Goal: Task Accomplishment & Management: Use online tool/utility

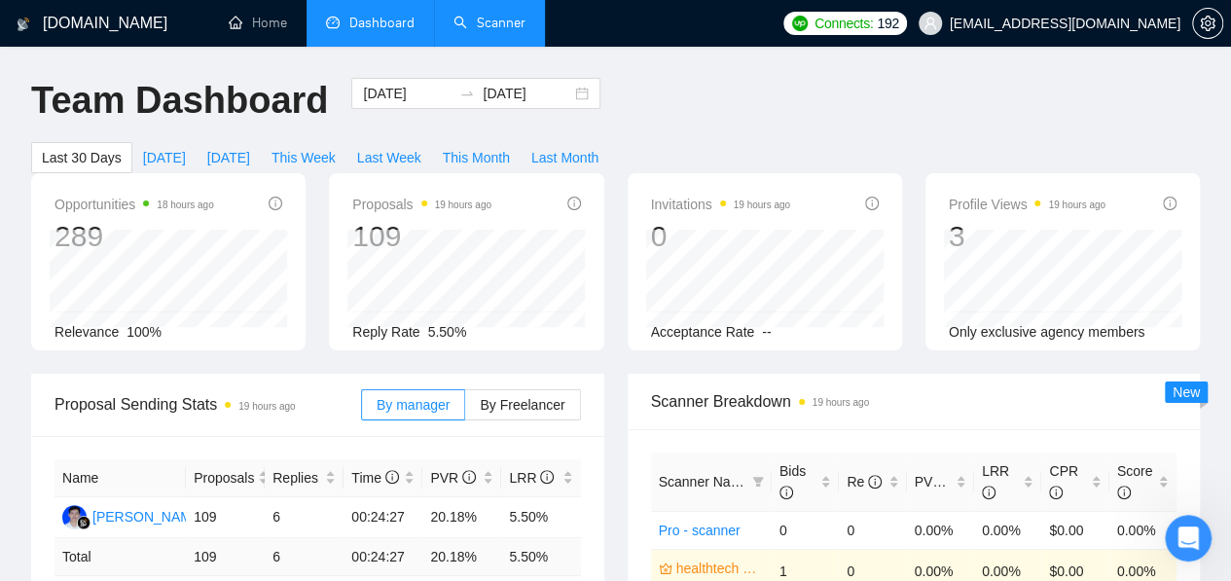
drag, startPoint x: 0, startPoint y: 0, endPoint x: 461, endPoint y: 7, distance: 461.2
click at [461, 15] on link "Scanner" at bounding box center [489, 23] width 72 height 17
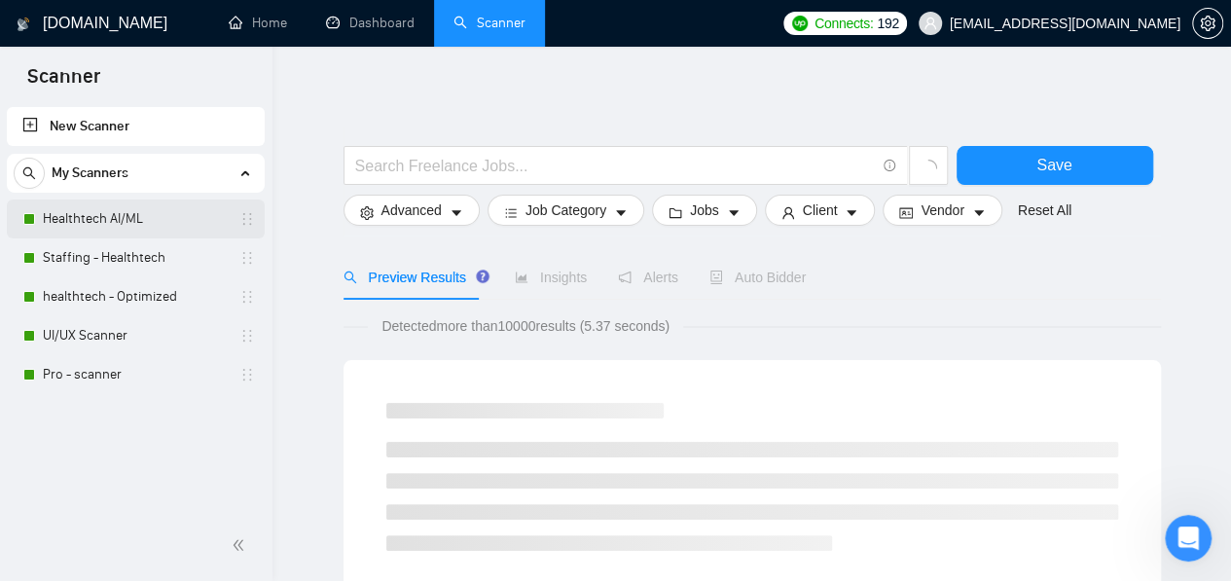
click at [127, 222] on link "Healthtech AI/ML" at bounding box center [135, 218] width 185 height 39
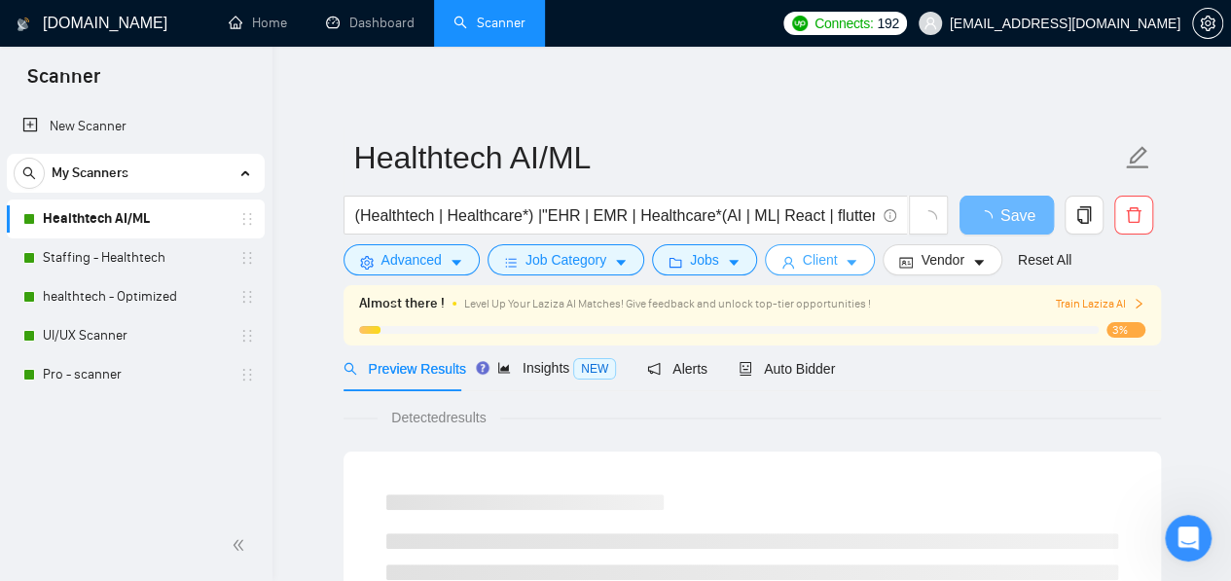
click at [803, 250] on span "Client" at bounding box center [820, 259] width 35 height 21
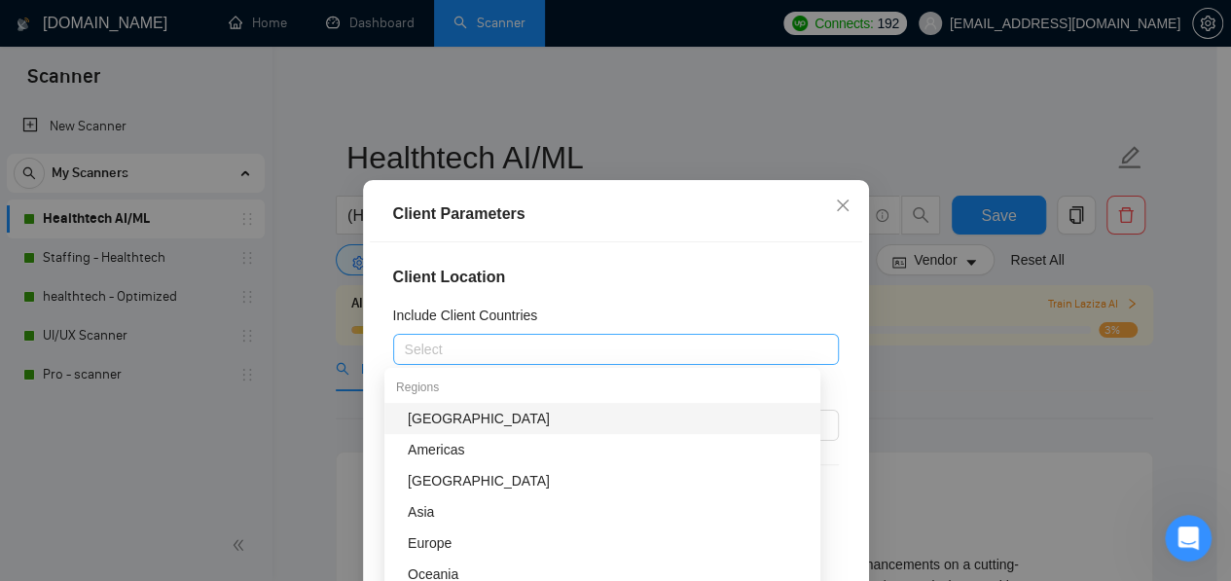
click at [590, 355] on div at bounding box center [606, 349] width 416 height 23
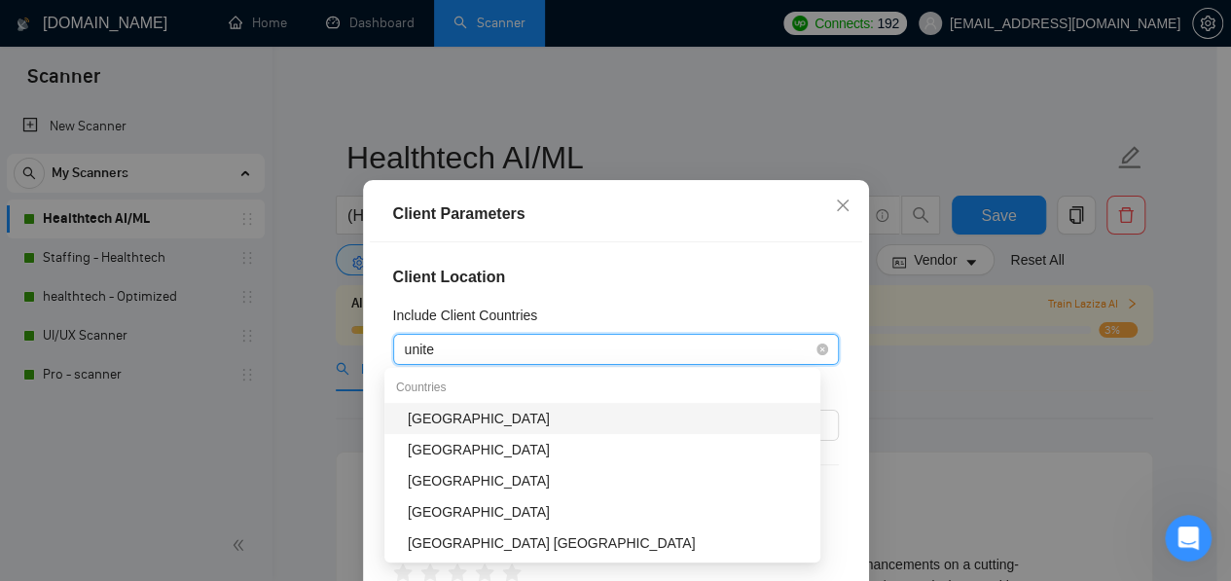
type input "united"
click at [554, 414] on div "[GEOGRAPHIC_DATA]" at bounding box center [608, 418] width 401 height 21
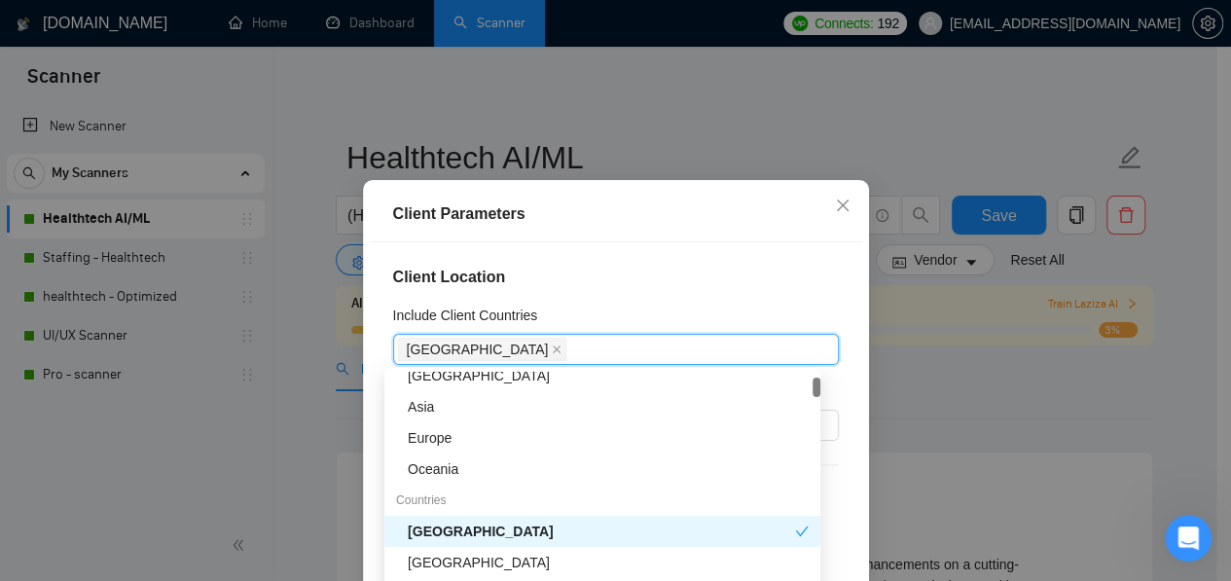
scroll to position [119, 0]
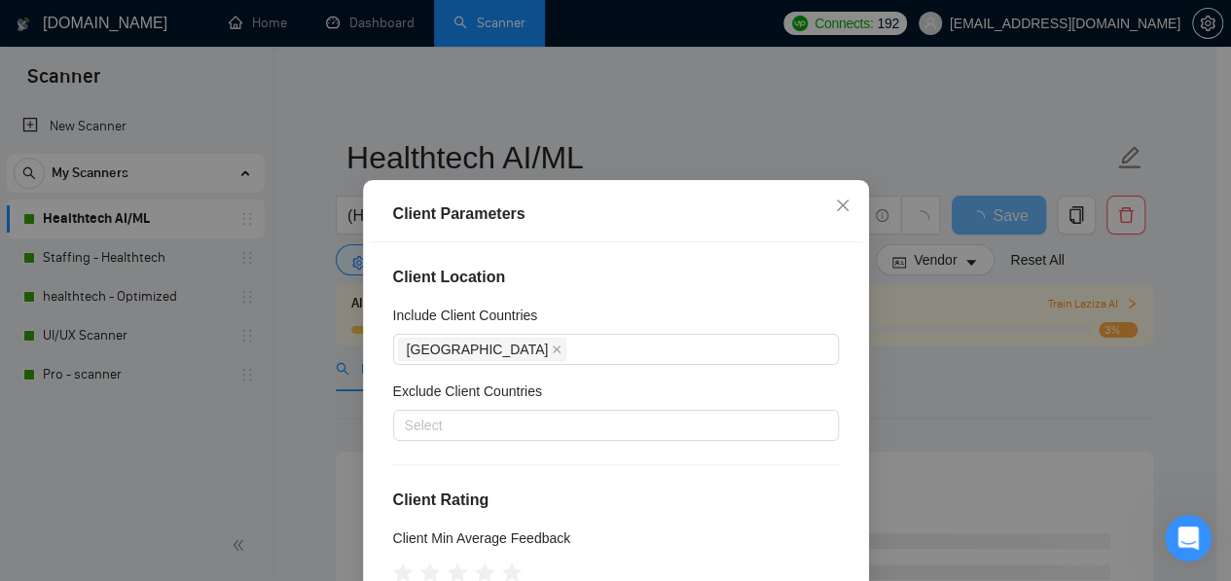
click at [654, 242] on div "Client Location Include Client Countries [GEOGRAPHIC_DATA] Exclude Client Count…" at bounding box center [616, 445] width 492 height 407
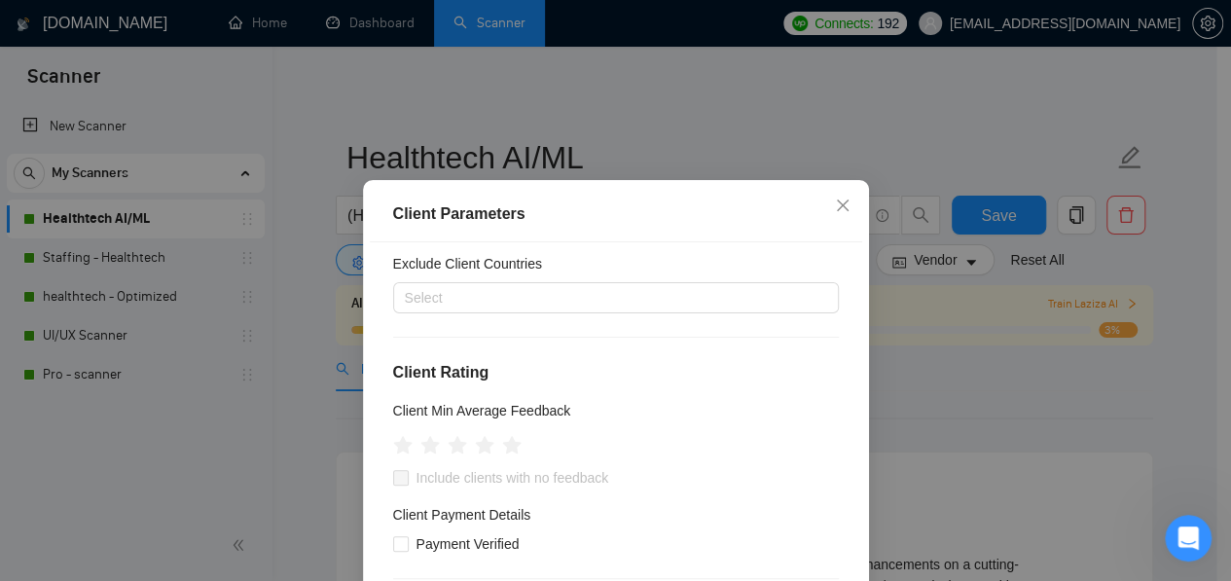
scroll to position [123, 0]
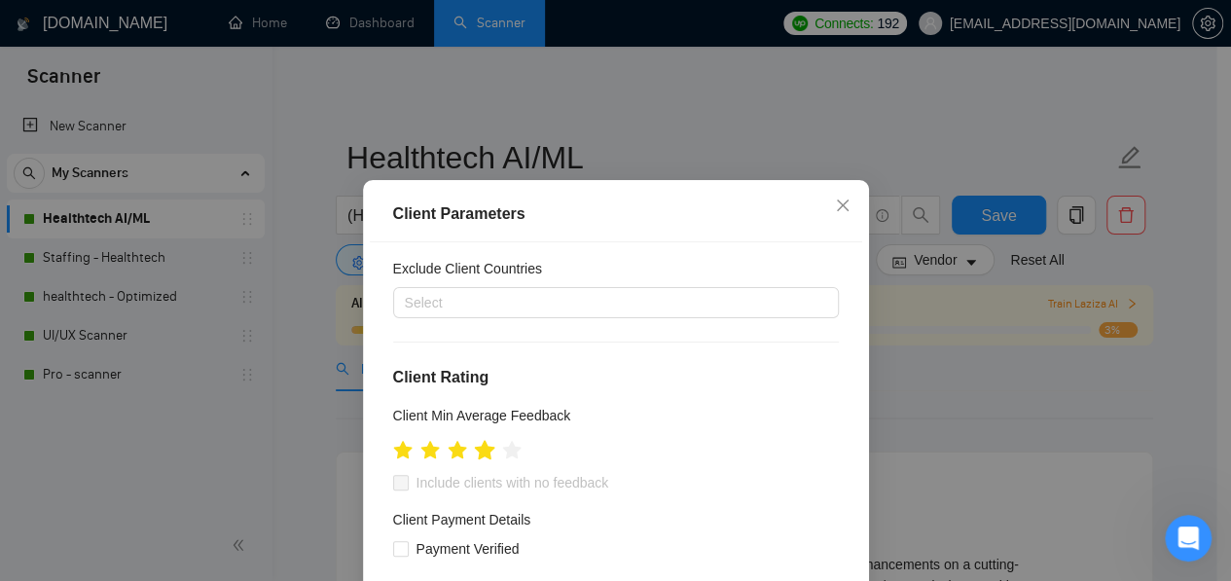
click at [479, 459] on icon "star" at bounding box center [484, 450] width 21 height 21
click at [393, 550] on input "Payment Verified" at bounding box center [400, 548] width 14 height 14
checkbox input "true"
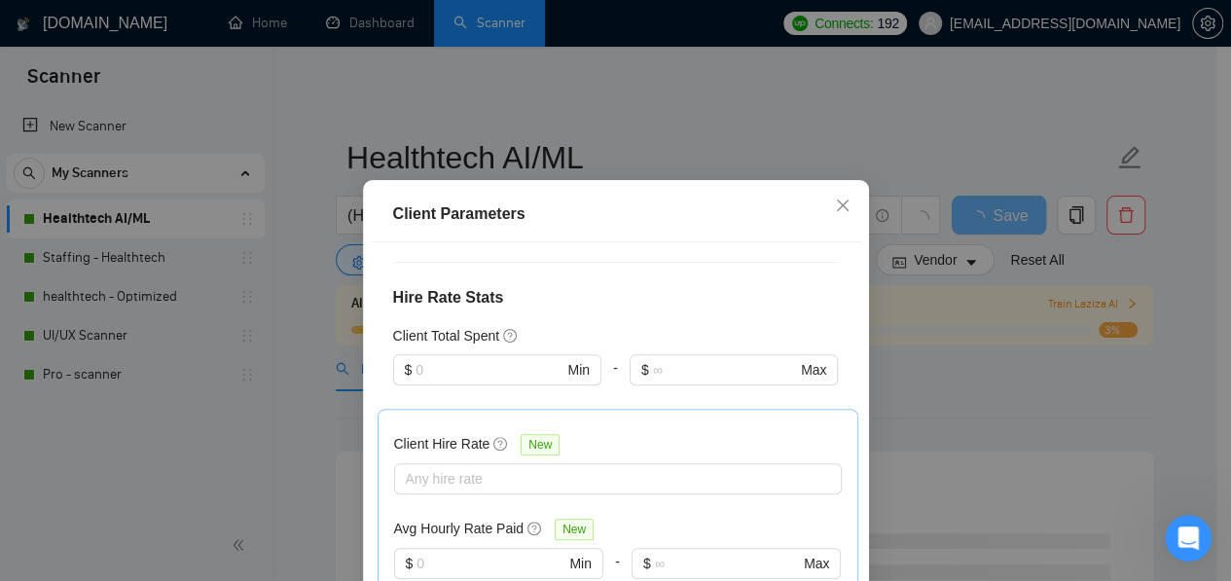
scroll to position [446, 0]
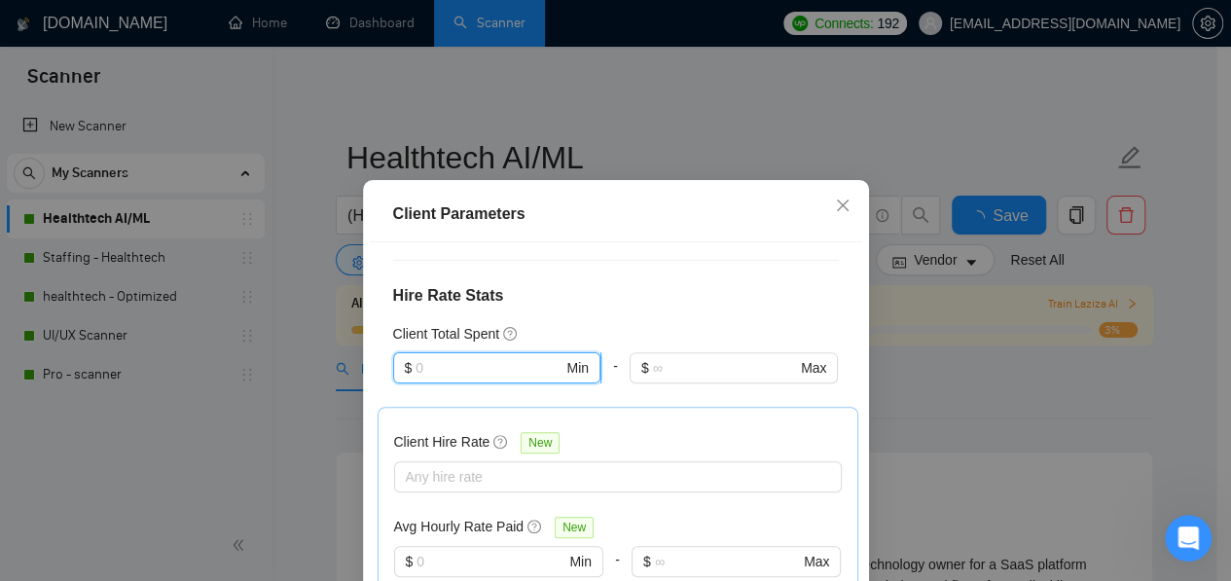
click at [496, 376] on input "text" at bounding box center [488, 367] width 147 height 21
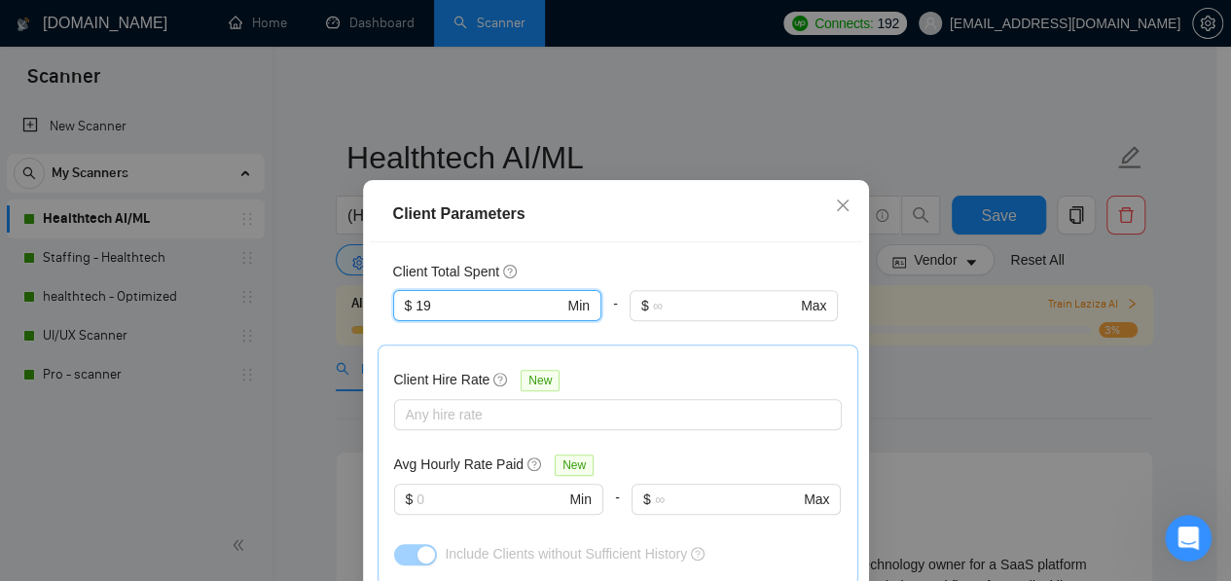
scroll to position [509, 0]
type input "1"
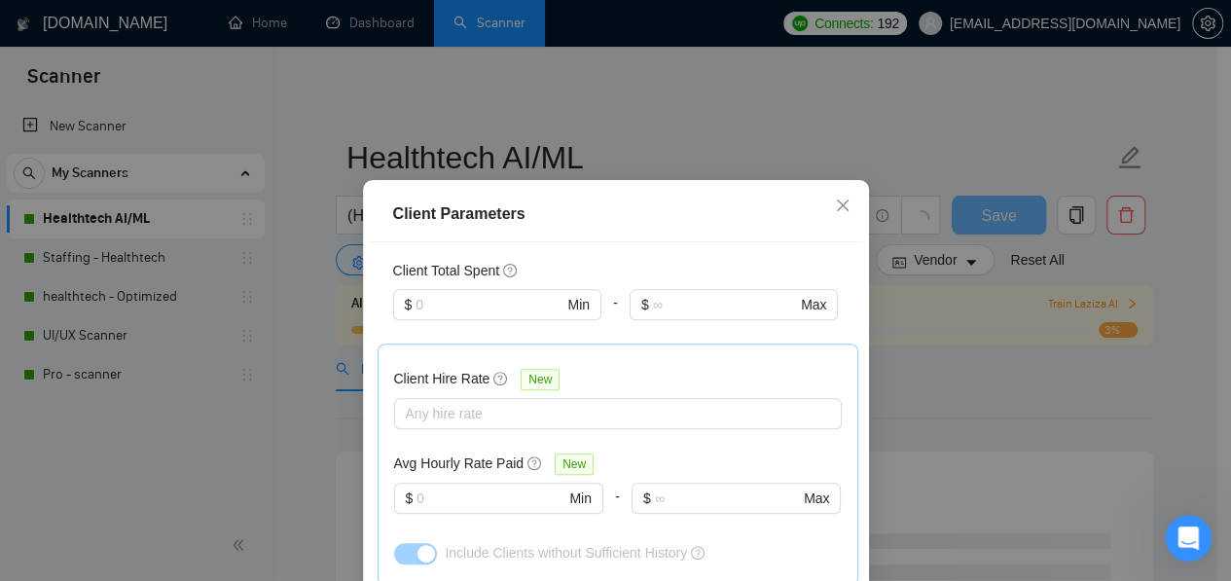
click at [620, 260] on div "Client Total Spent" at bounding box center [616, 270] width 446 height 21
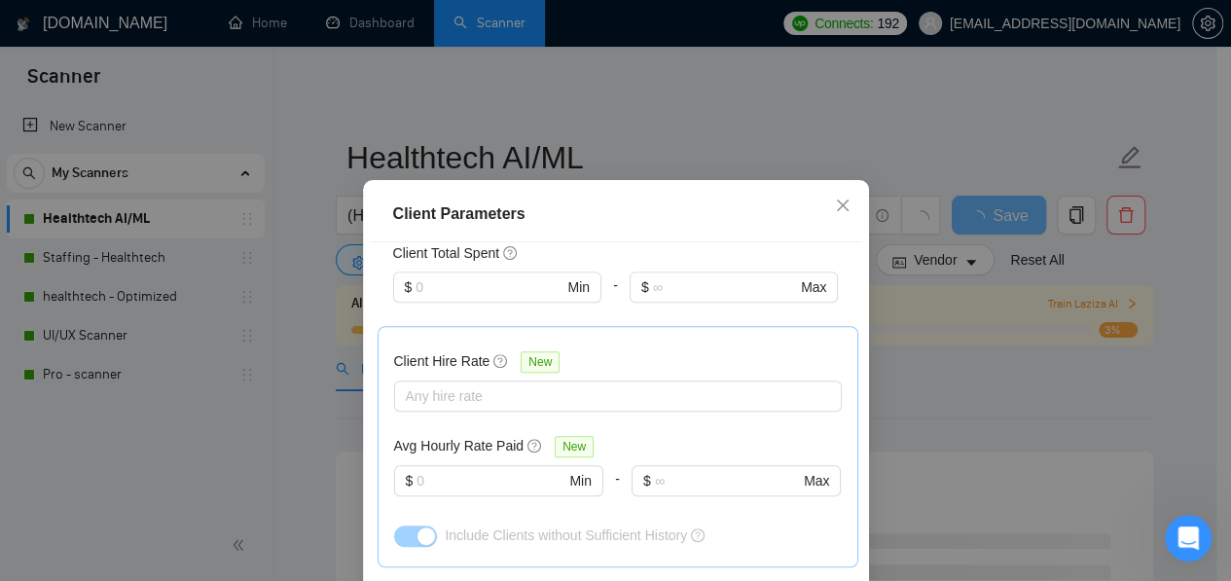
scroll to position [542, 0]
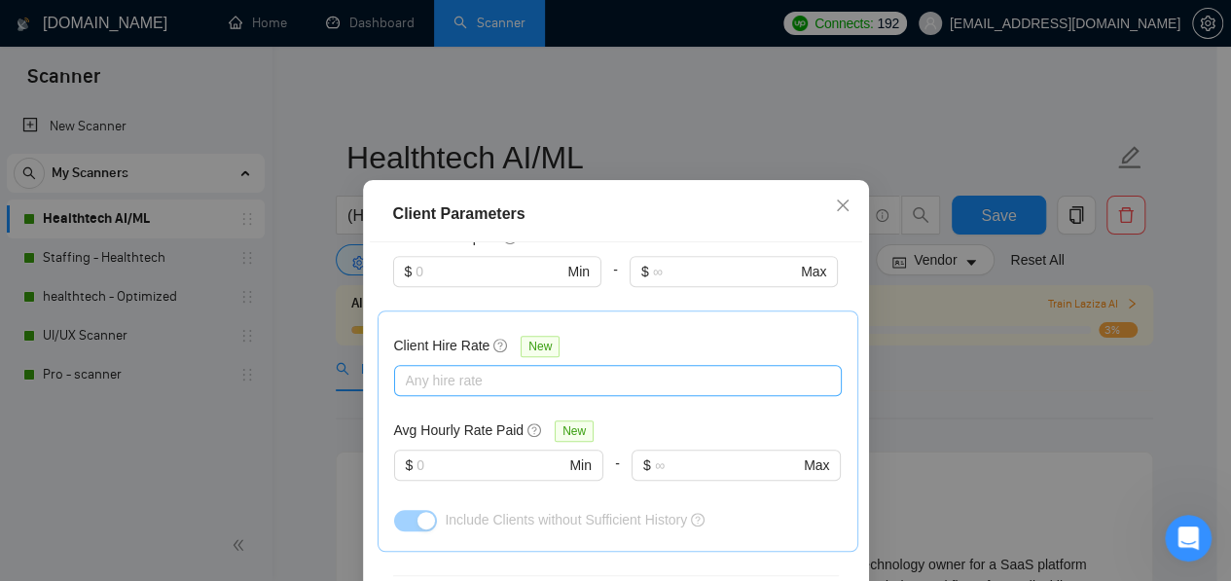
click at [483, 382] on div at bounding box center [608, 380] width 418 height 23
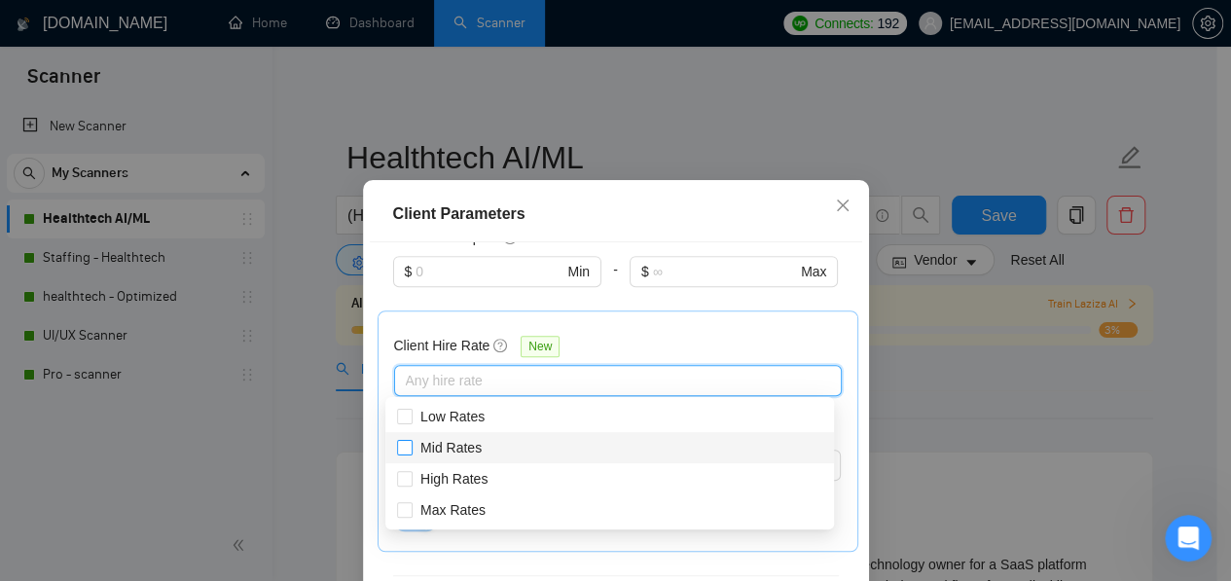
click at [406, 451] on input "Mid Rates" at bounding box center [404, 447] width 14 height 14
checkbox input "true"
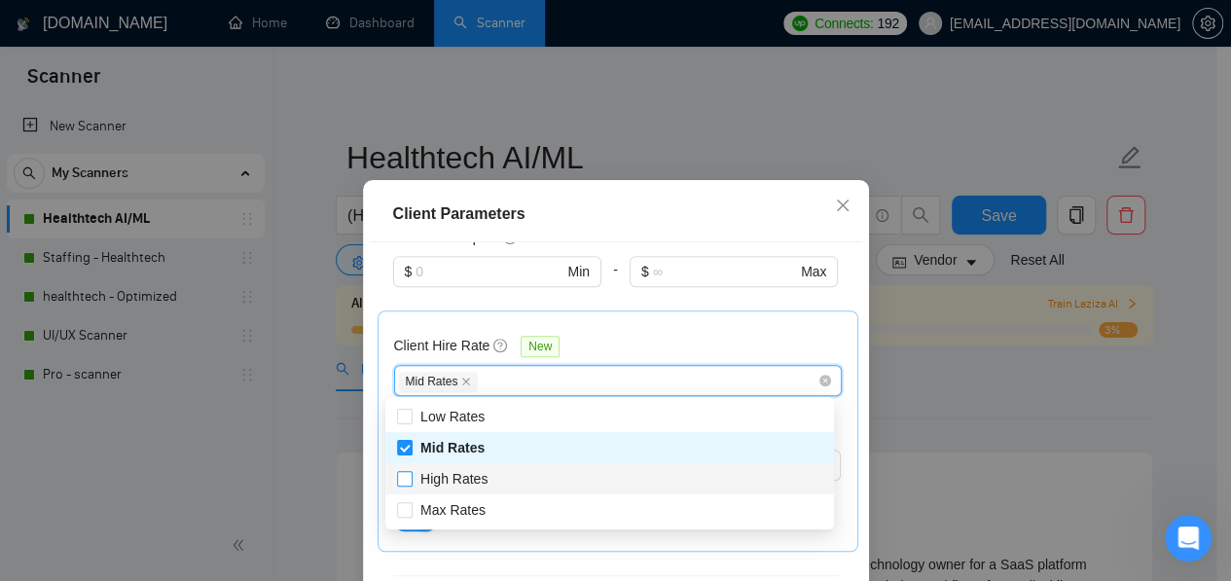
click at [406, 475] on input "High Rates" at bounding box center [404, 478] width 14 height 14
checkbox input "true"
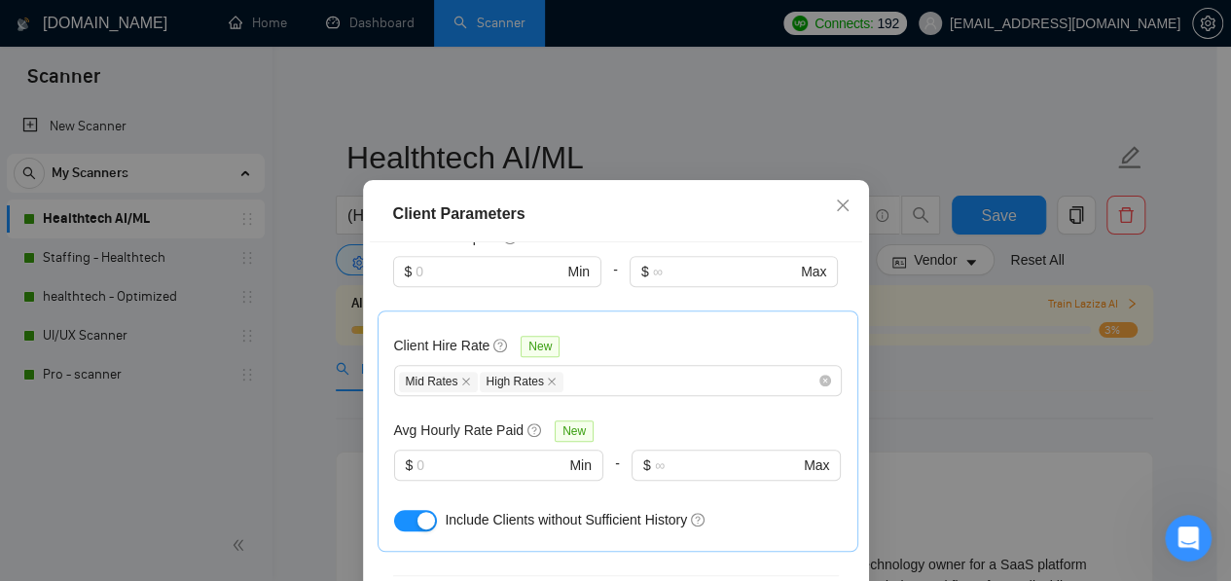
click at [621, 314] on div "Client Hire Rate New Mid Rates High Rates Avg Hourly Rate Paid New $ Min - $ Ma…" at bounding box center [617, 430] width 481 height 241
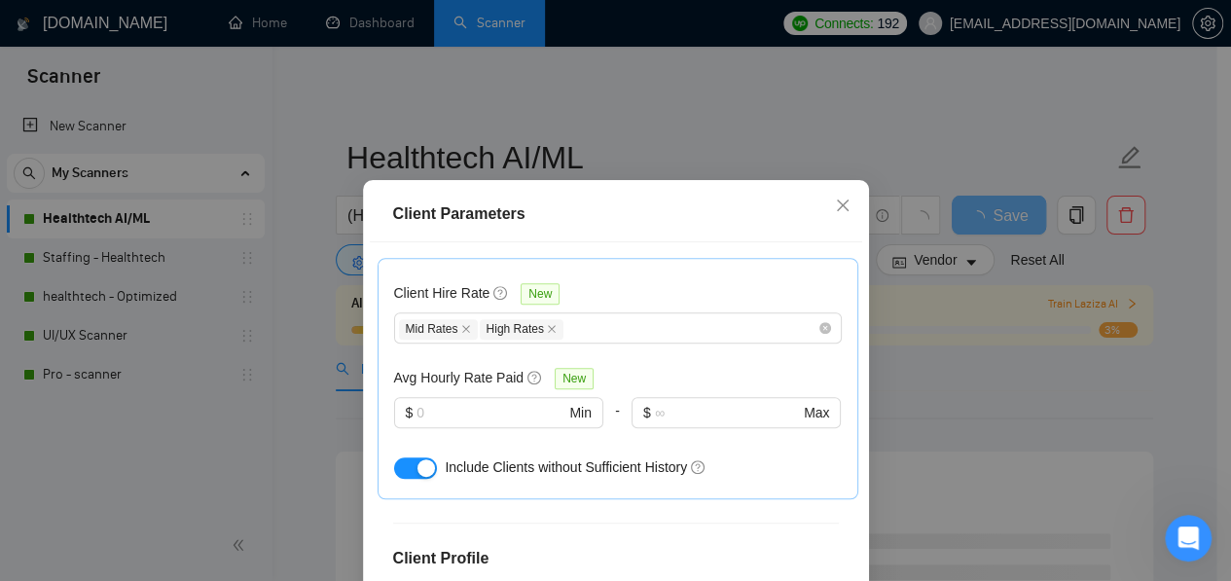
scroll to position [617, 0]
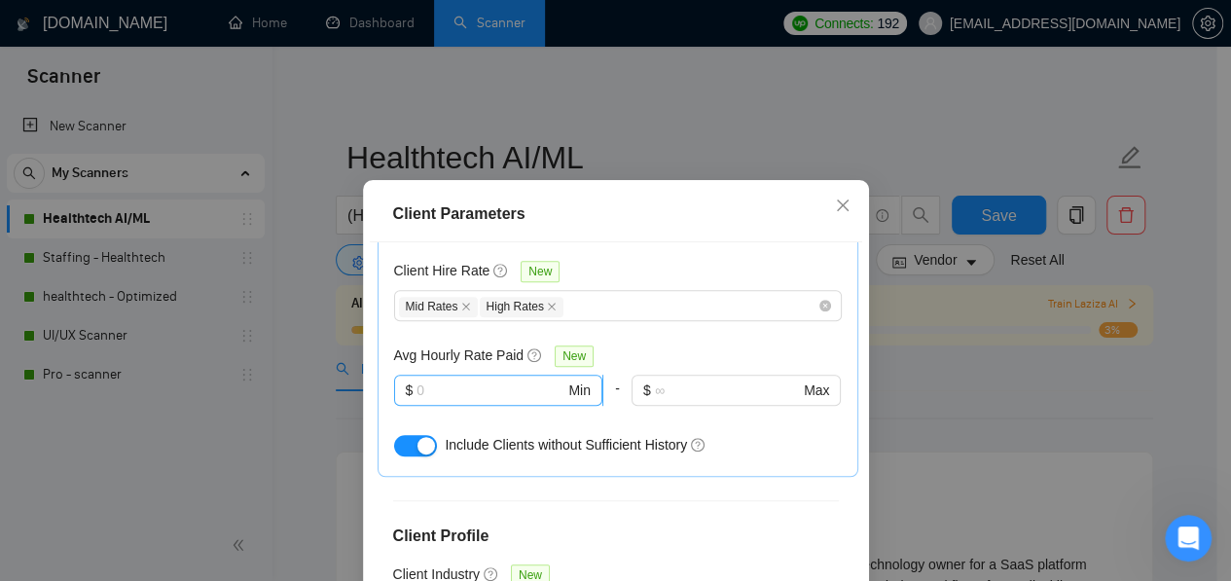
click at [502, 392] on input "text" at bounding box center [490, 389] width 148 height 21
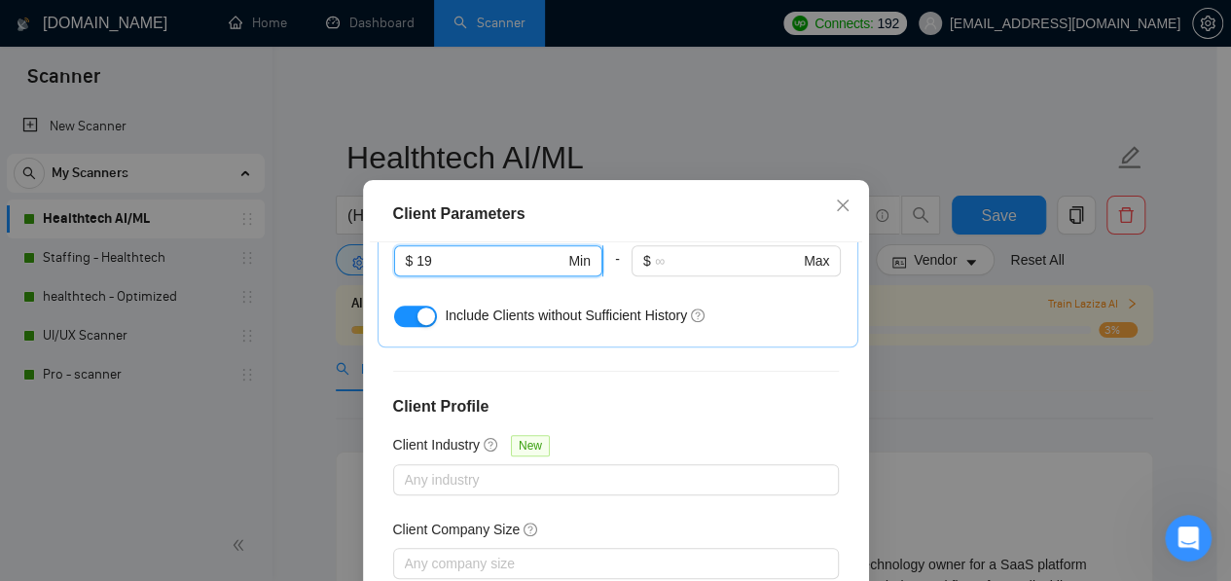
scroll to position [754, 0]
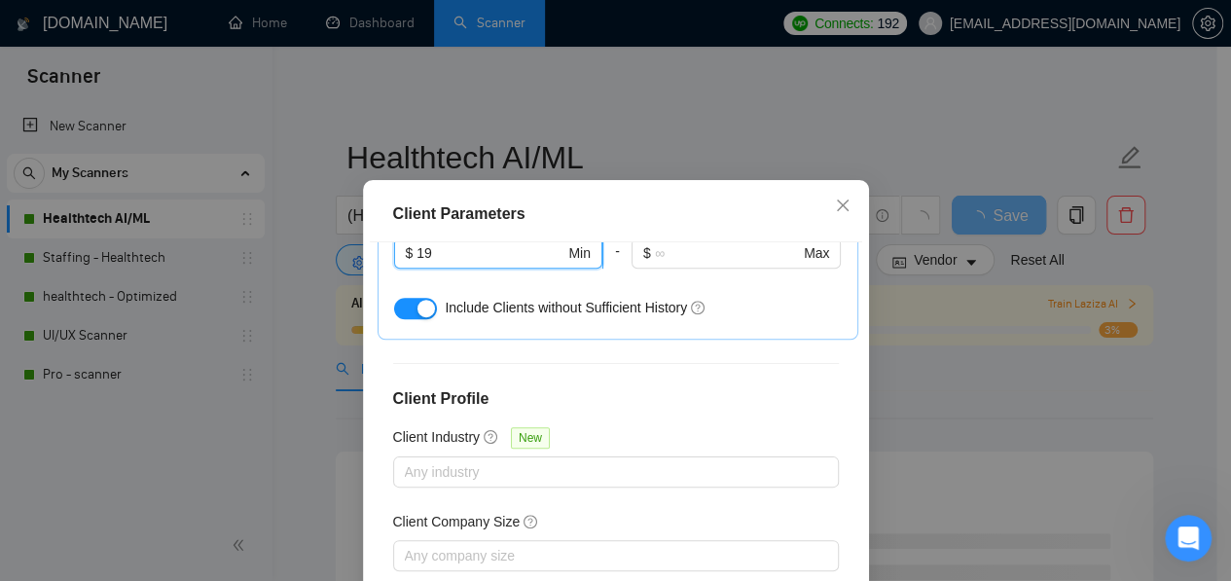
type input "1"
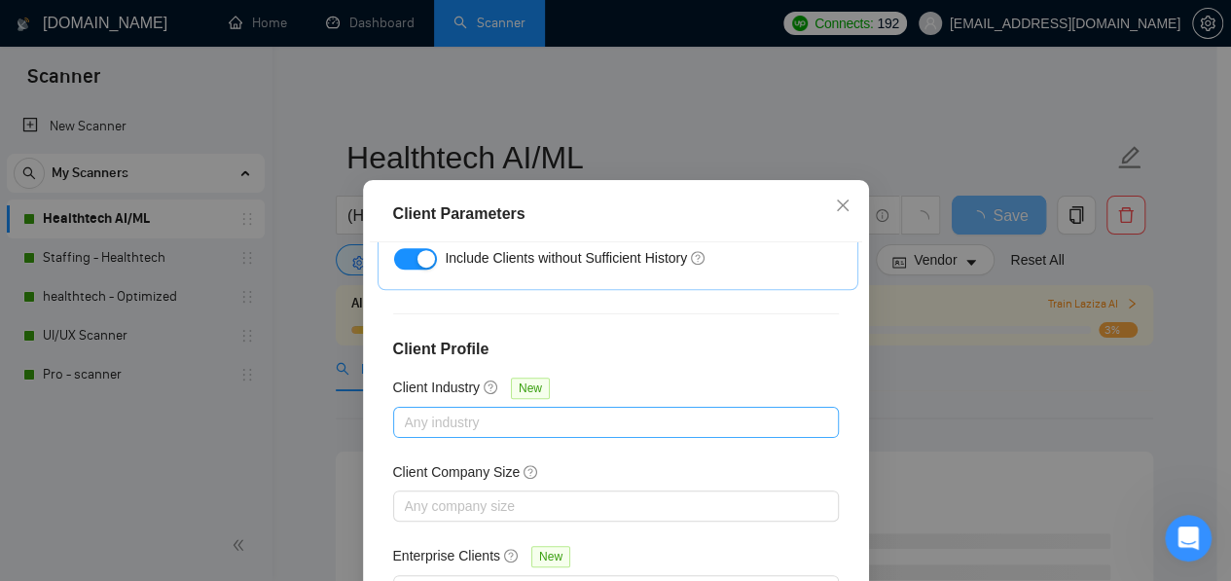
scroll to position [153, 0]
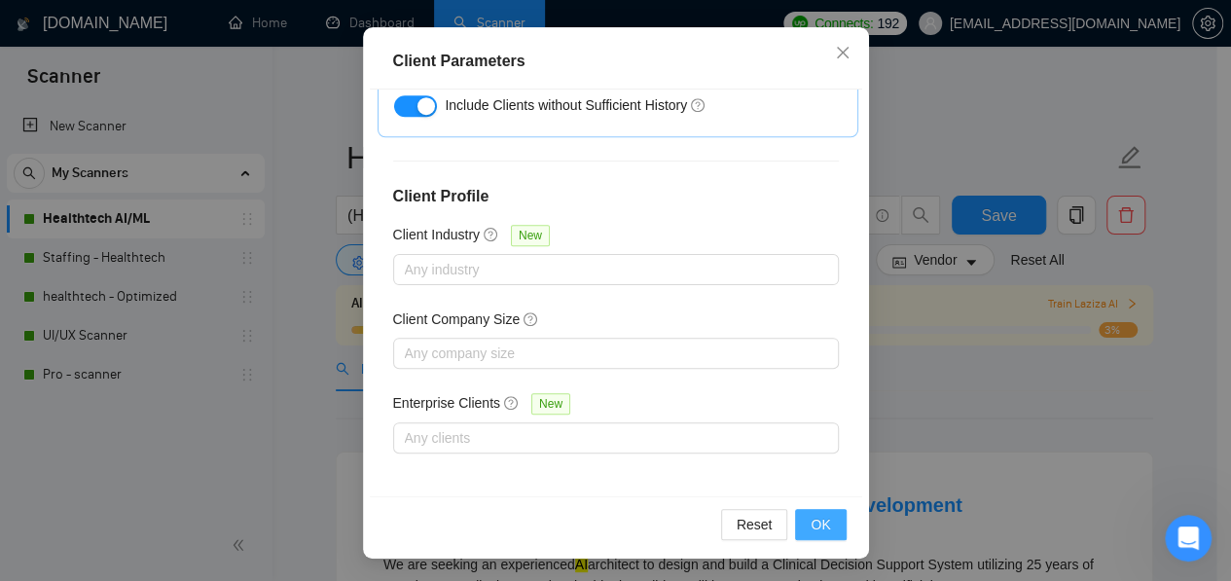
type input "15"
click at [810, 530] on span "OK" at bounding box center [819, 524] width 19 height 21
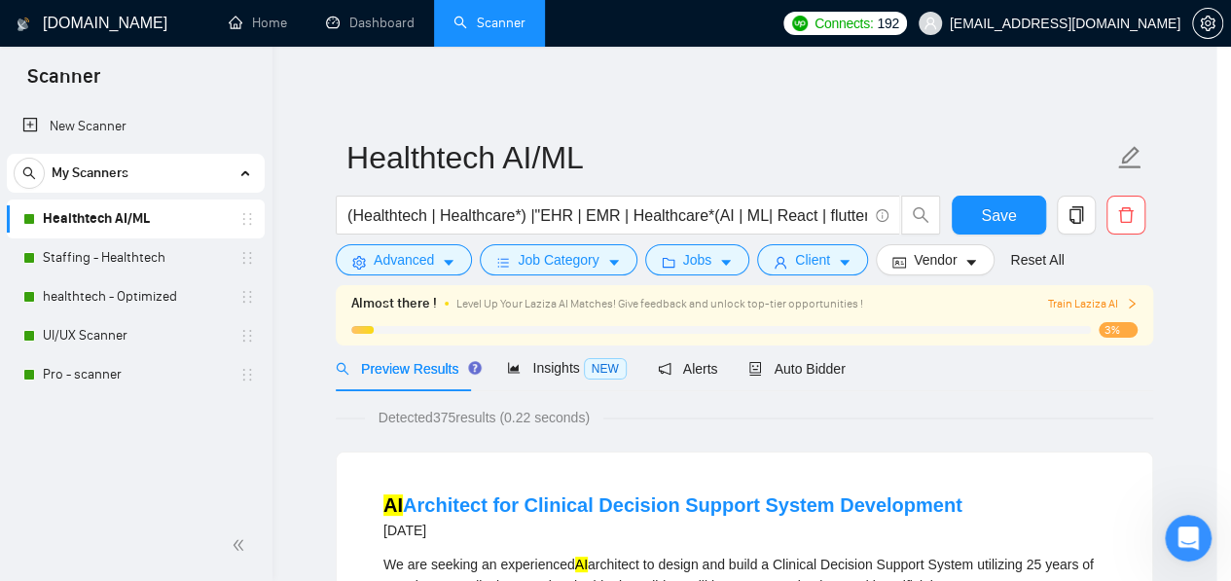
scroll to position [90, 0]
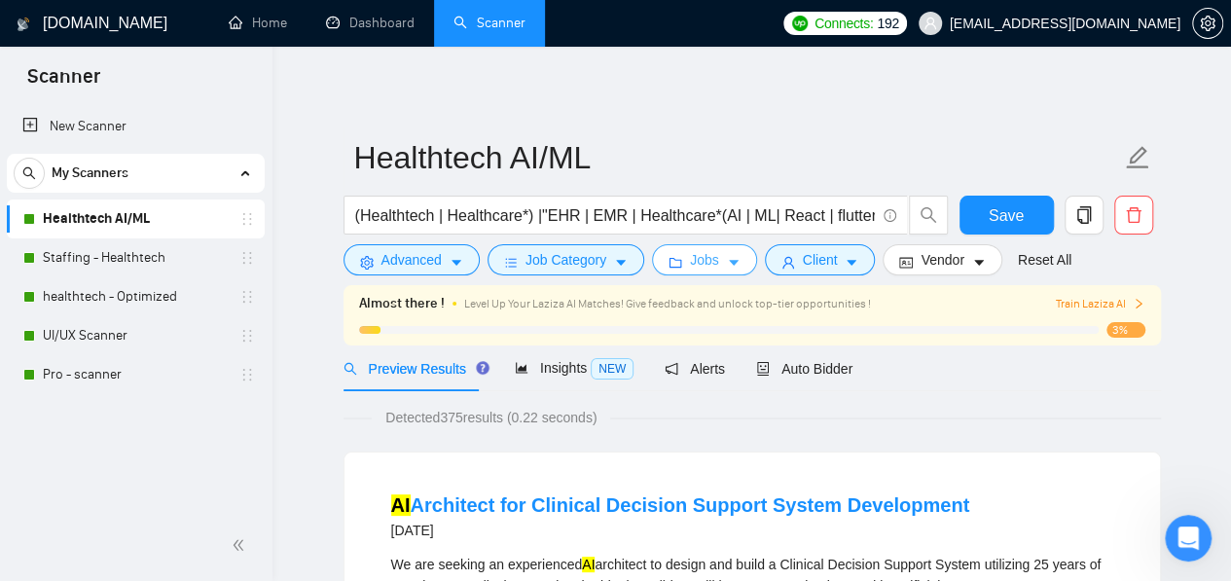
click at [712, 265] on button "Jobs" at bounding box center [704, 259] width 105 height 31
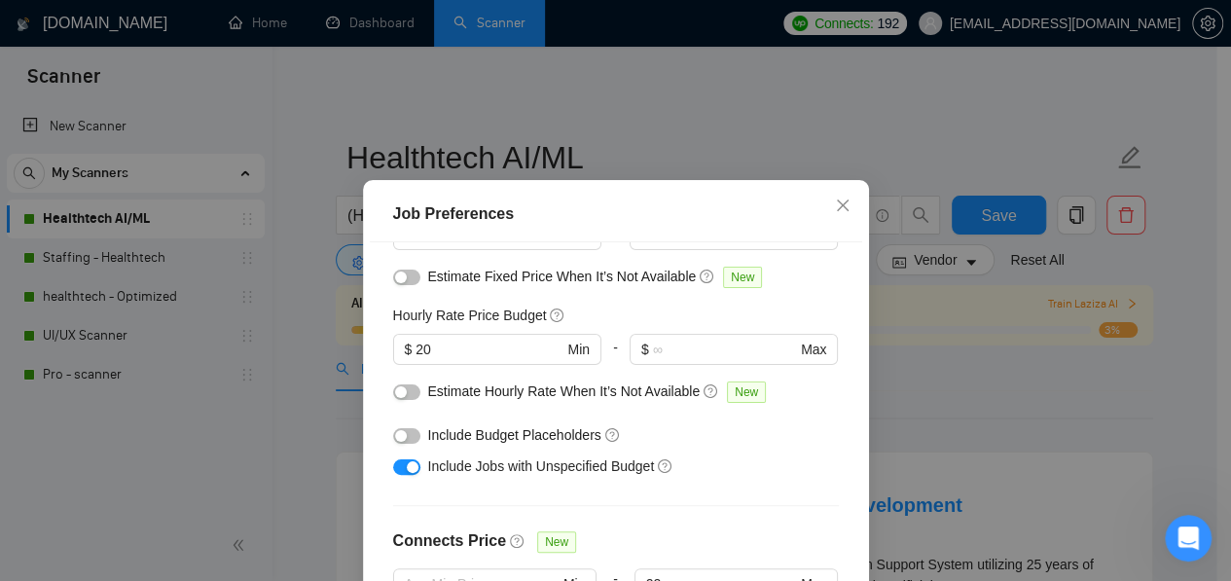
scroll to position [201, 0]
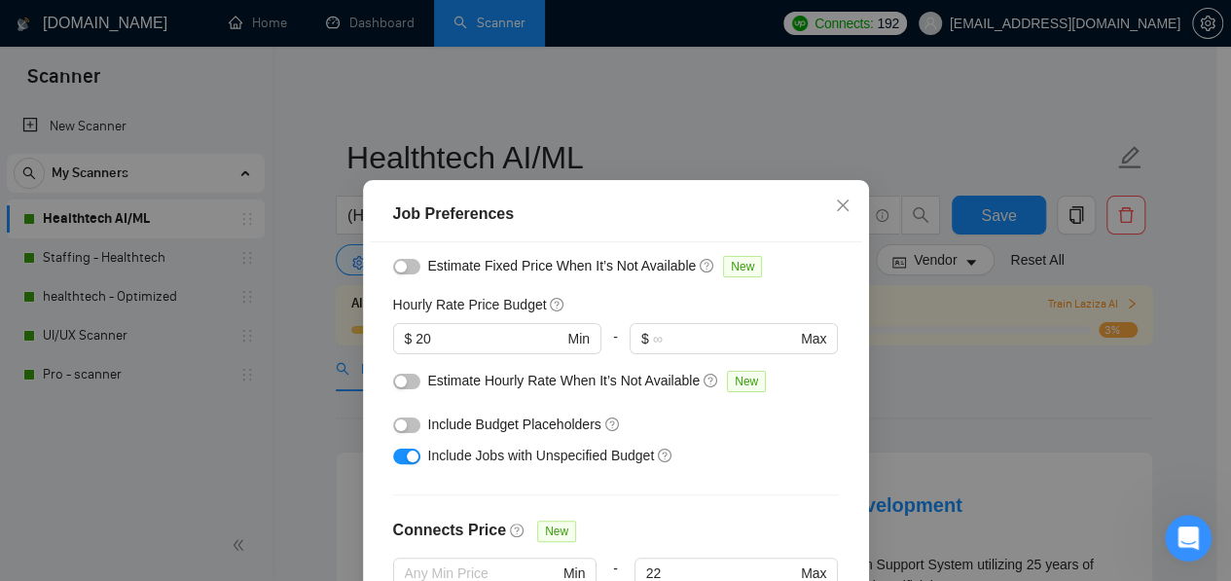
click at [397, 431] on div "button" at bounding box center [401, 425] width 12 height 12
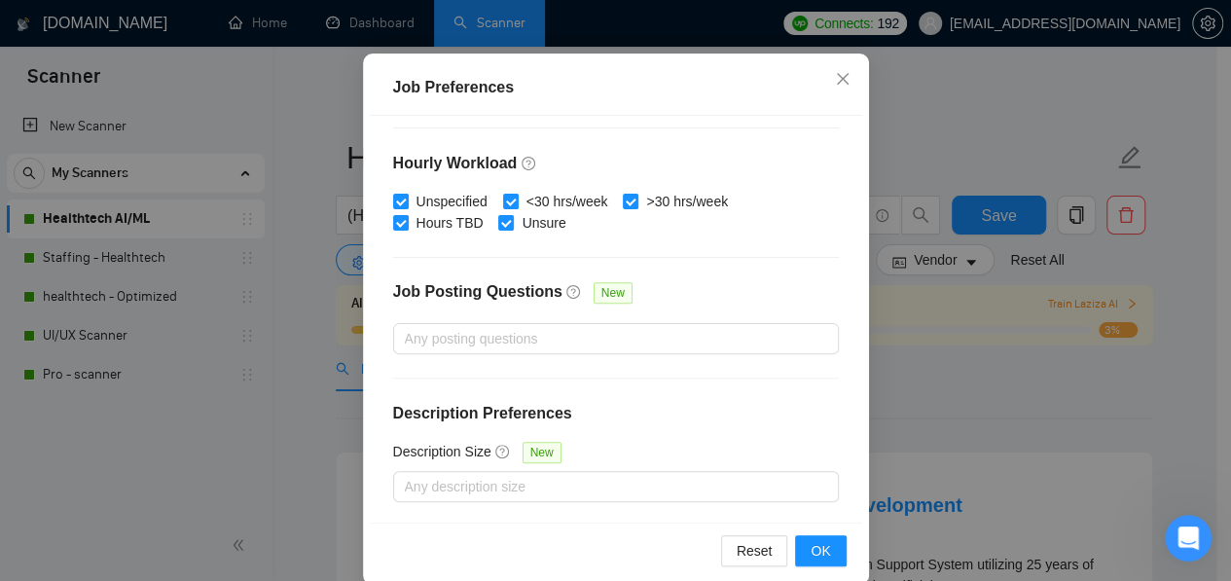
scroll to position [153, 0]
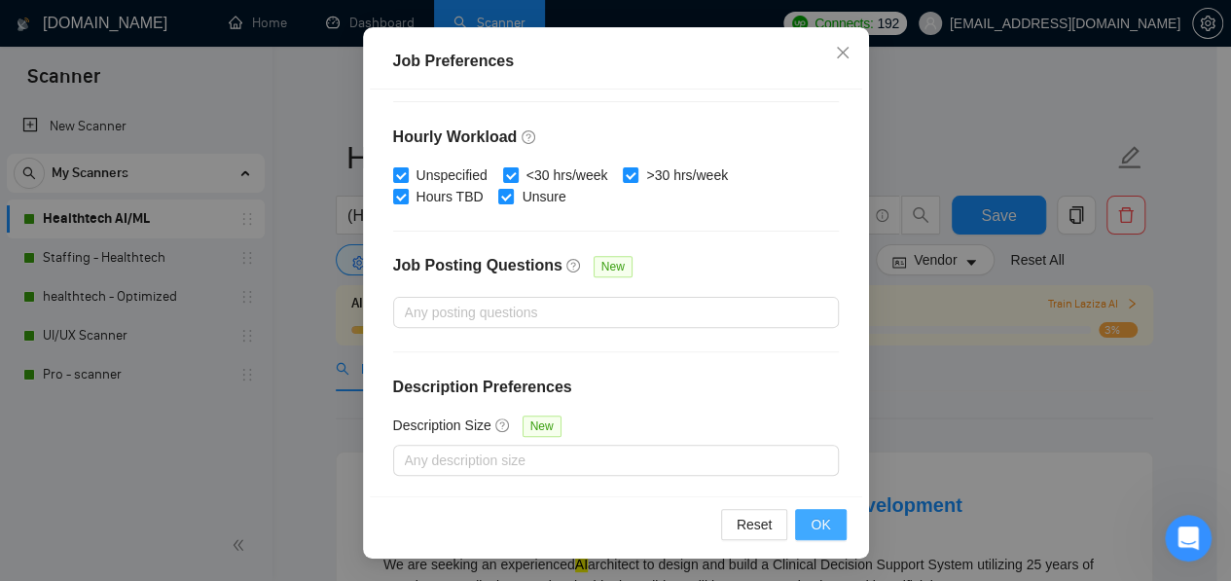
click at [802, 513] on button "OK" at bounding box center [820, 524] width 51 height 31
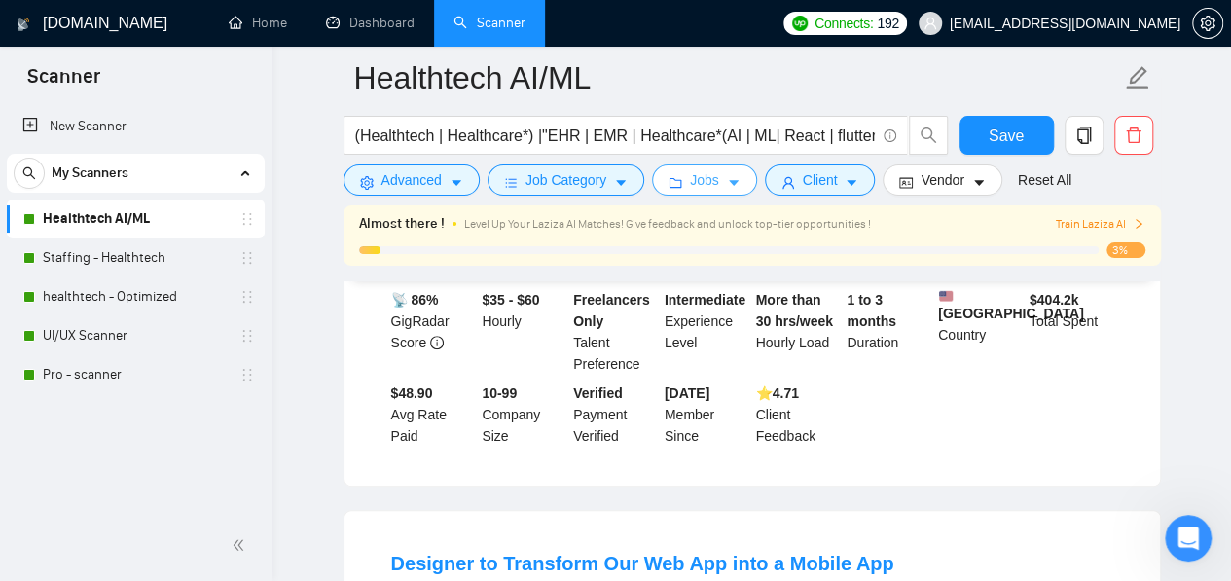
scroll to position [3973, 0]
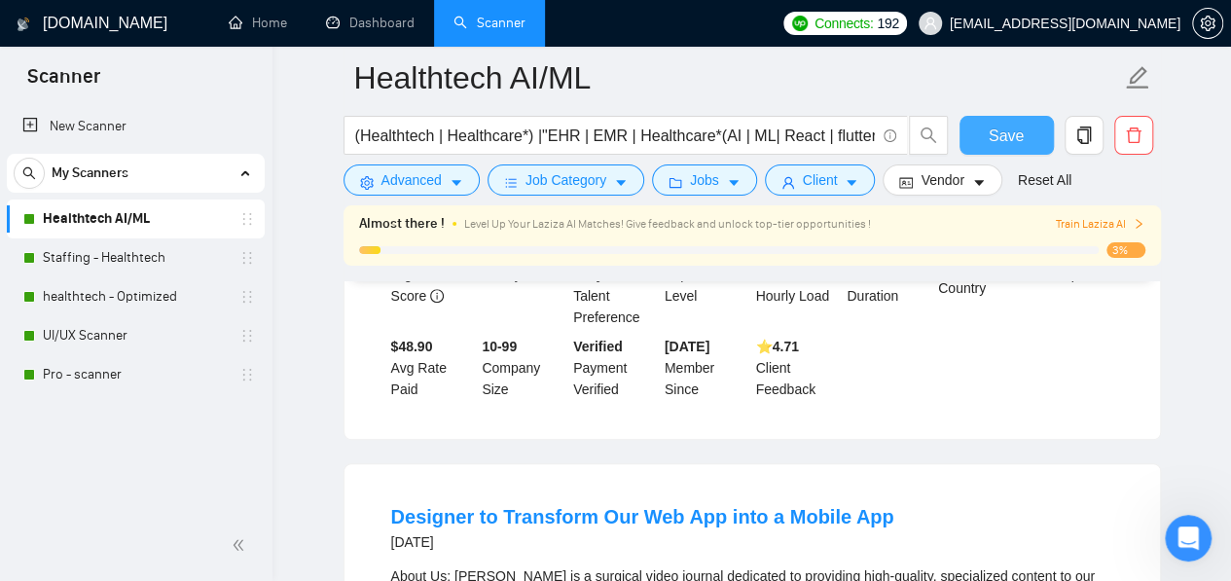
click at [1015, 118] on button "Save" at bounding box center [1006, 135] width 94 height 39
click at [116, 249] on link "Staffing - Healthtech" at bounding box center [135, 257] width 185 height 39
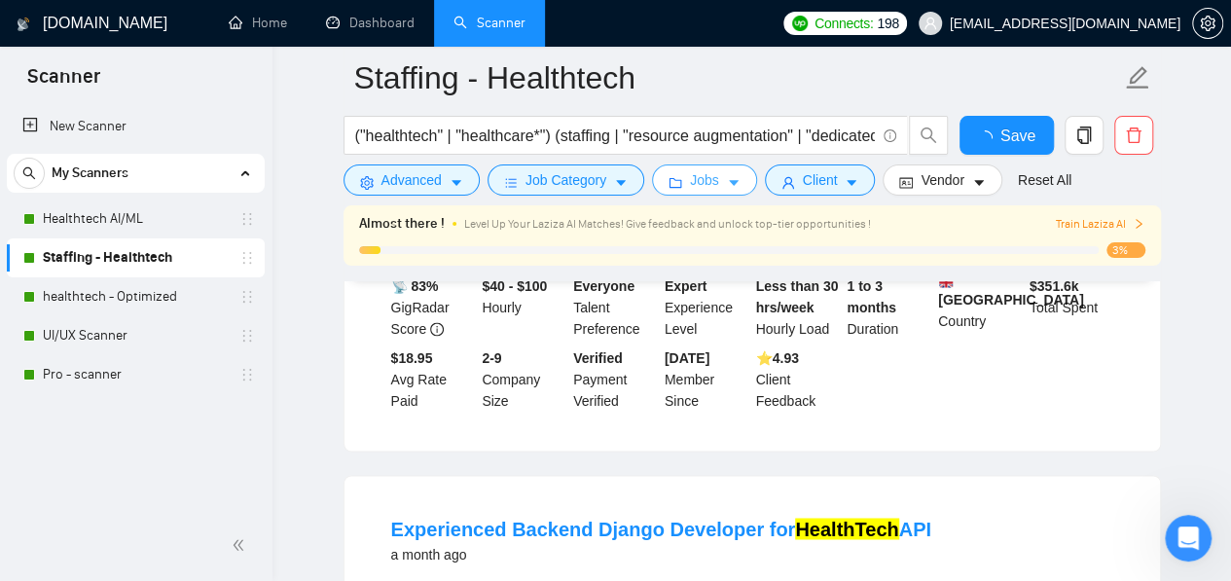
scroll to position [3973, 0]
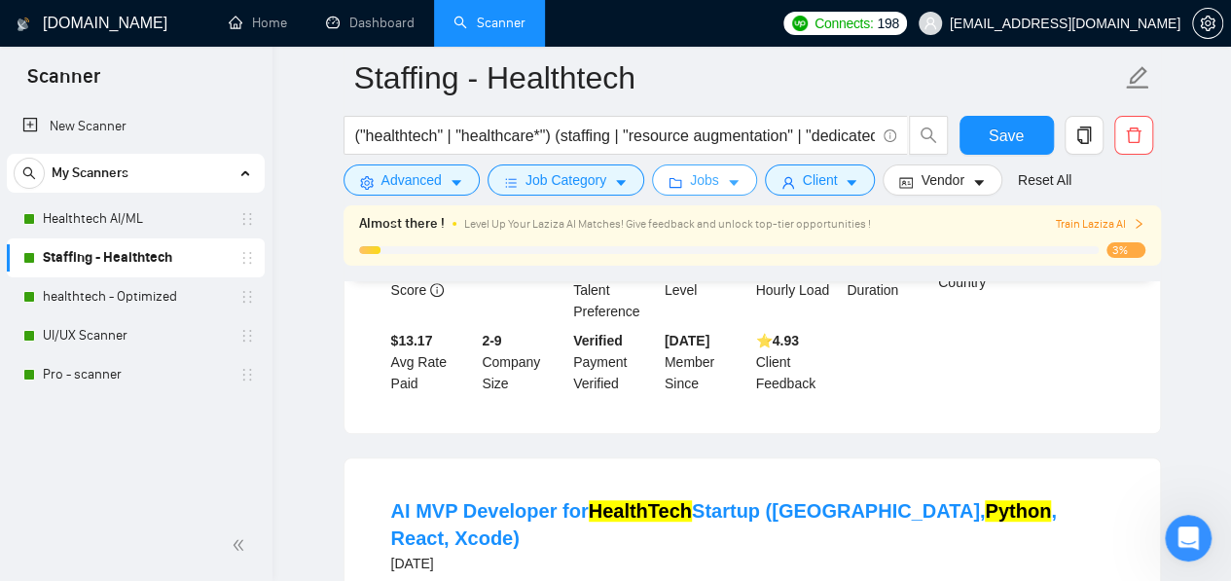
click at [702, 176] on span "Jobs" at bounding box center [704, 179] width 29 height 21
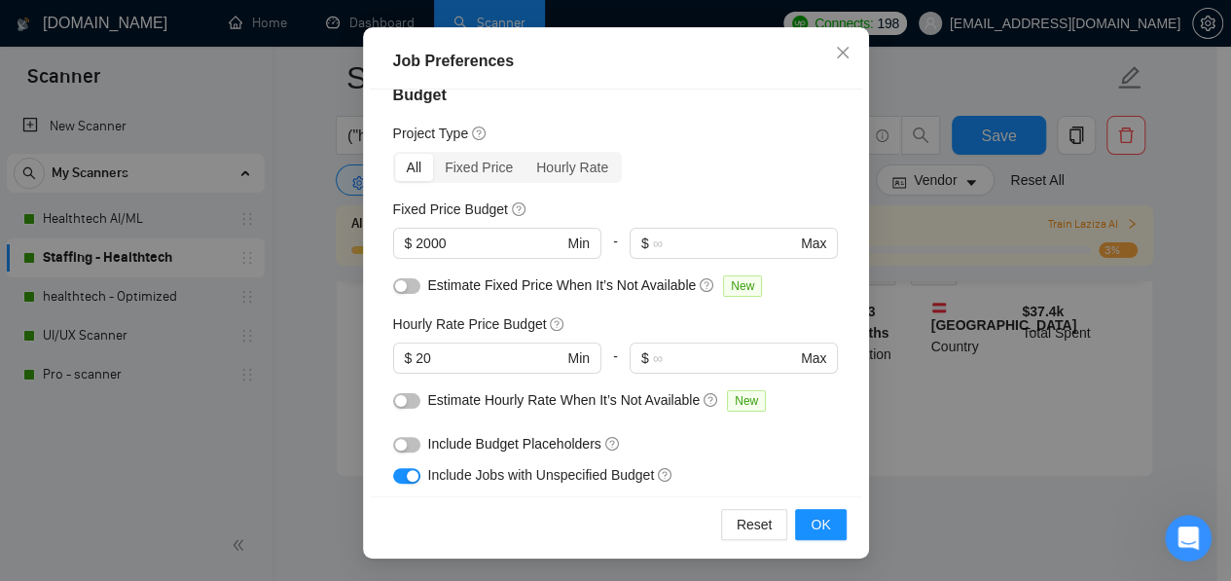
scroll to position [25, 0]
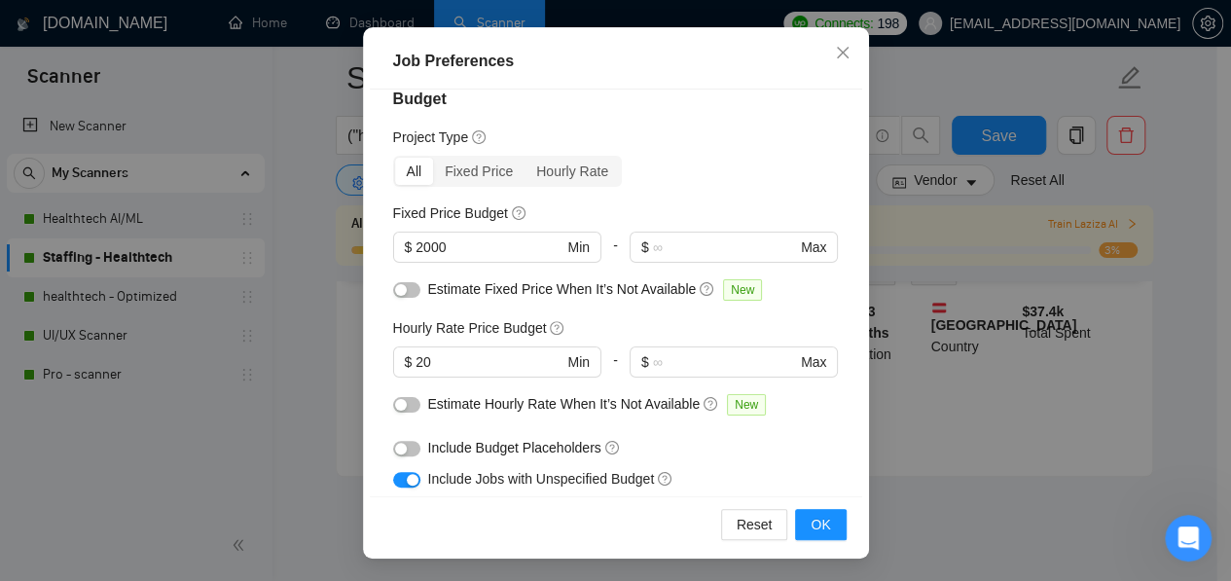
click at [405, 451] on button "button" at bounding box center [406, 449] width 27 height 16
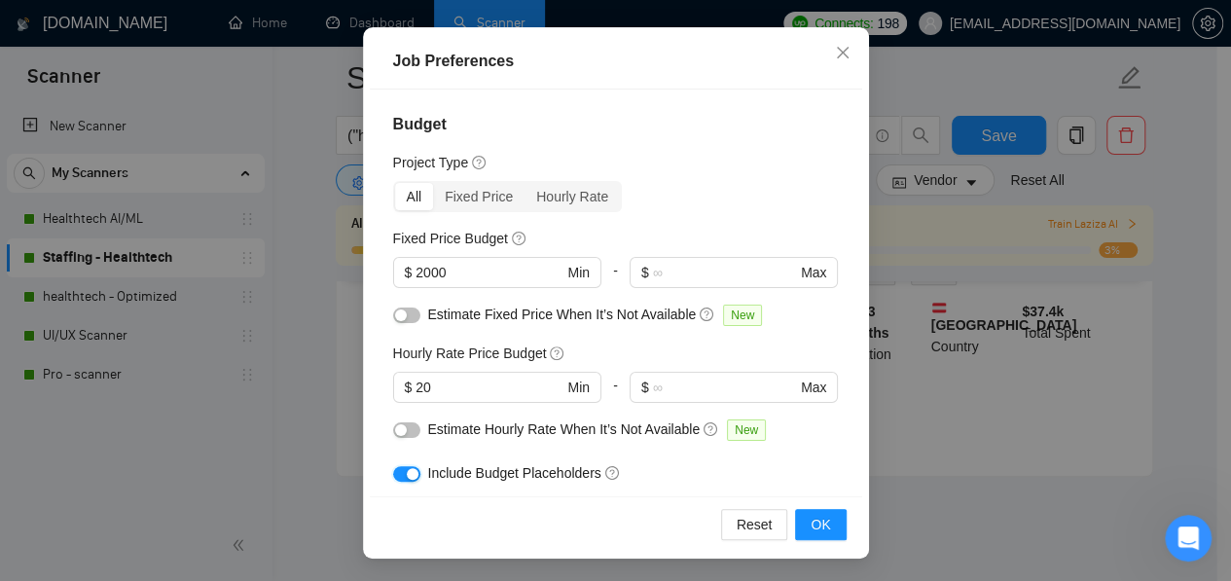
scroll to position [2724, 0]
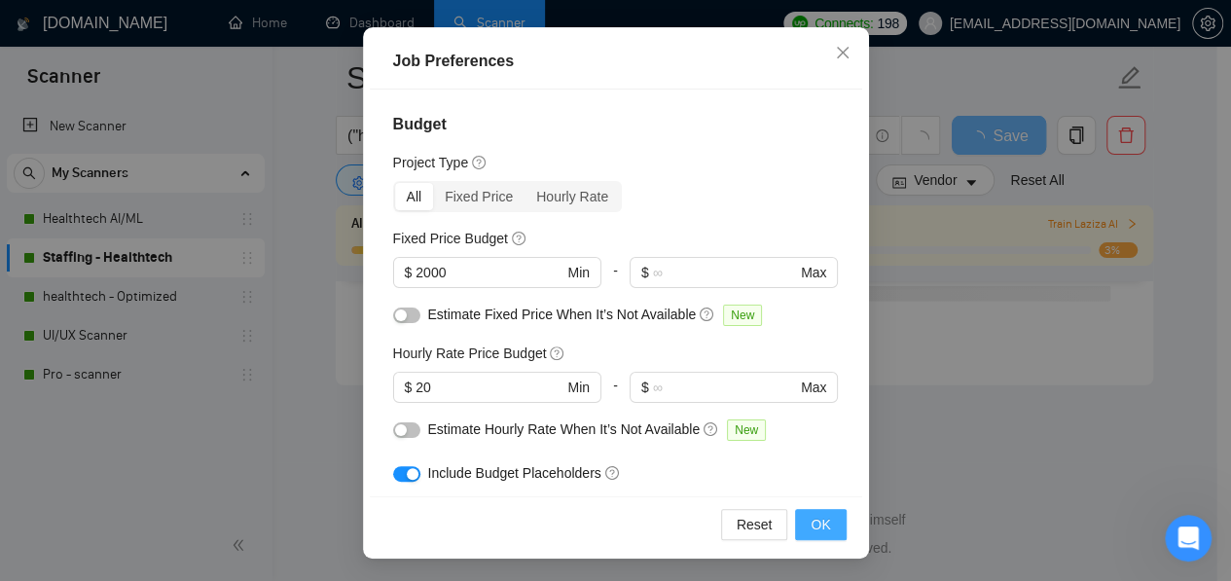
click at [809, 535] on button "OK" at bounding box center [820, 524] width 51 height 31
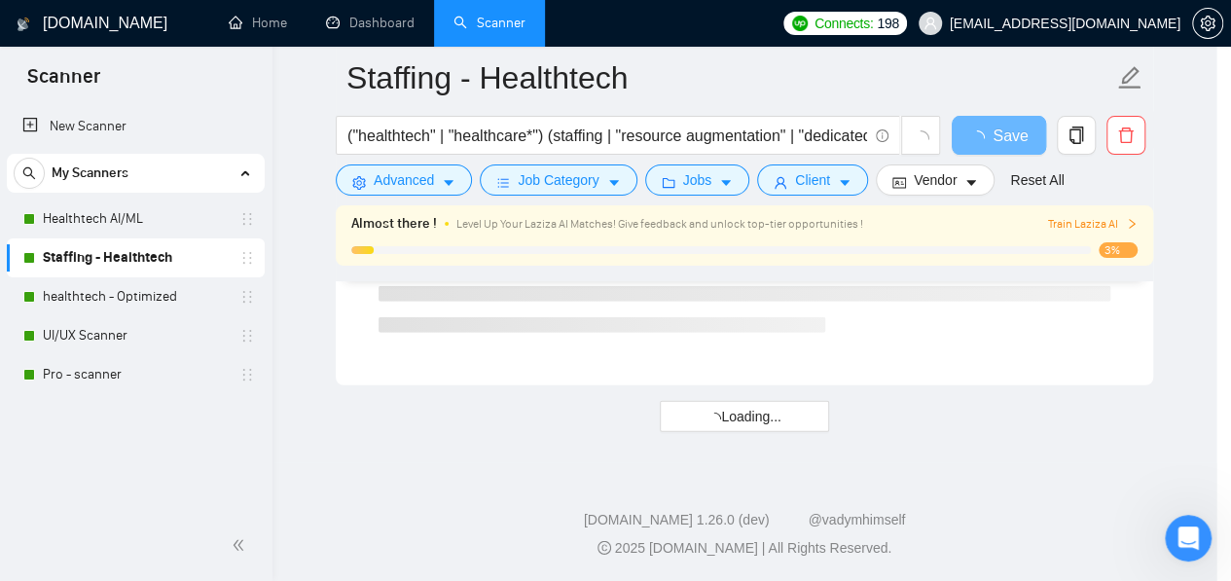
scroll to position [90, 0]
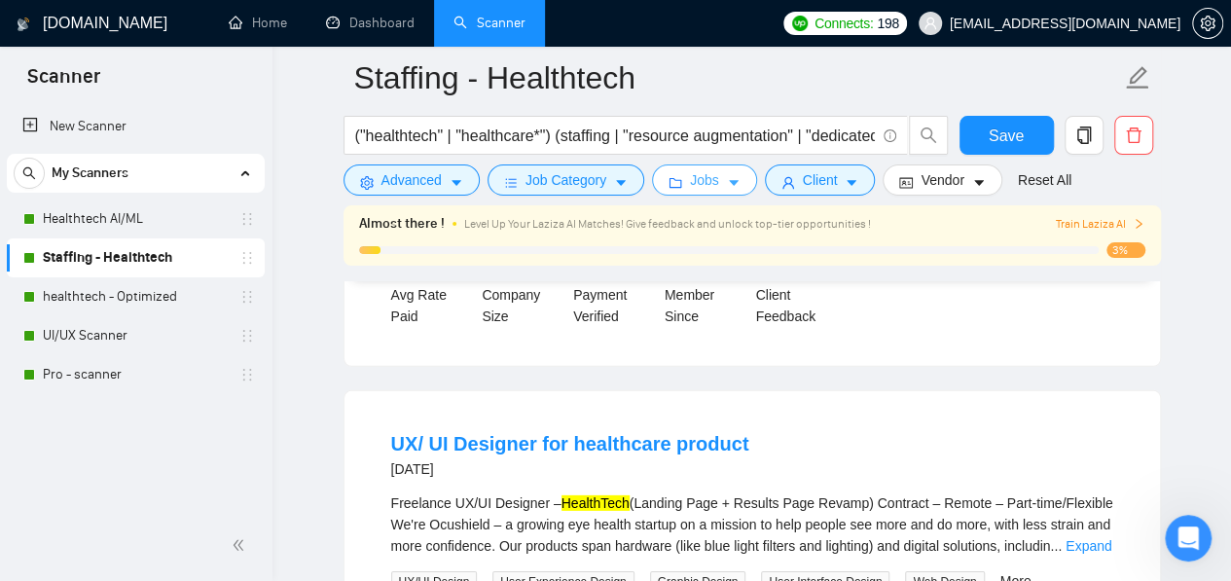
click at [700, 186] on span "Jobs" at bounding box center [704, 179] width 29 height 21
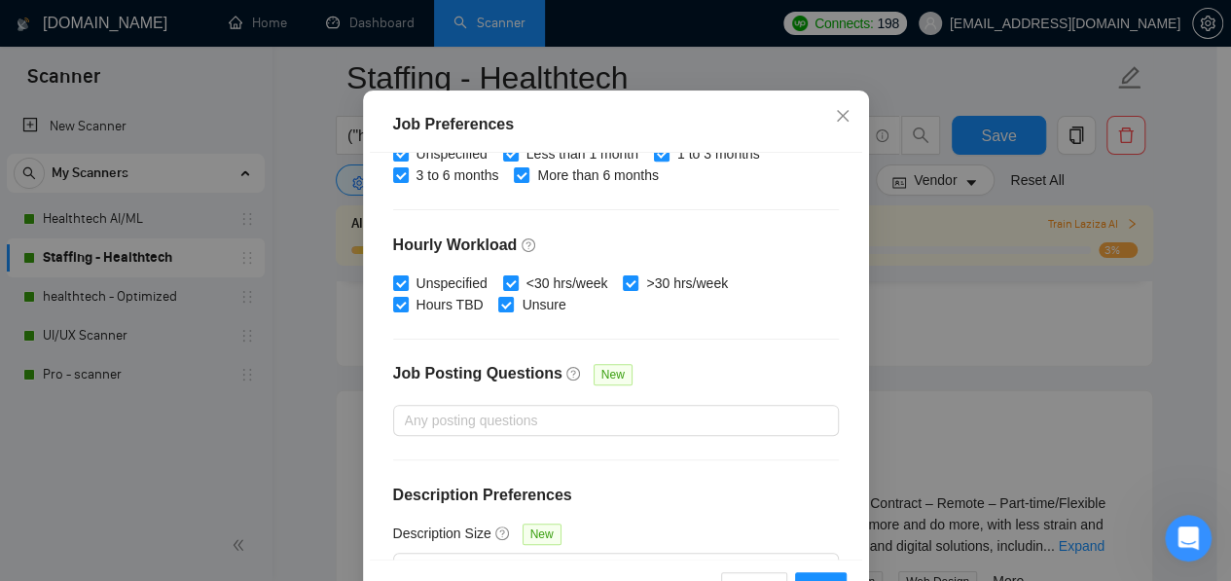
scroll to position [689, 0]
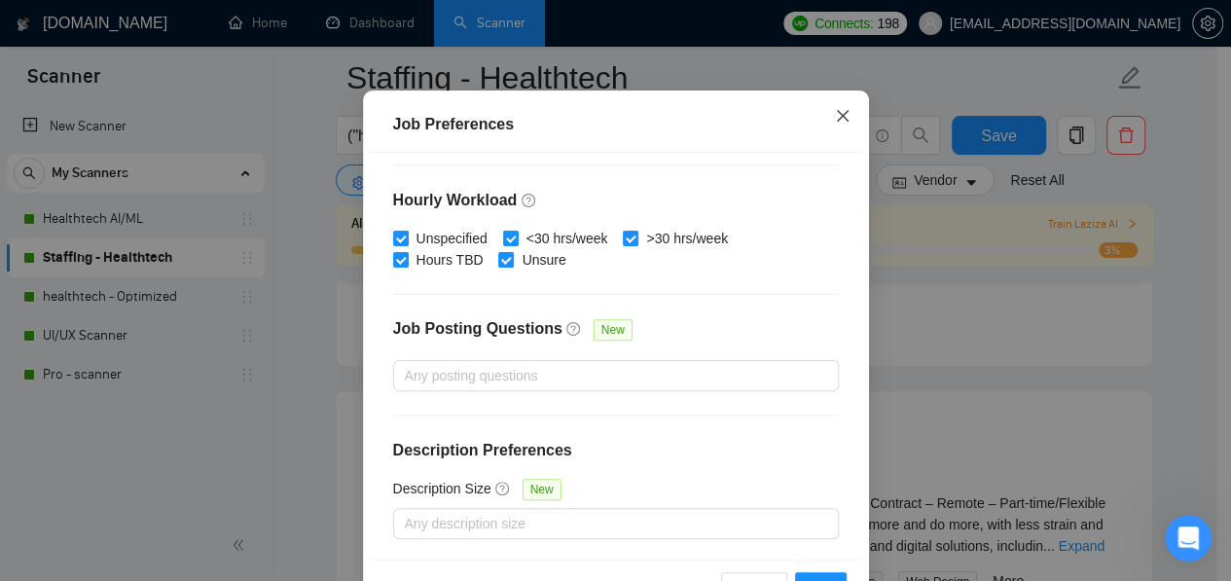
click at [837, 124] on icon "close" at bounding box center [843, 116] width 16 height 16
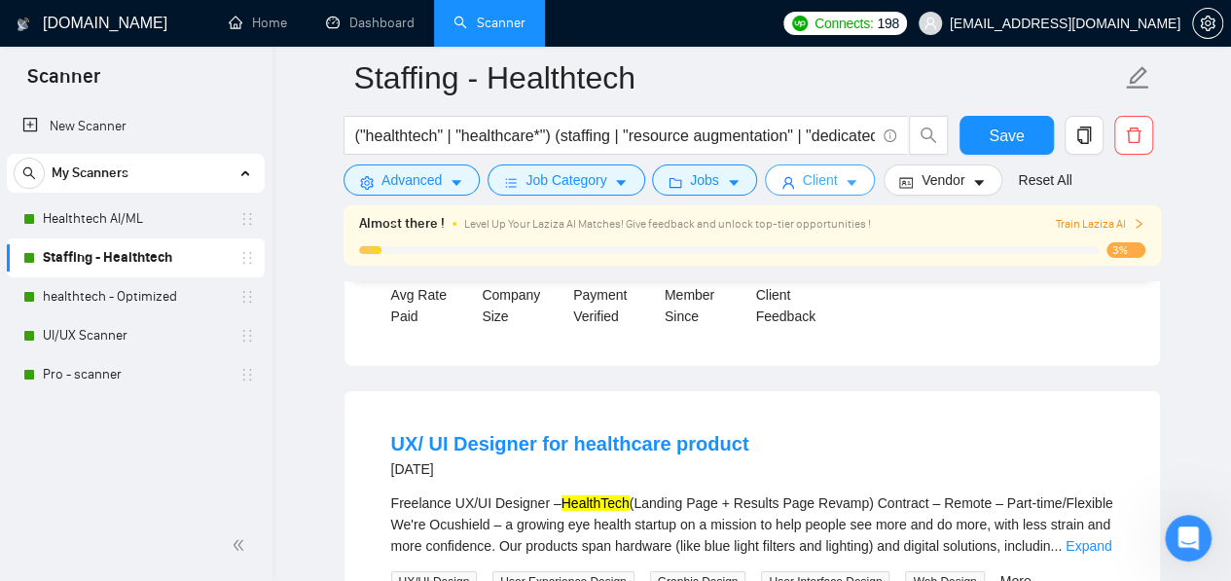
click at [811, 182] on span "Client" at bounding box center [820, 179] width 35 height 21
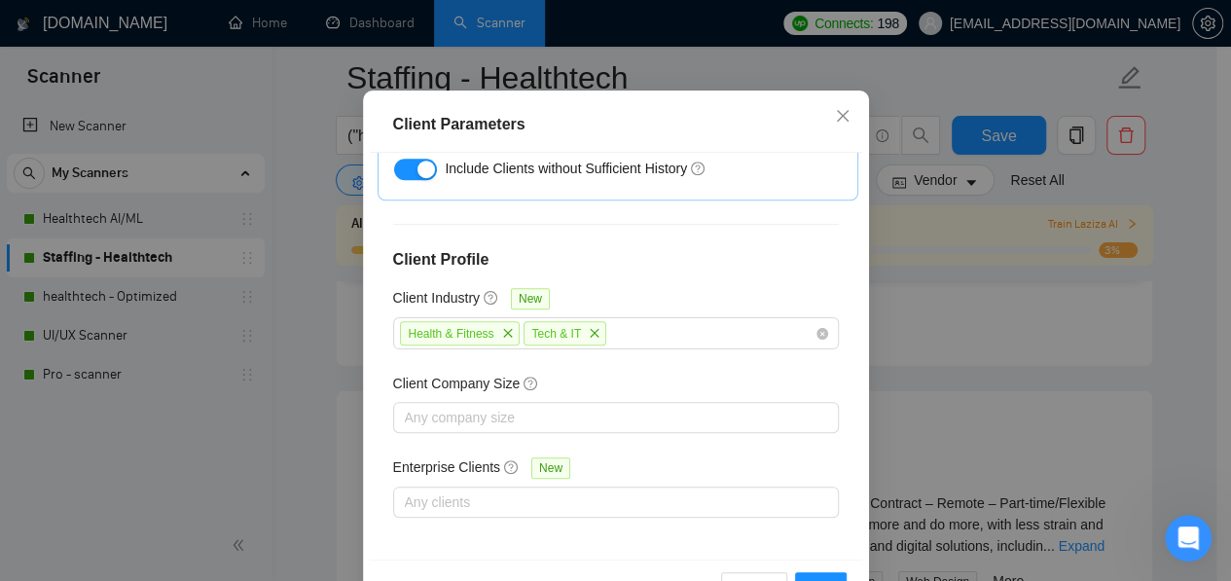
scroll to position [0, 0]
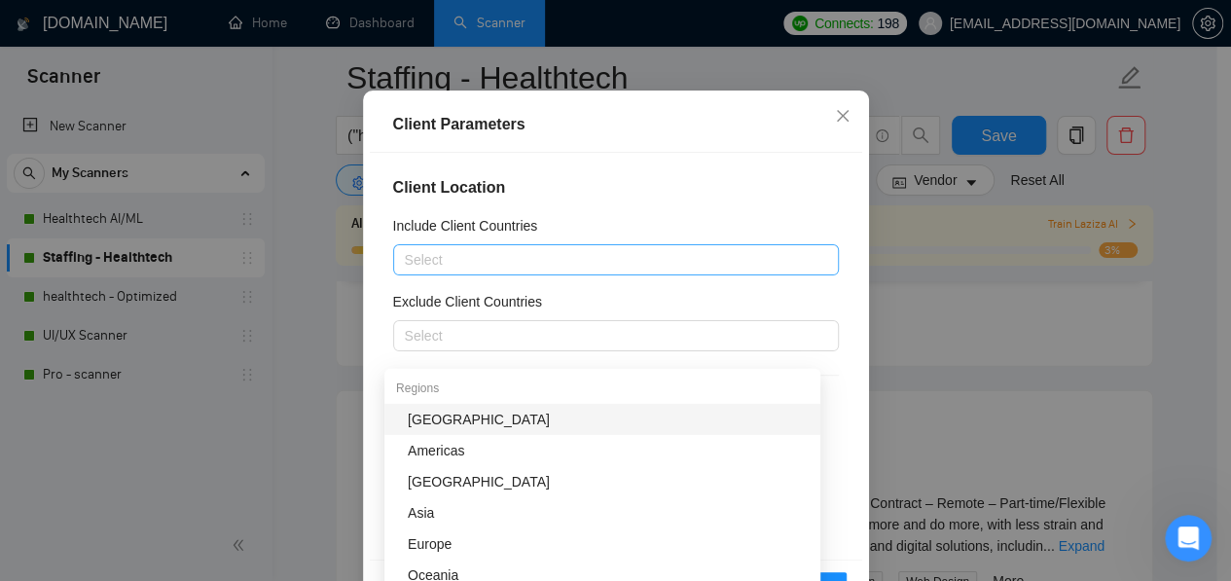
click at [553, 271] on div at bounding box center [606, 259] width 416 height 23
type input "unit"
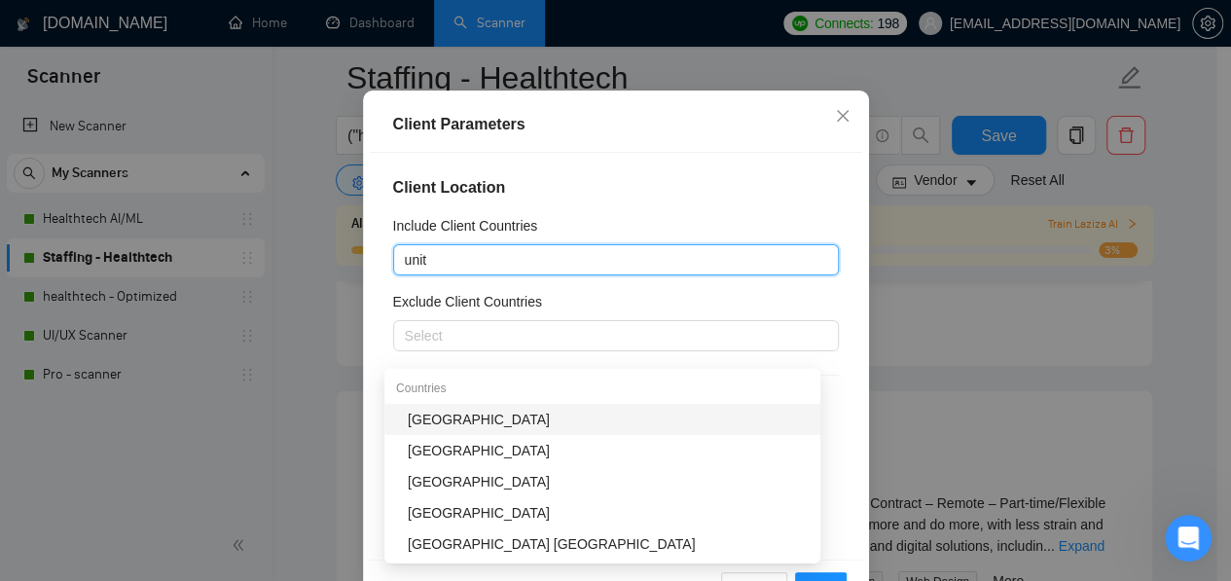
click at [516, 425] on div "[GEOGRAPHIC_DATA]" at bounding box center [608, 419] width 401 height 21
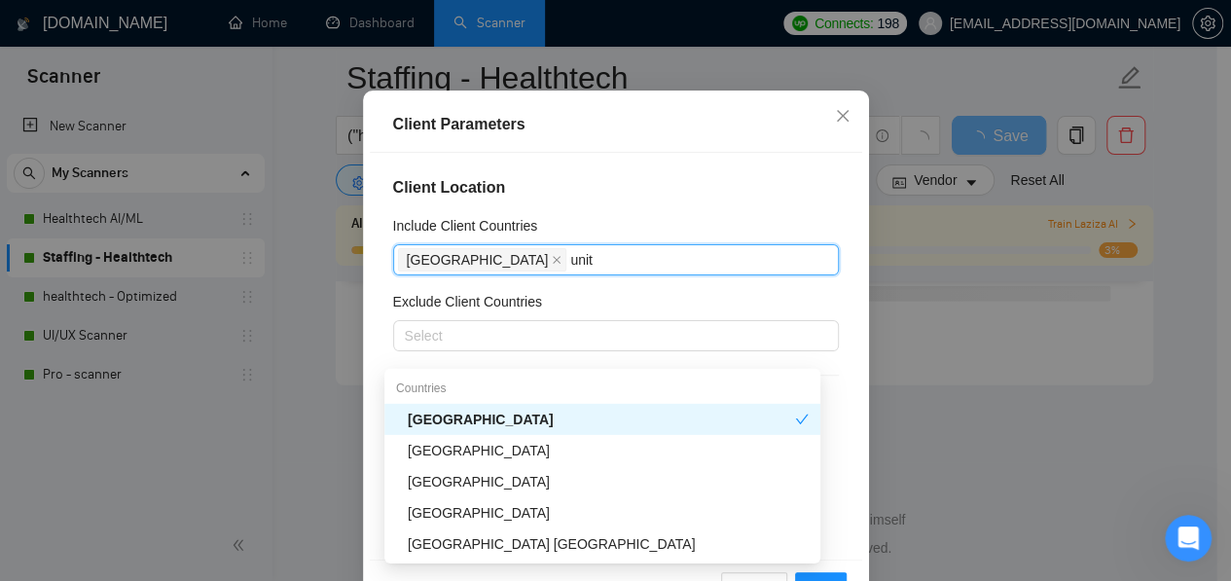
type input "unite"
click at [502, 451] on div "[GEOGRAPHIC_DATA]" at bounding box center [608, 450] width 401 height 21
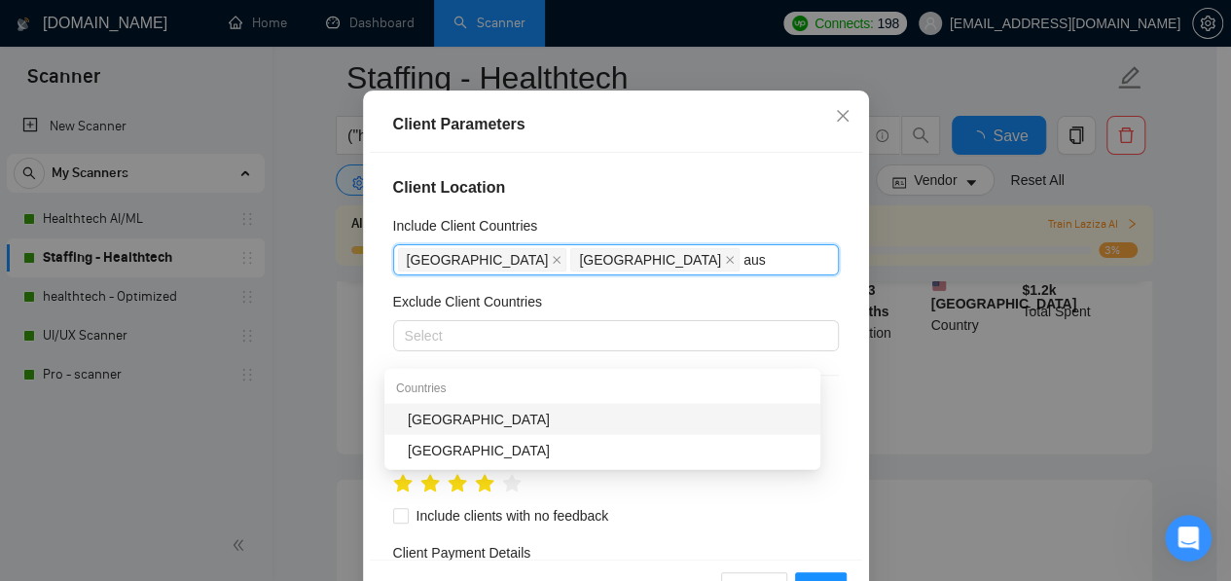
scroll to position [2724, 0]
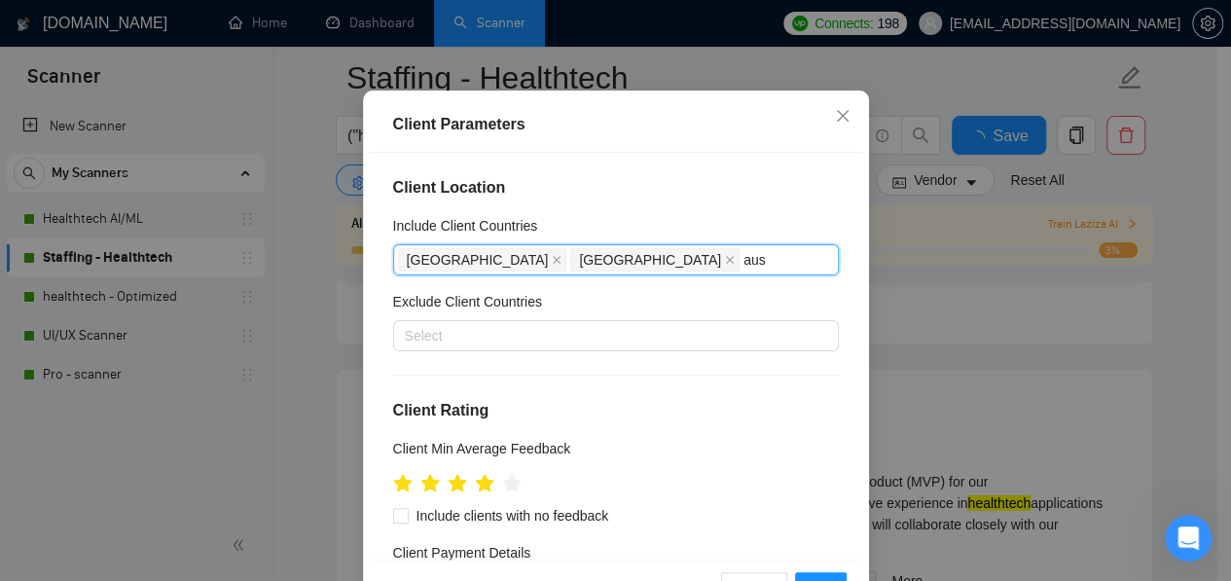
type input "au"
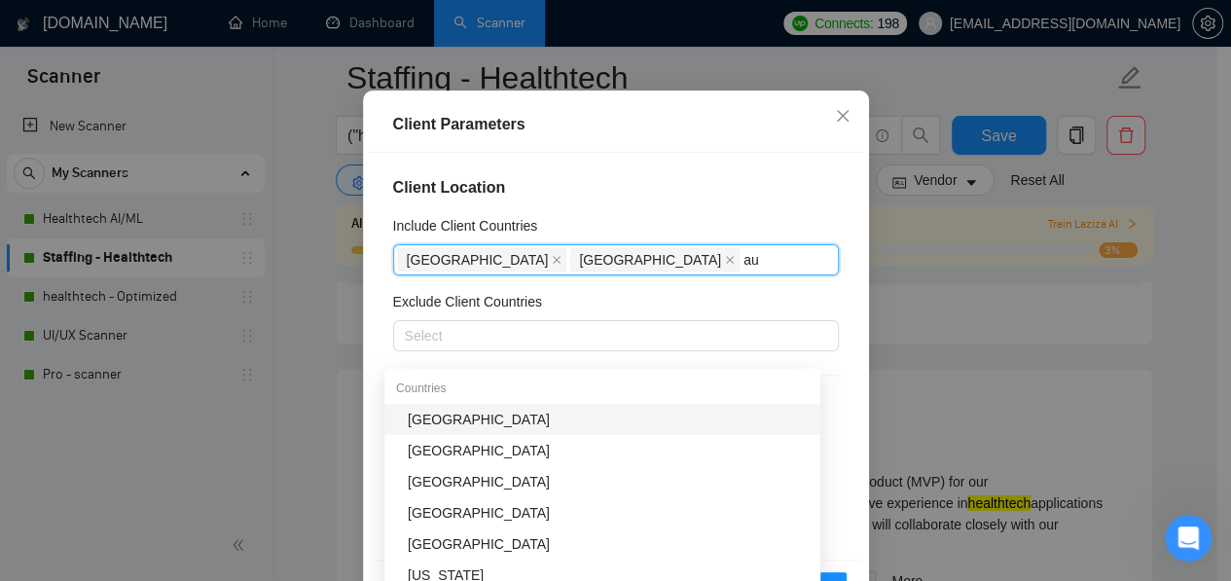
click at [538, 415] on div "[GEOGRAPHIC_DATA]" at bounding box center [608, 419] width 401 height 21
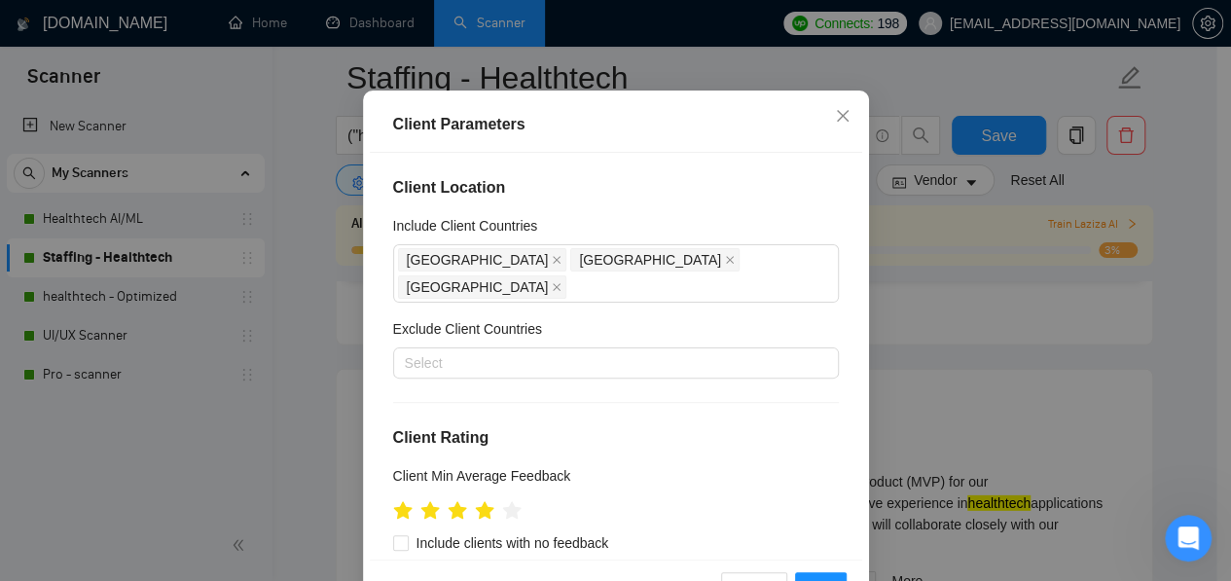
click at [678, 136] on div "Client Parameters" at bounding box center [616, 124] width 446 height 23
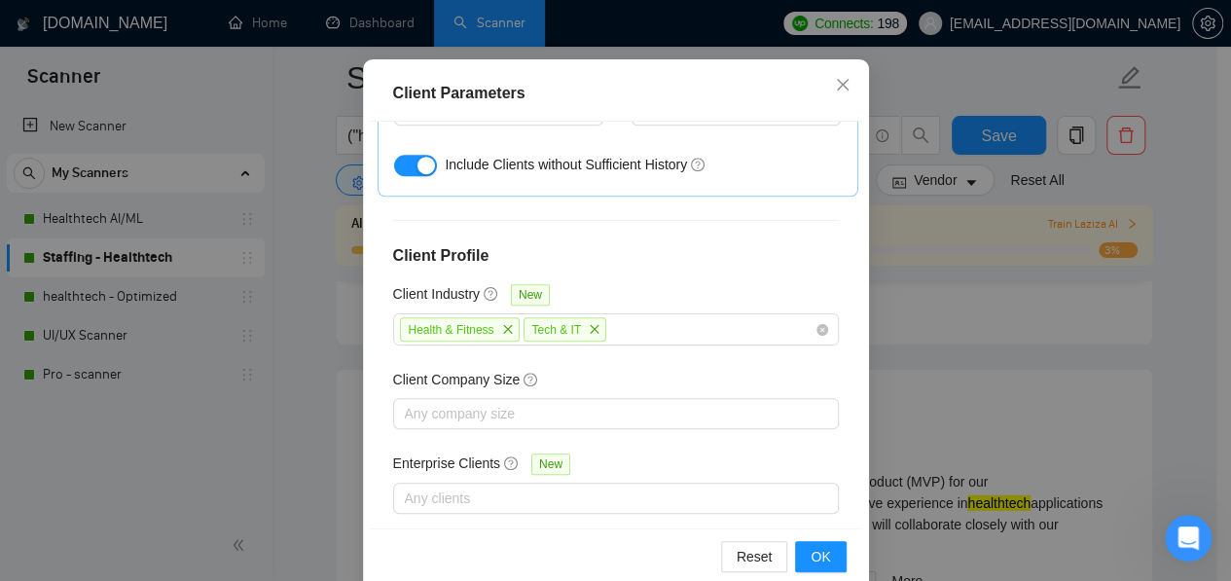
scroll to position [153, 0]
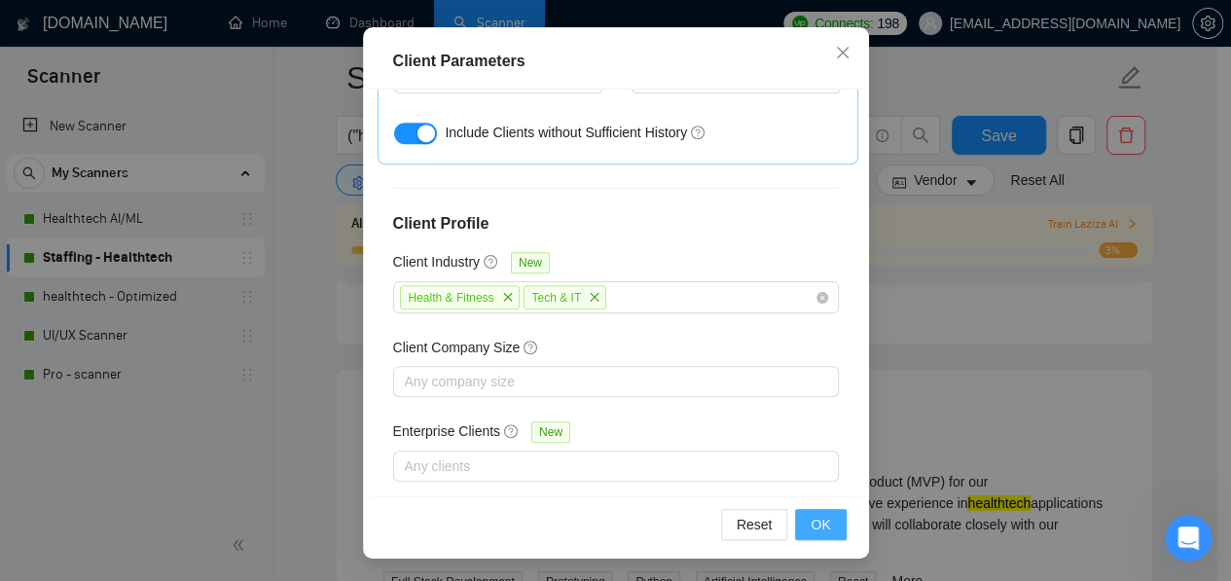
click at [819, 517] on span "OK" at bounding box center [819, 524] width 19 height 21
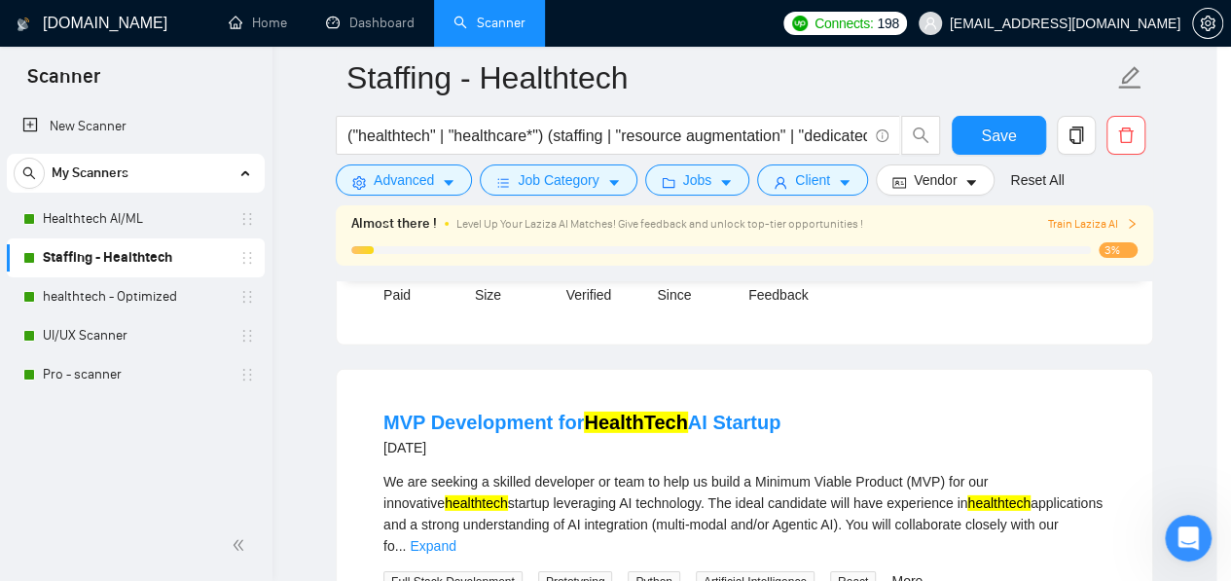
scroll to position [90, 0]
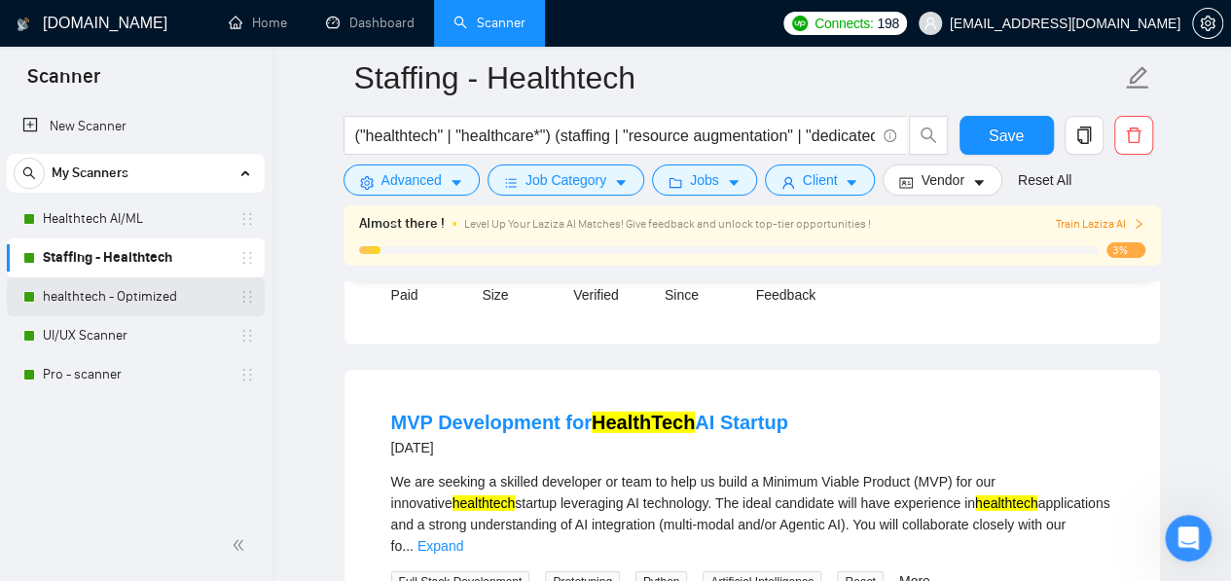
click at [127, 298] on link "healthtech - Optimized" at bounding box center [135, 296] width 185 height 39
click at [982, 137] on button "Save" at bounding box center [1006, 135] width 94 height 39
click at [107, 288] on link "healthtech - Optimized" at bounding box center [135, 296] width 185 height 39
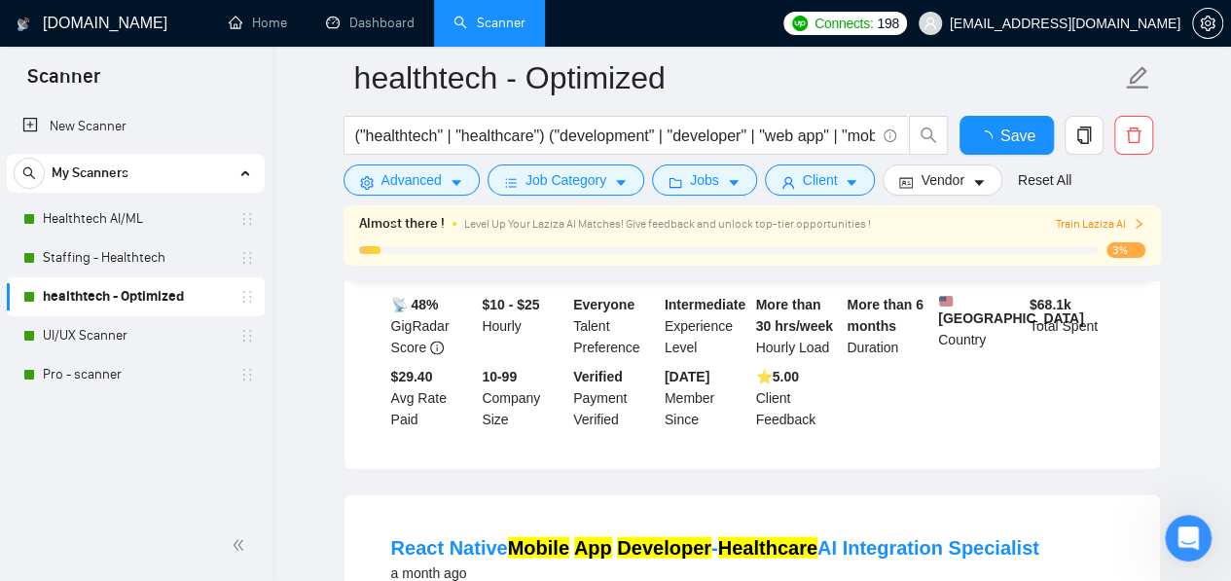
scroll to position [2724, 0]
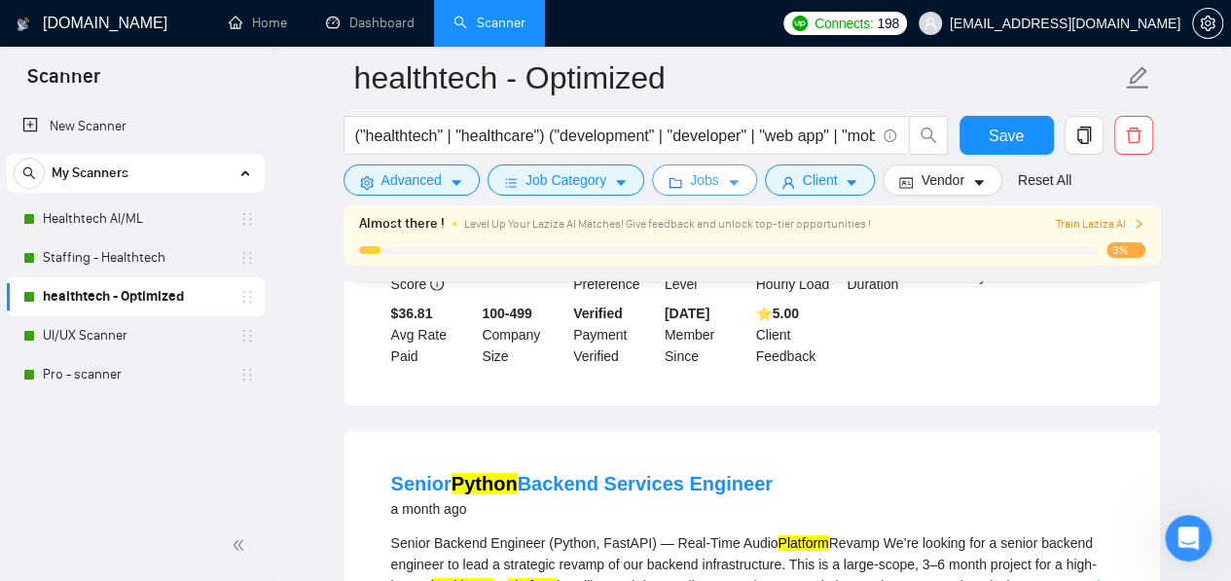
click at [702, 172] on span "Jobs" at bounding box center [704, 179] width 29 height 21
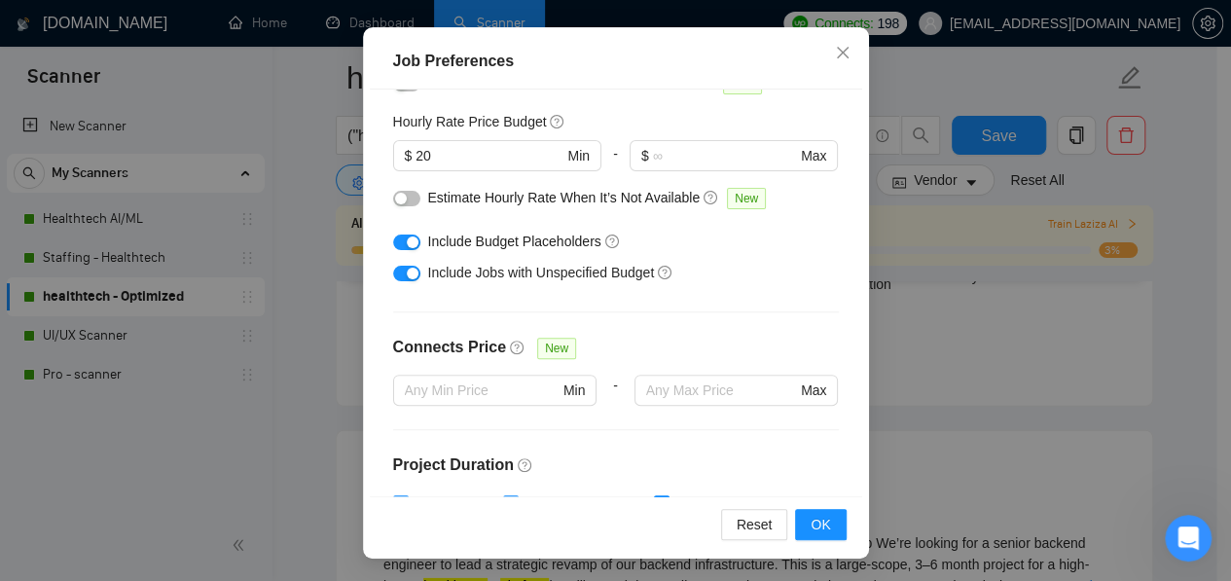
scroll to position [689, 0]
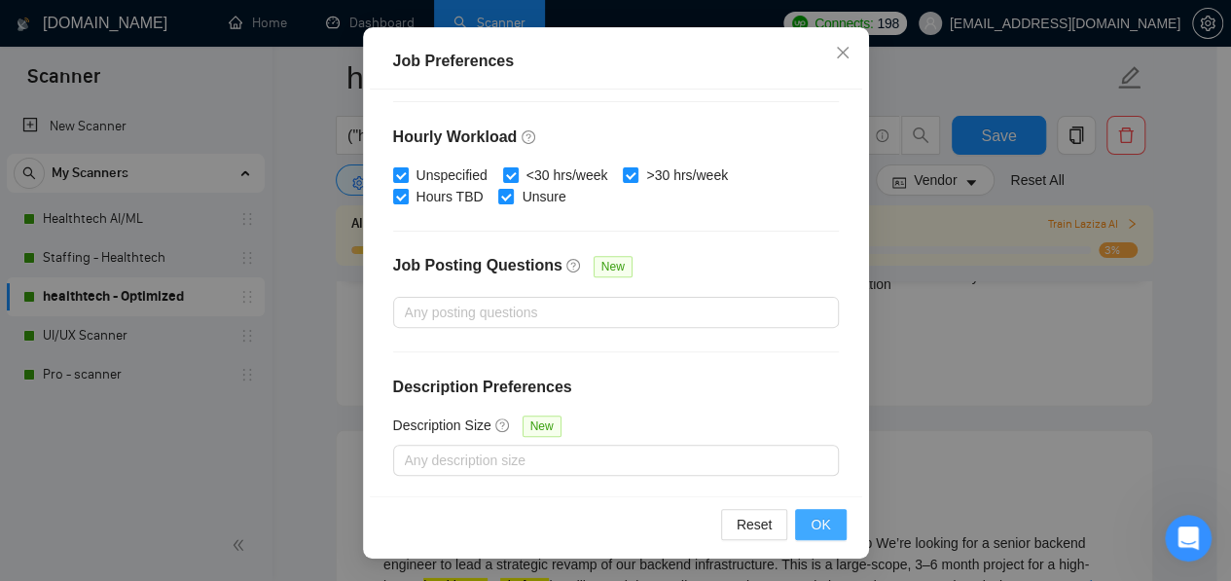
click at [810, 525] on span "OK" at bounding box center [819, 524] width 19 height 21
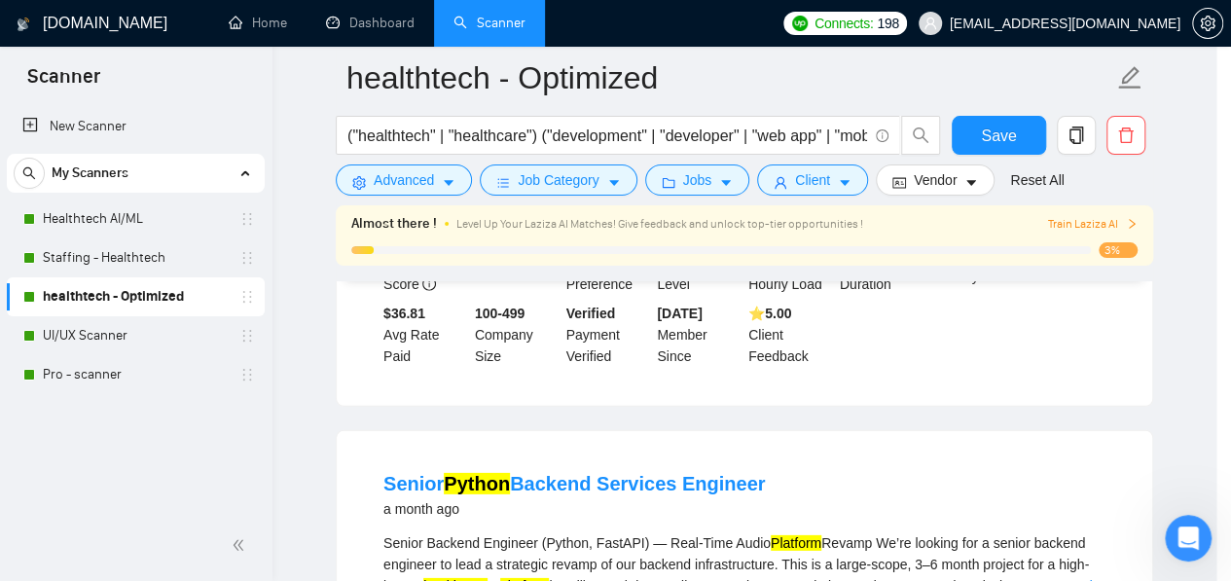
scroll to position [90, 0]
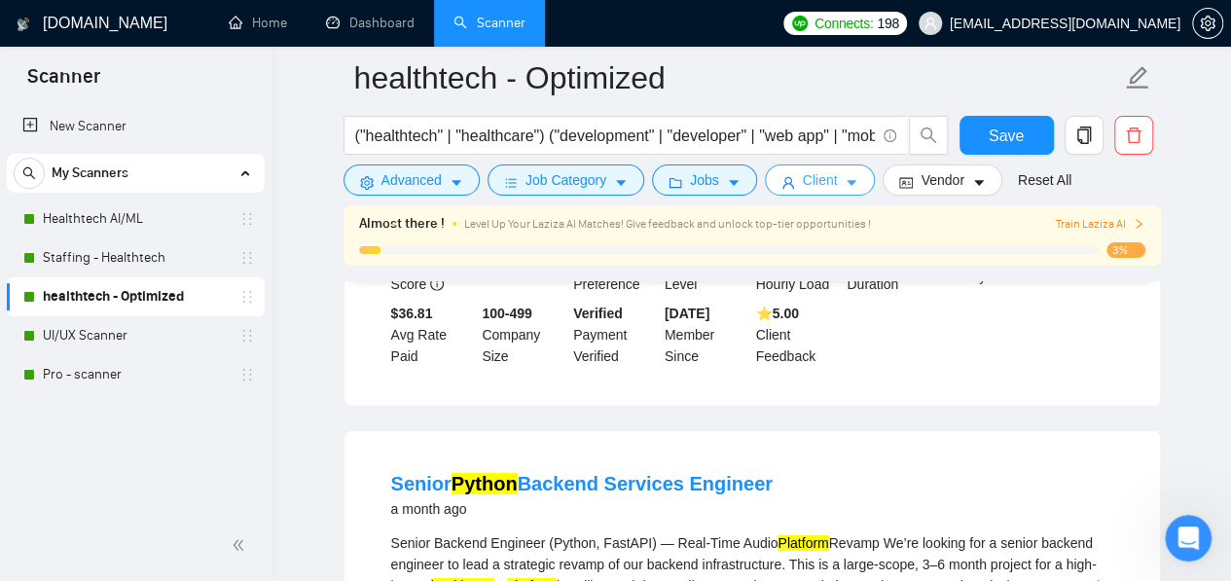
click at [787, 190] on button "Client" at bounding box center [820, 179] width 111 height 31
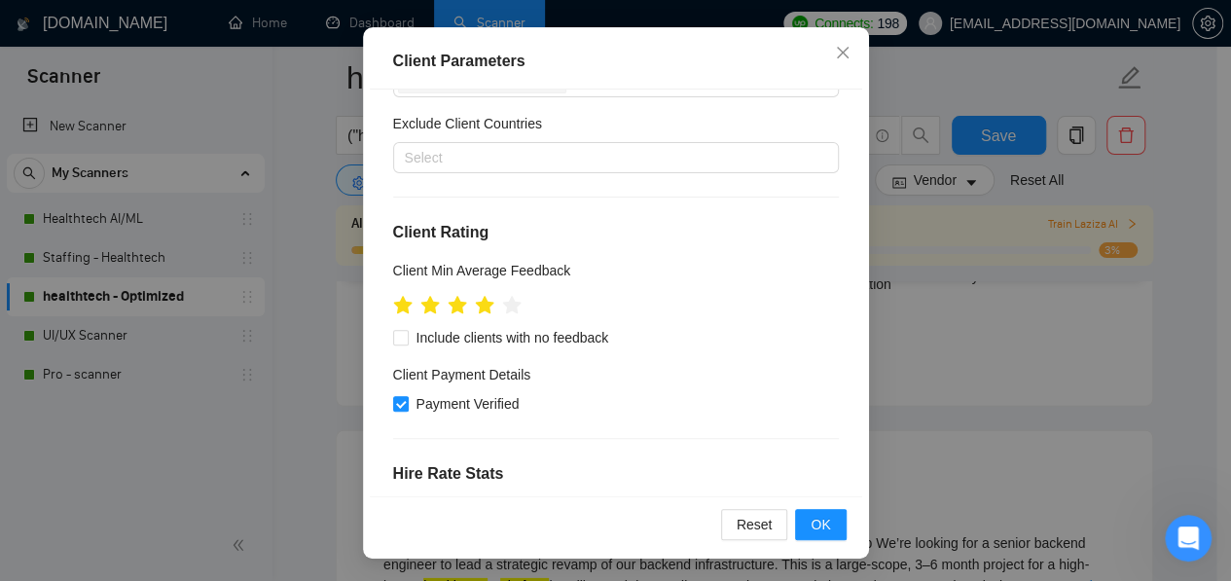
scroll to position [0, 0]
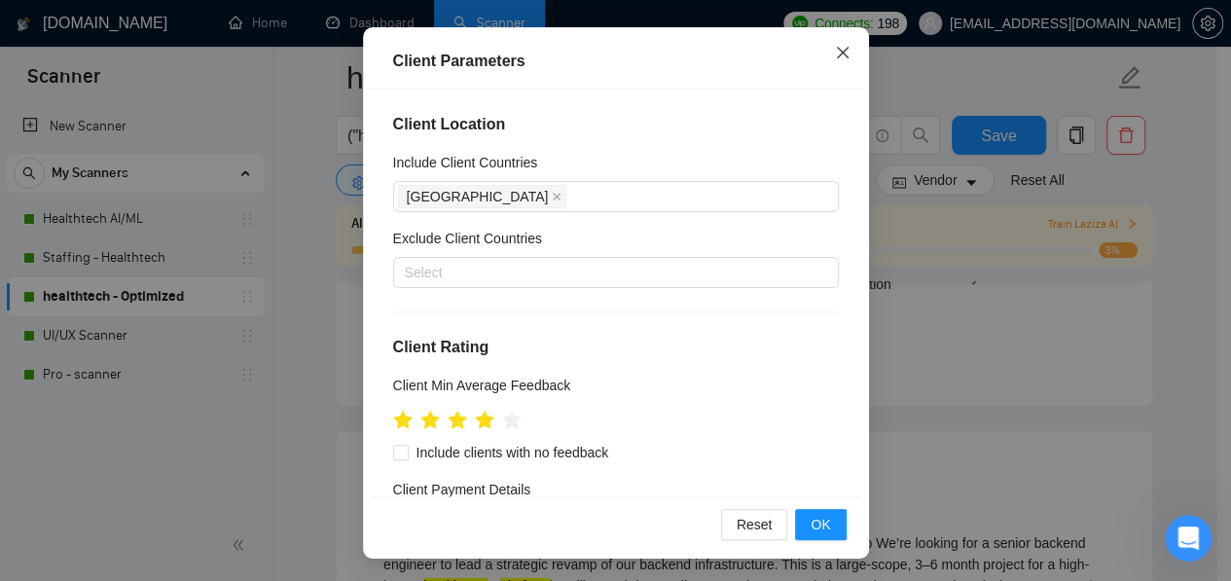
click at [835, 56] on icon "close" at bounding box center [843, 53] width 16 height 16
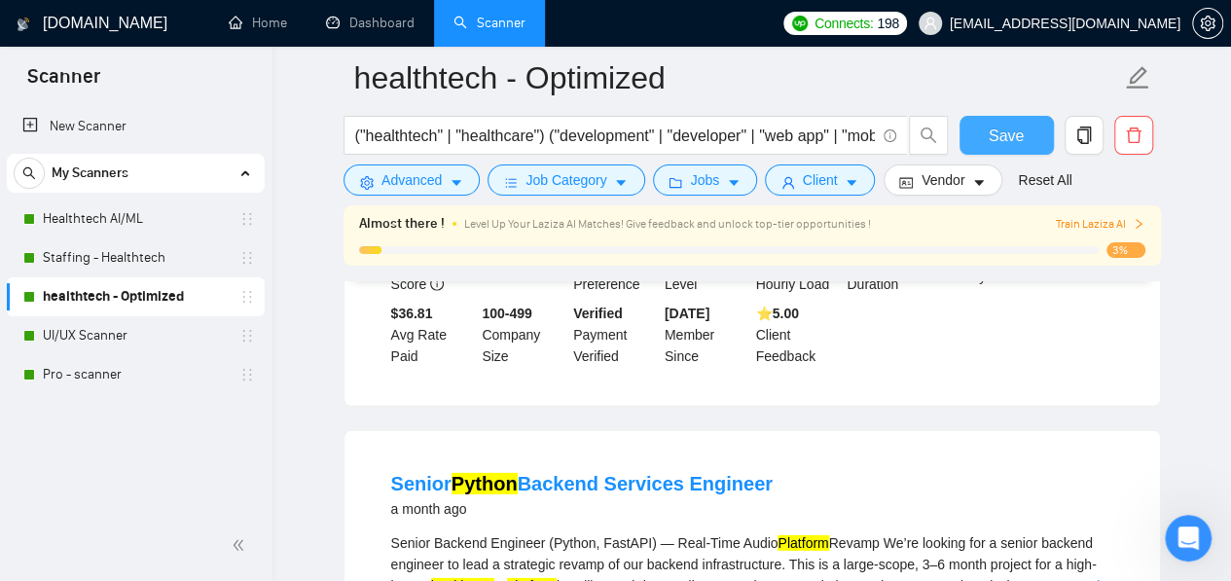
click at [994, 143] on span "Save" at bounding box center [1005, 136] width 35 height 24
click at [117, 335] on link "UI/UX Scanner" at bounding box center [135, 335] width 185 height 39
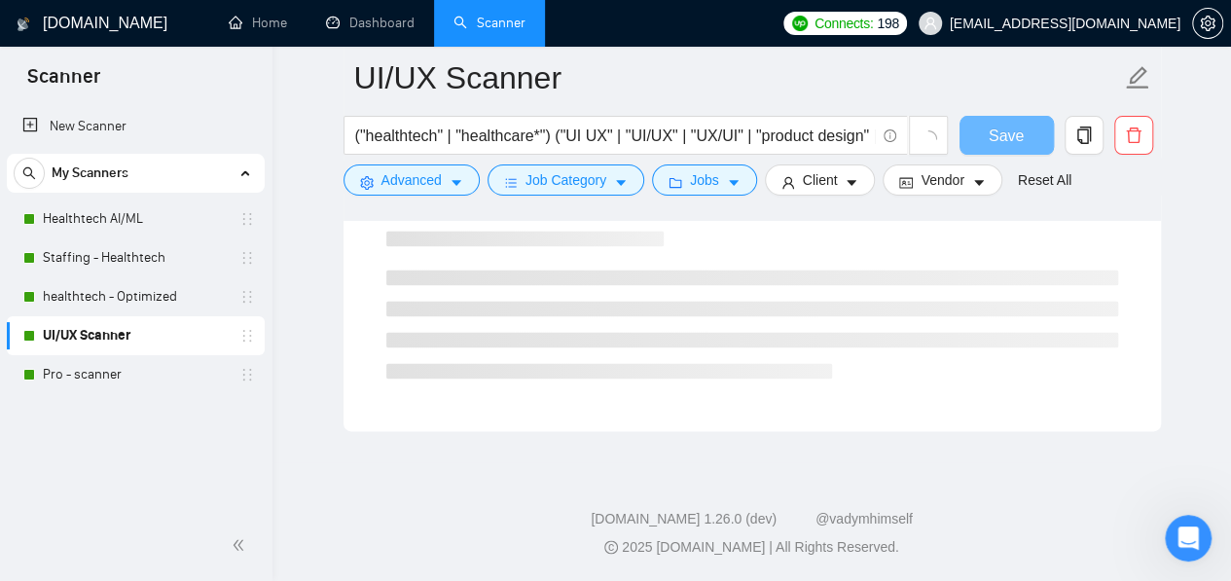
scroll to position [1284, 0]
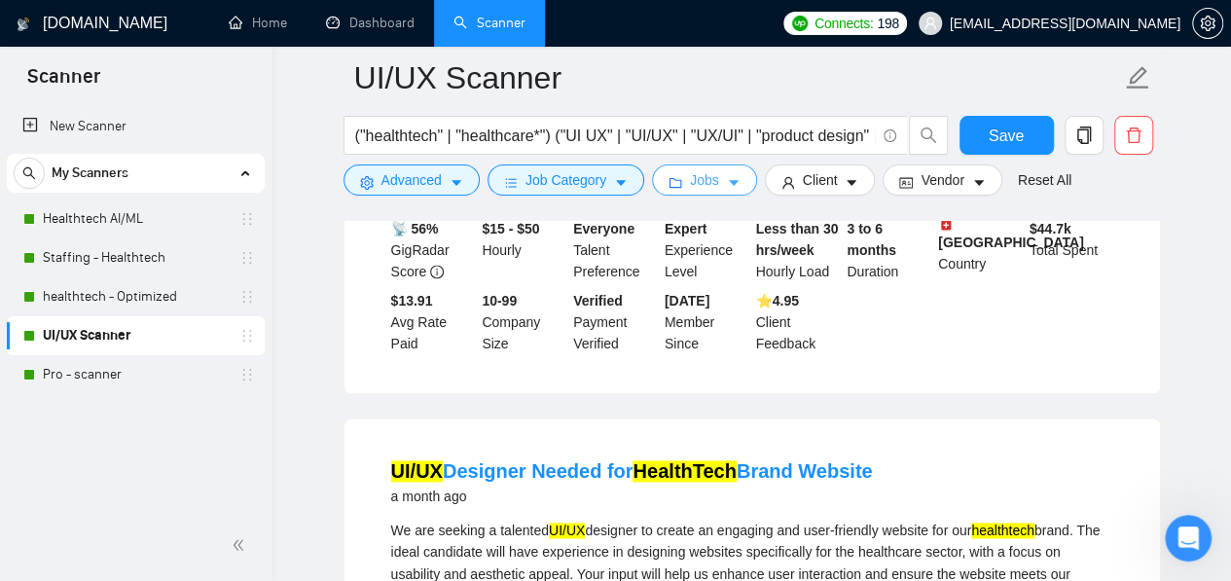
click at [699, 174] on span "Jobs" at bounding box center [704, 179] width 29 height 21
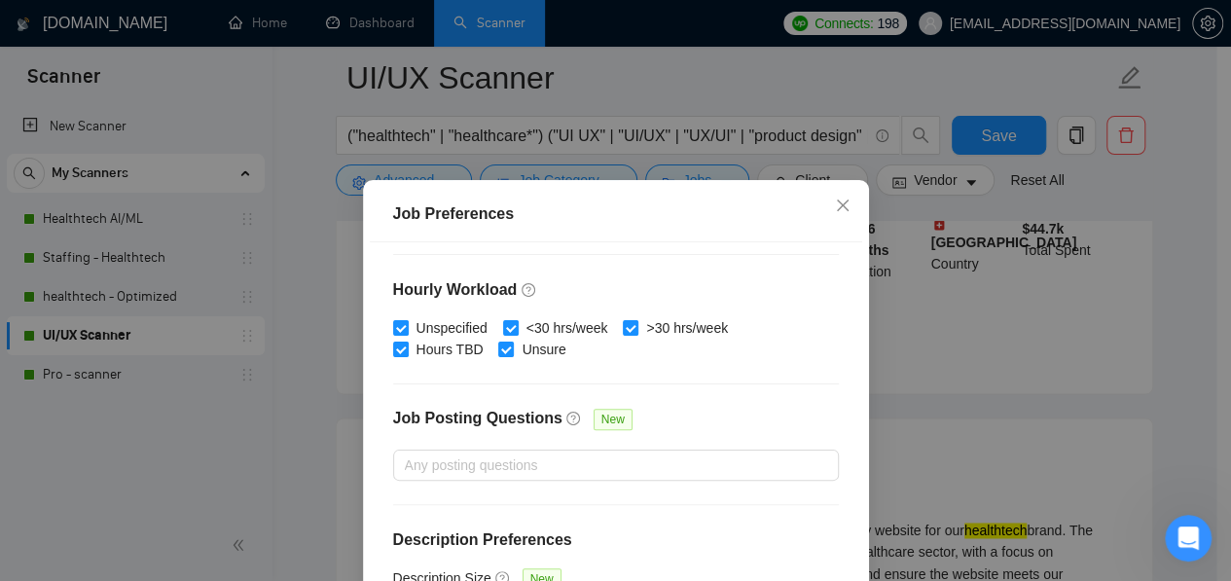
scroll to position [153, 0]
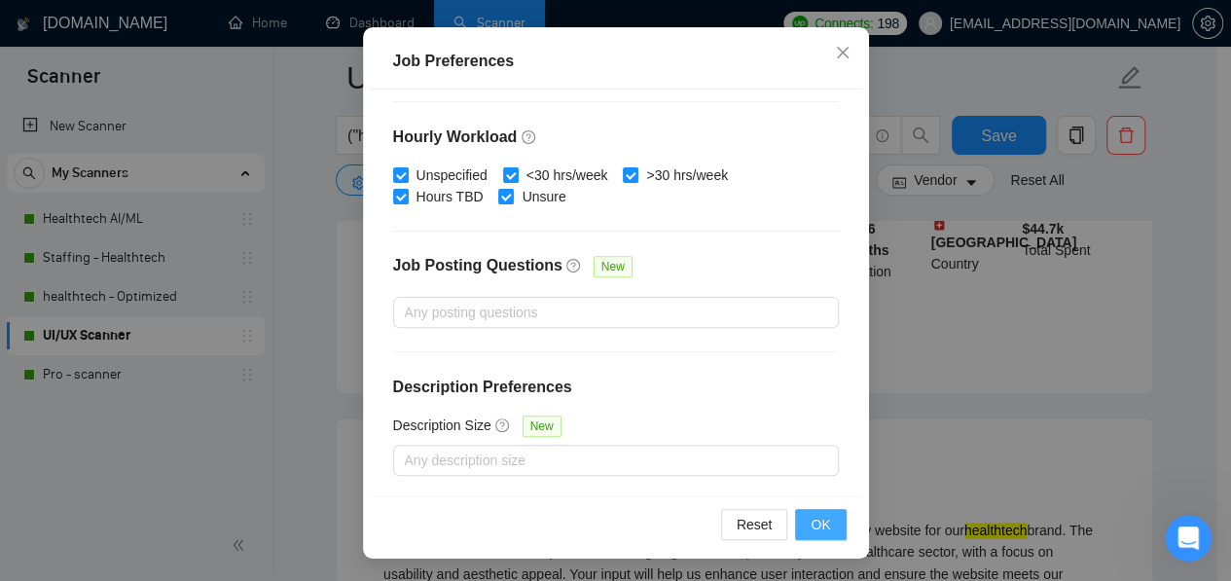
click at [800, 515] on button "OK" at bounding box center [820, 524] width 51 height 31
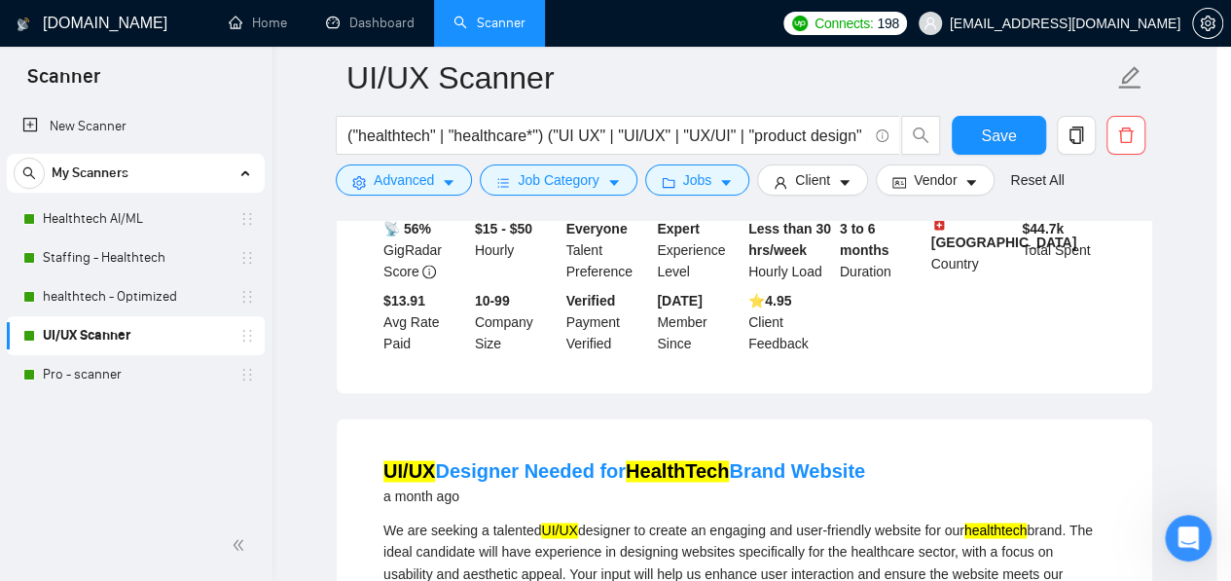
scroll to position [90, 0]
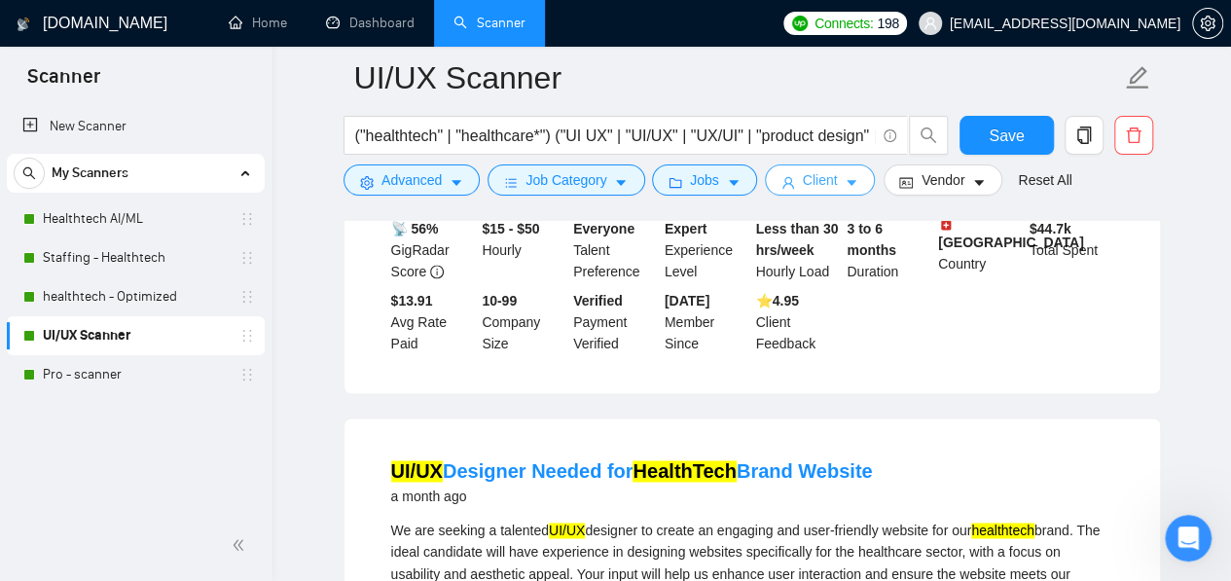
click at [806, 173] on span "Client" at bounding box center [820, 179] width 35 height 21
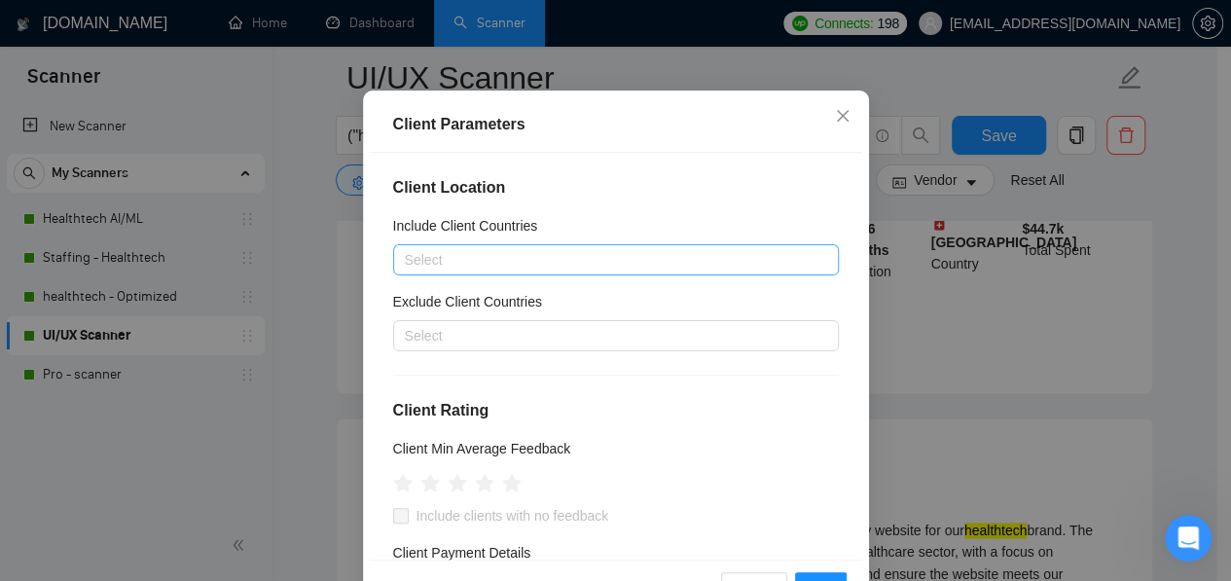
click at [718, 271] on div at bounding box center [606, 259] width 416 height 23
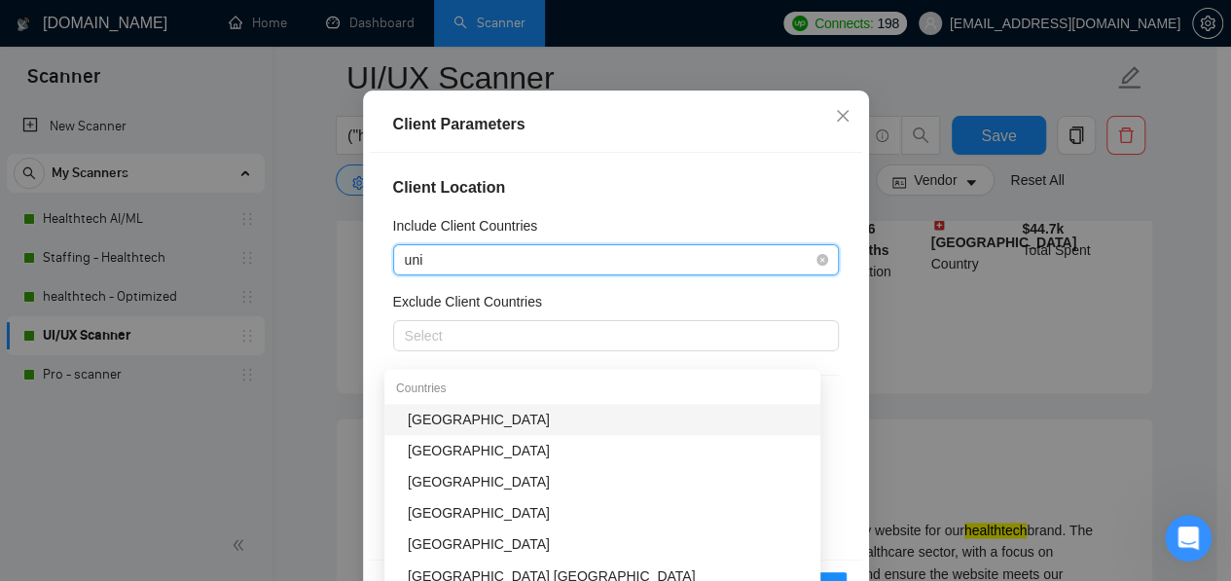
type input "unit"
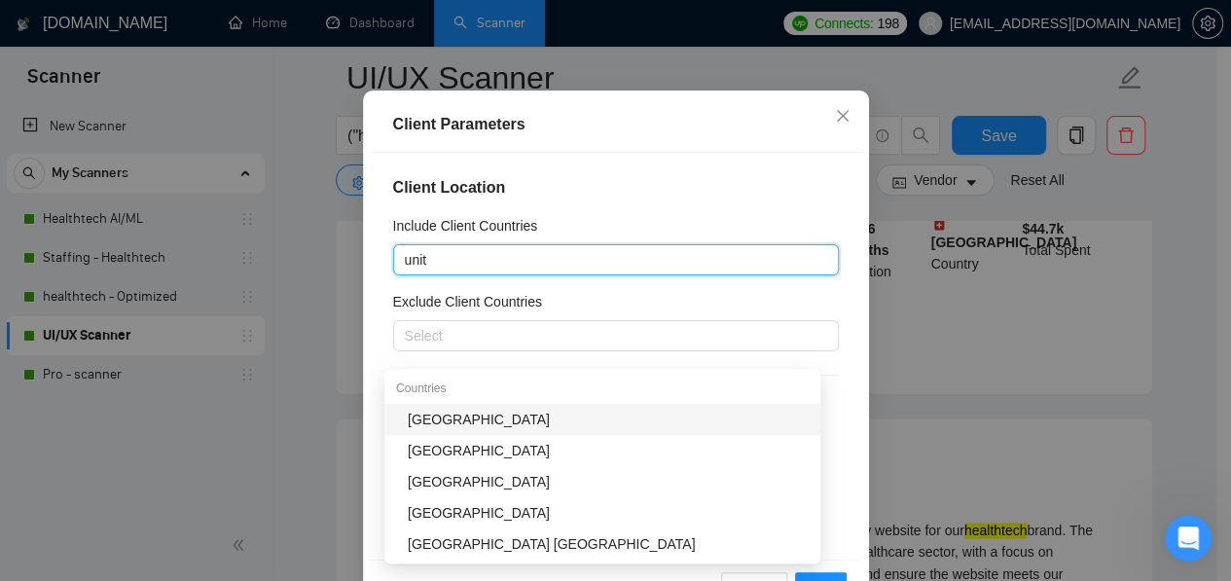
click at [631, 413] on div "[GEOGRAPHIC_DATA]" at bounding box center [608, 419] width 401 height 21
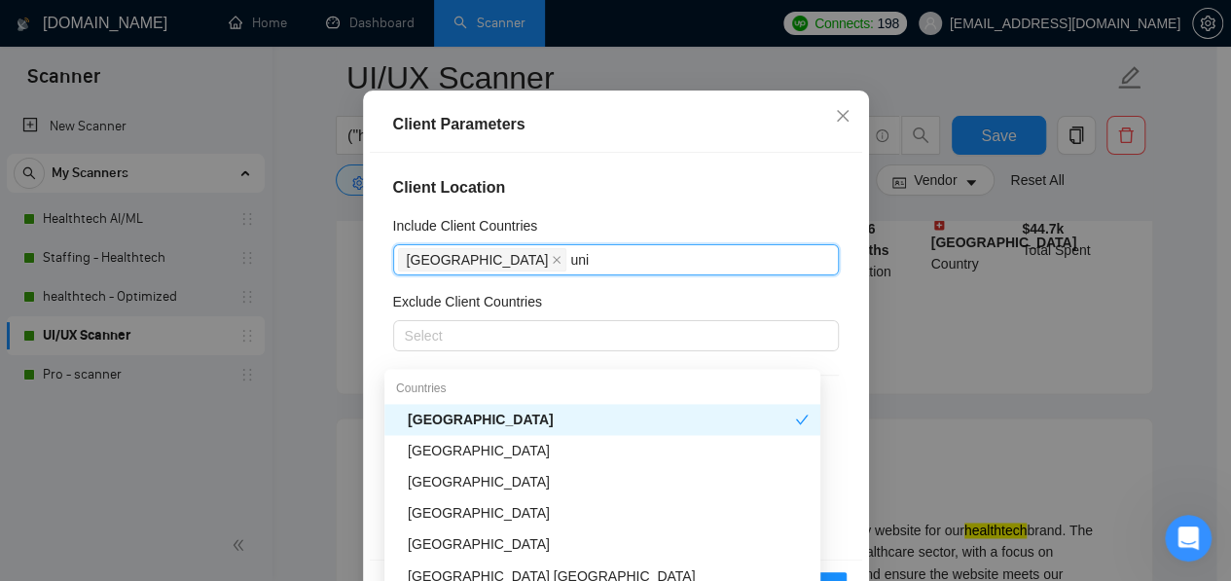
type input "unit"
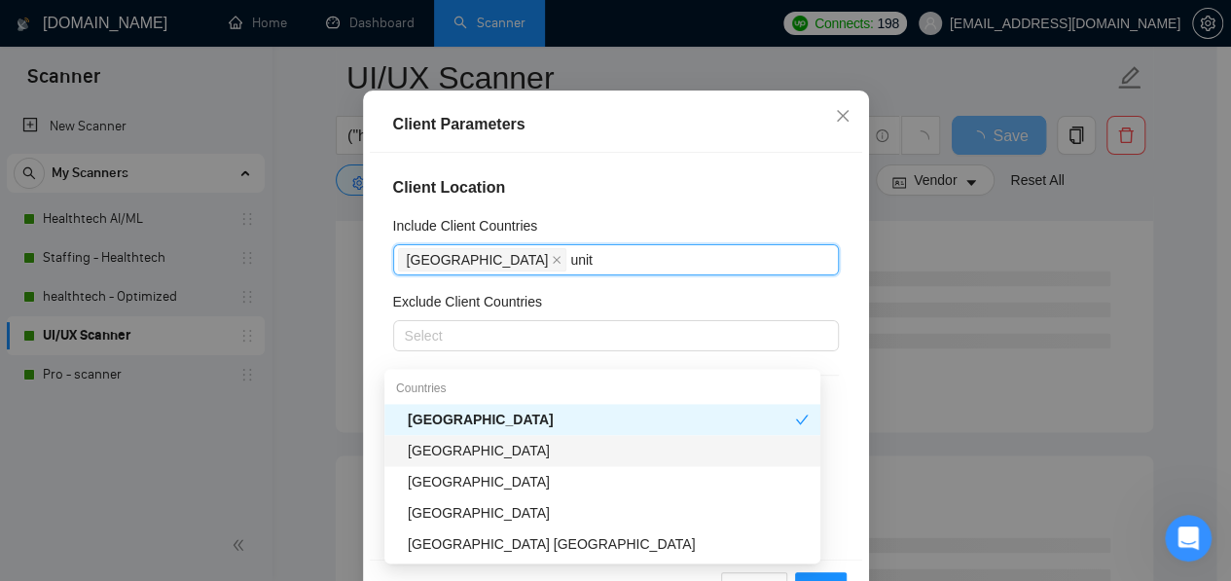
click at [582, 448] on div "[GEOGRAPHIC_DATA]" at bounding box center [608, 450] width 401 height 21
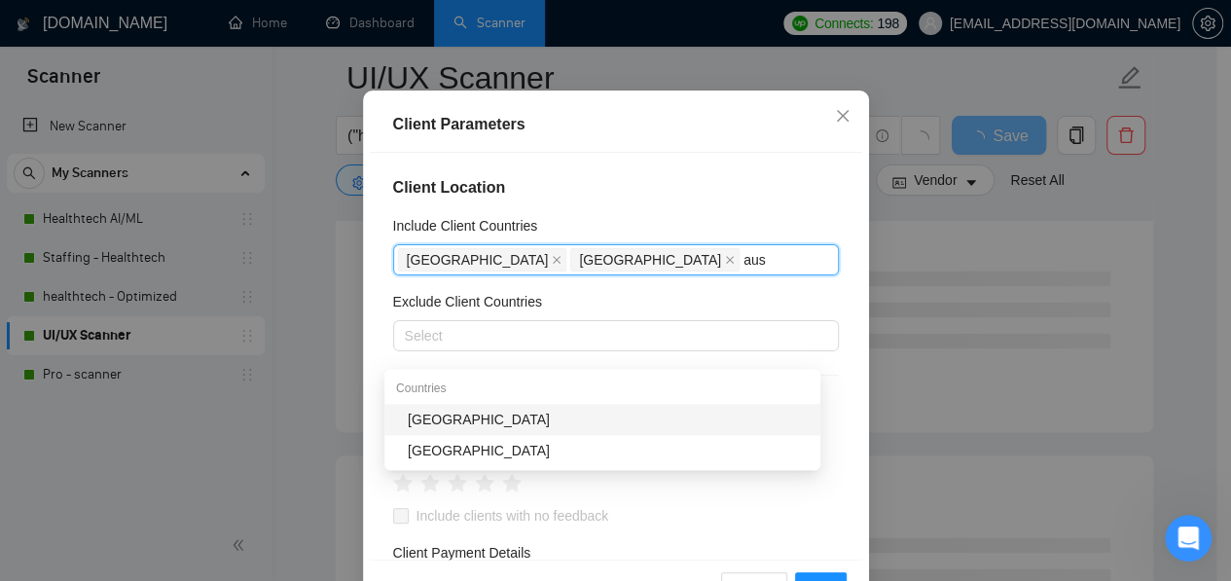
type input "aust"
click at [541, 419] on div "[GEOGRAPHIC_DATA]" at bounding box center [608, 419] width 401 height 21
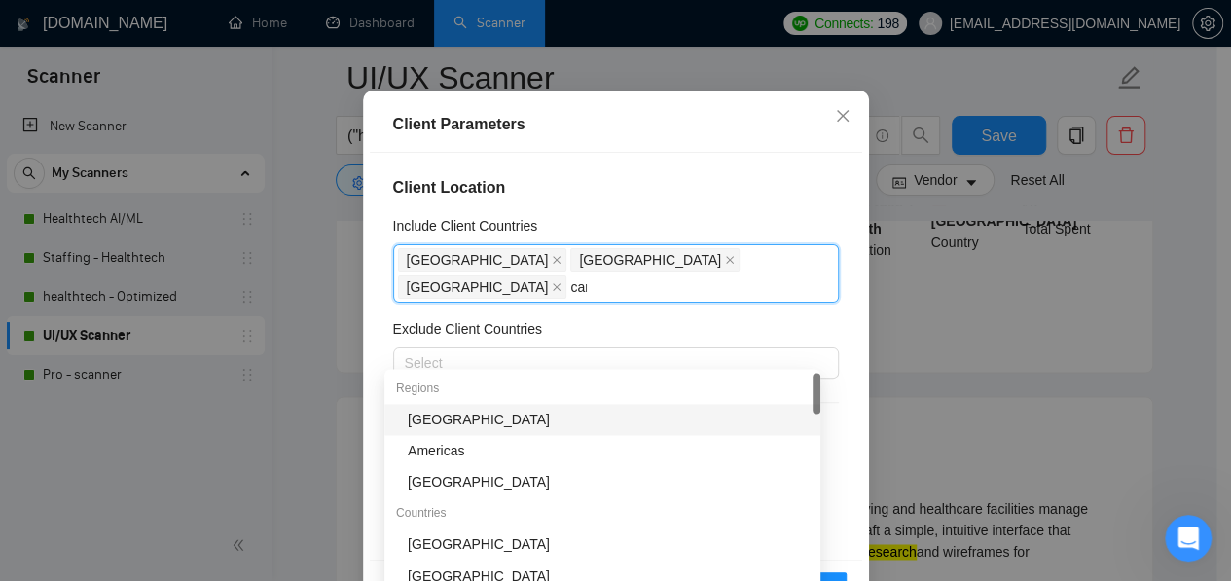
type input "cana"
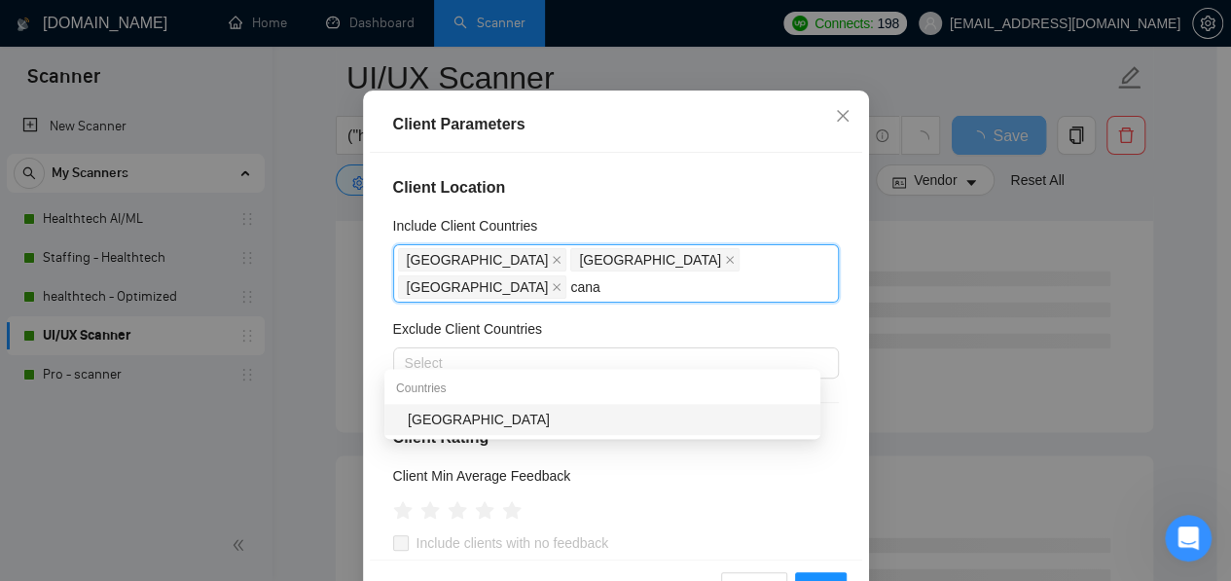
click at [541, 419] on div "[GEOGRAPHIC_DATA]" at bounding box center [608, 419] width 401 height 21
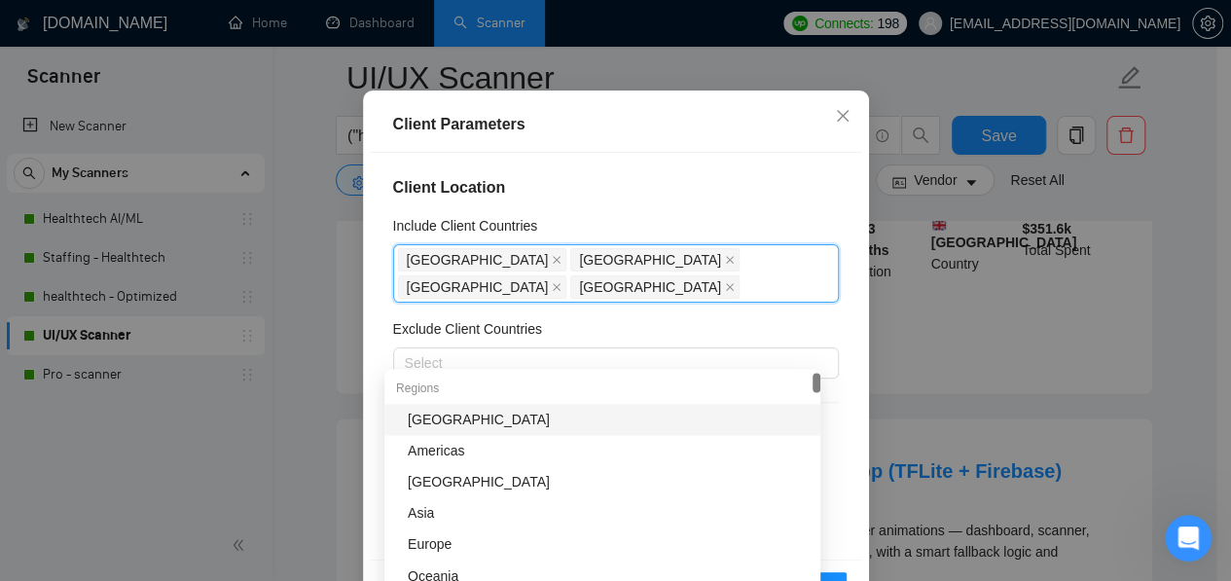
click at [756, 136] on div "Client Parameters" at bounding box center [616, 124] width 446 height 23
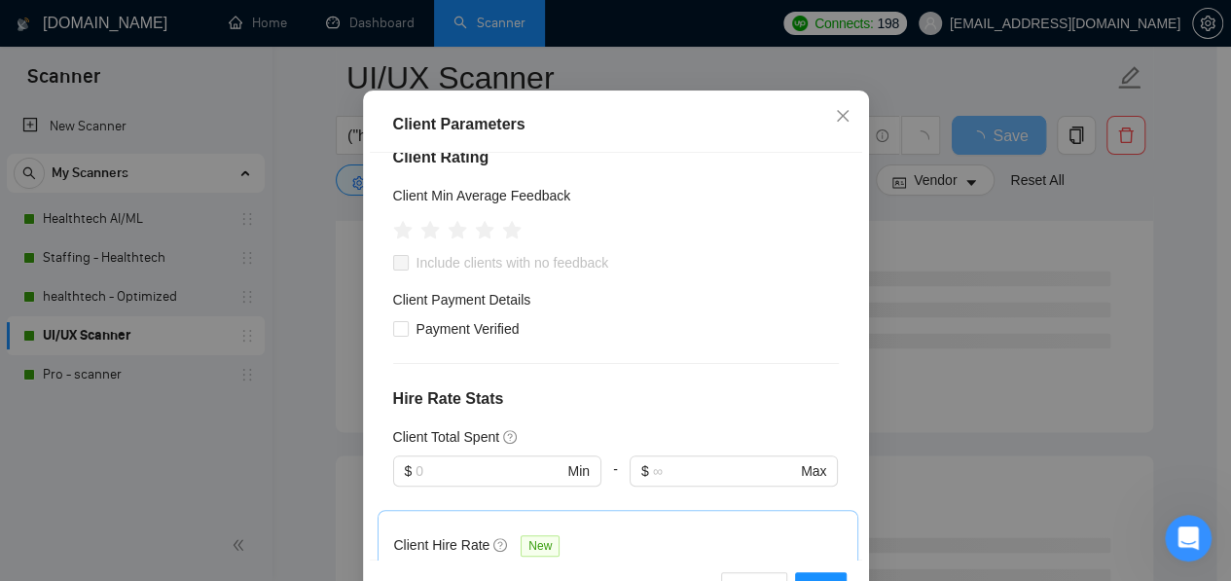
scroll to position [282, 0]
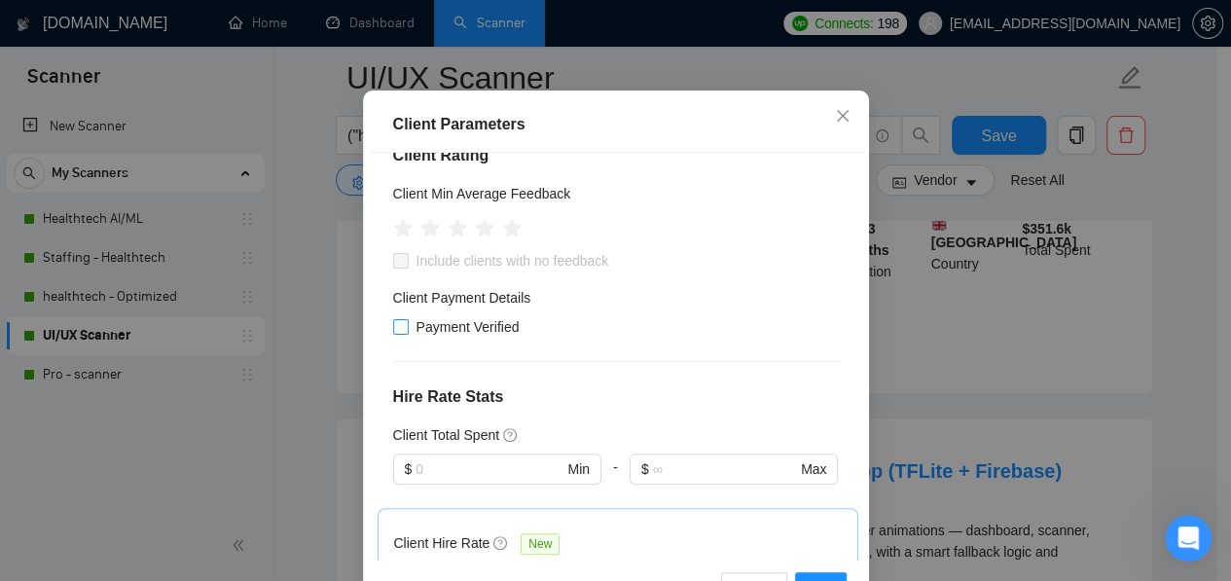
click at [393, 335] on span at bounding box center [401, 327] width 16 height 16
click at [393, 333] on input "Payment Verified" at bounding box center [400, 326] width 14 height 14
checkbox input "true"
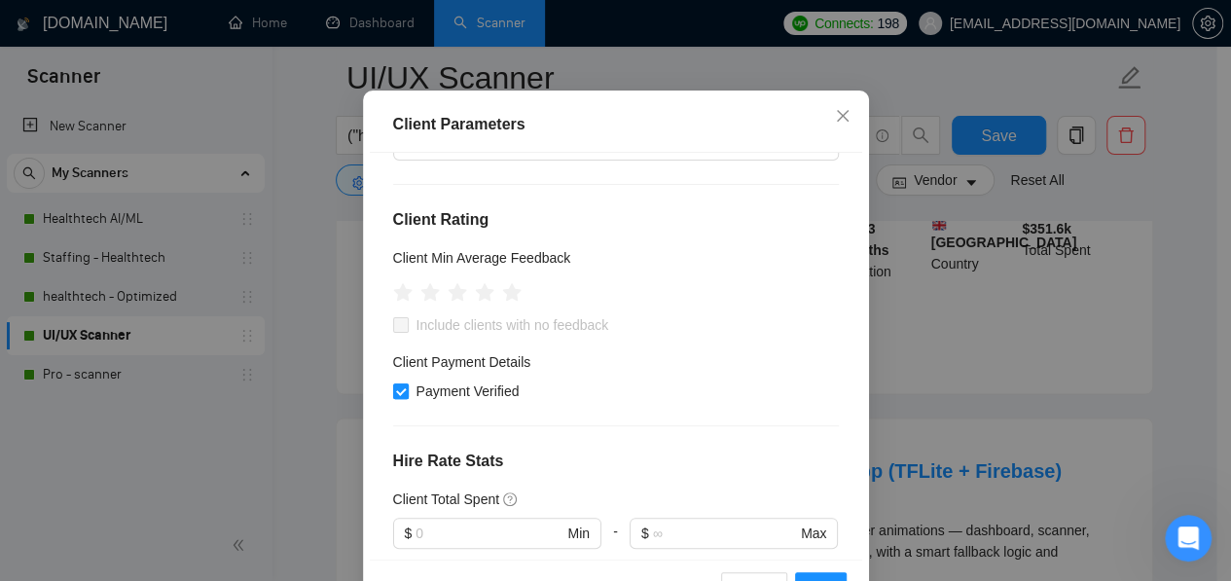
scroll to position [217, 0]
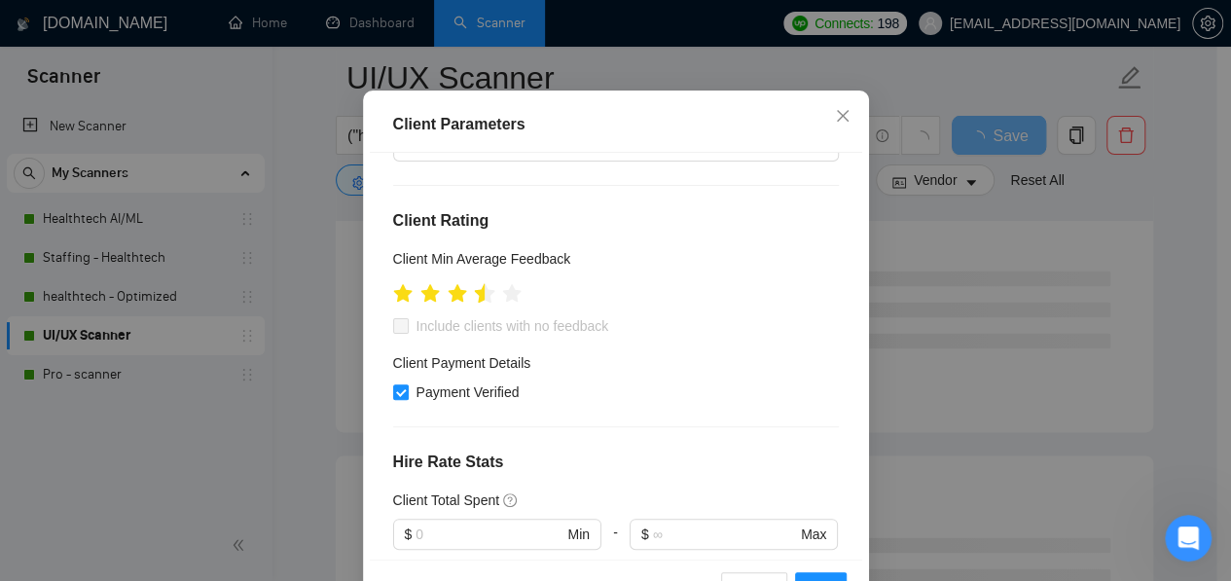
click at [474, 305] on icon "star" at bounding box center [484, 293] width 21 height 21
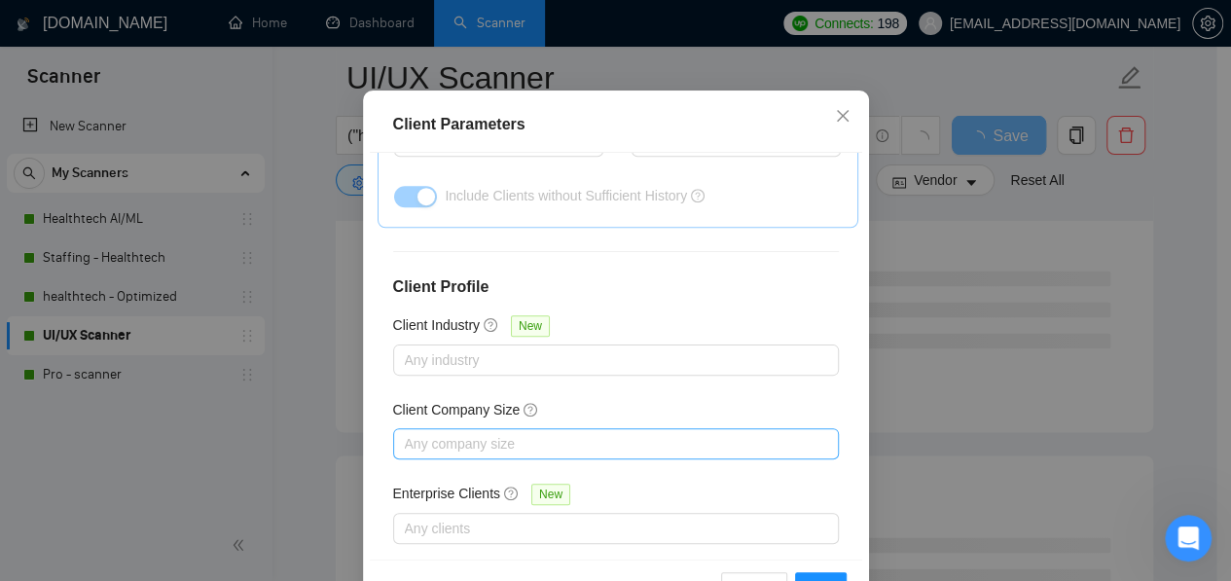
scroll to position [153, 0]
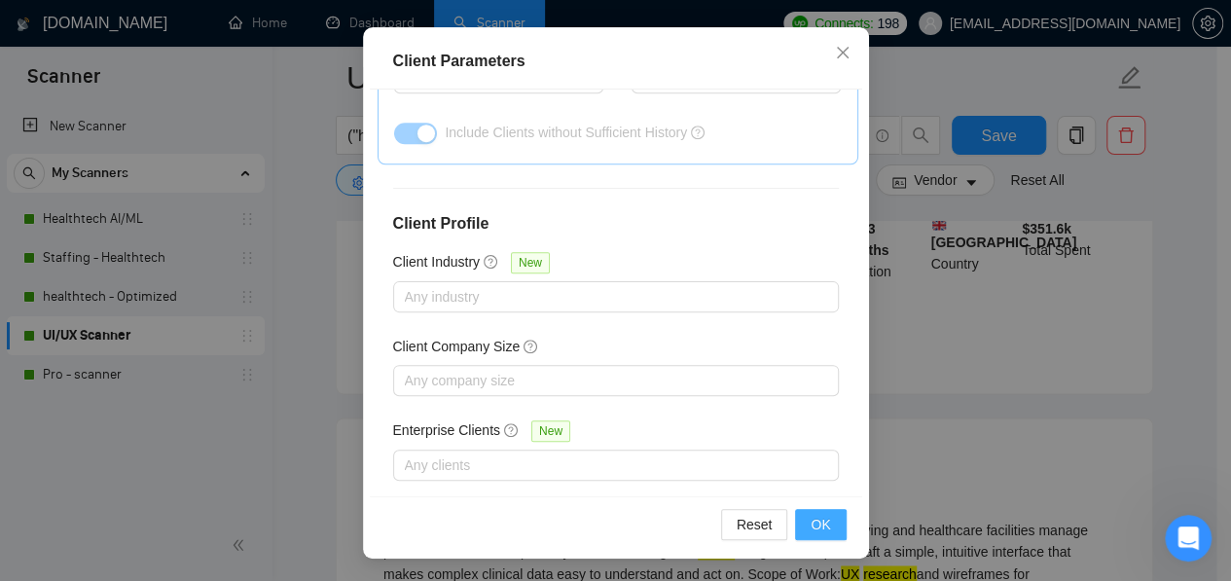
click at [815, 523] on span "OK" at bounding box center [819, 524] width 19 height 21
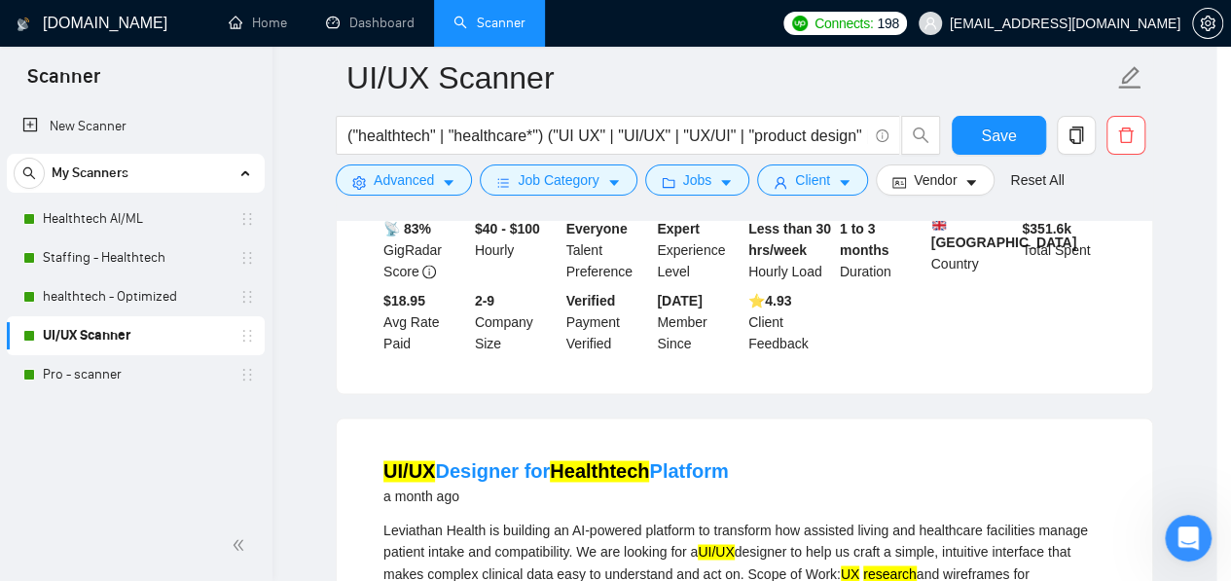
scroll to position [90, 0]
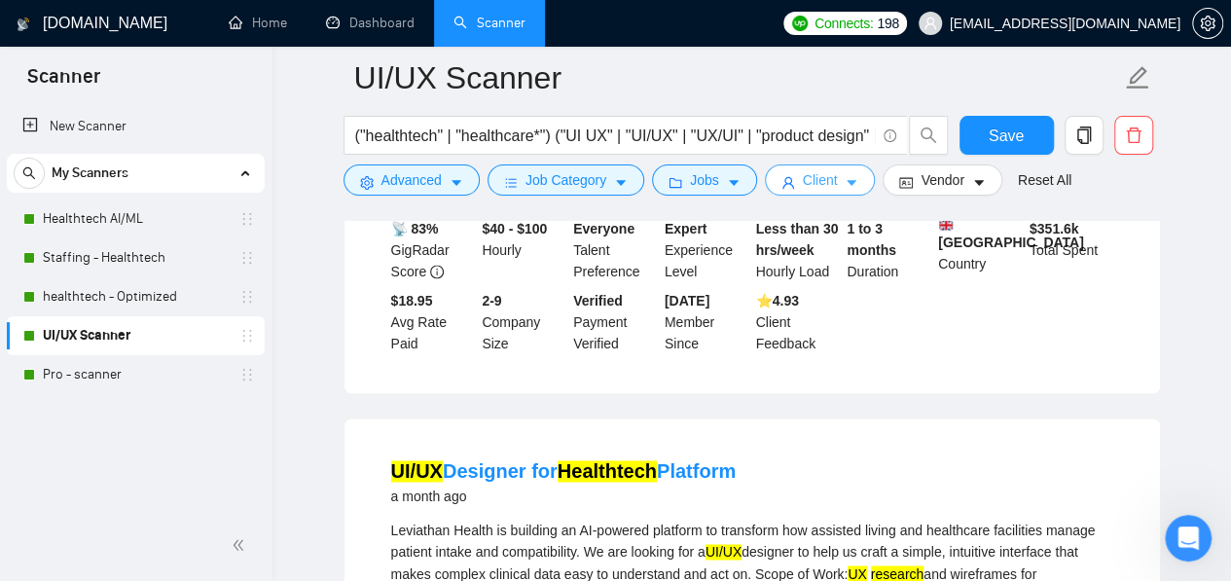
click at [803, 175] on span "Client" at bounding box center [820, 179] width 35 height 21
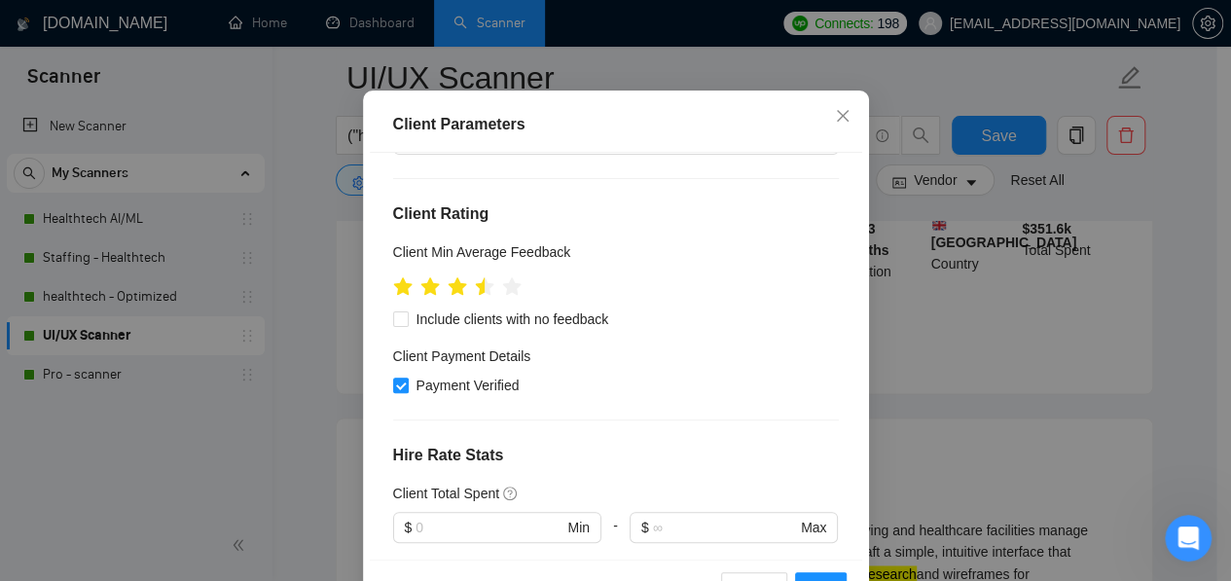
scroll to position [0, 0]
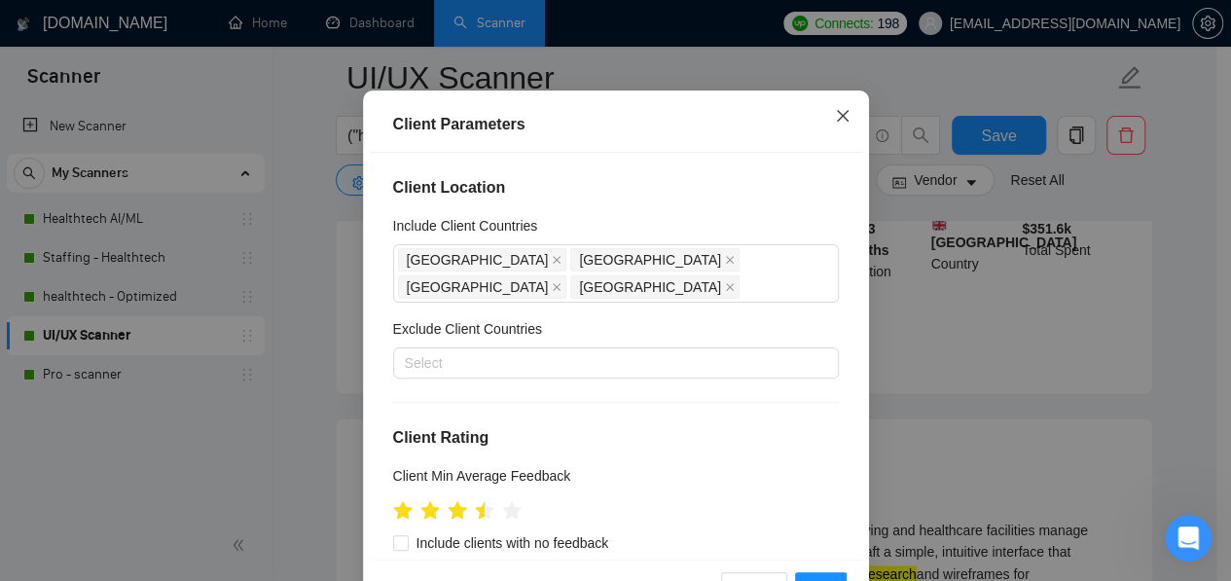
click at [835, 124] on icon "close" at bounding box center [843, 116] width 16 height 16
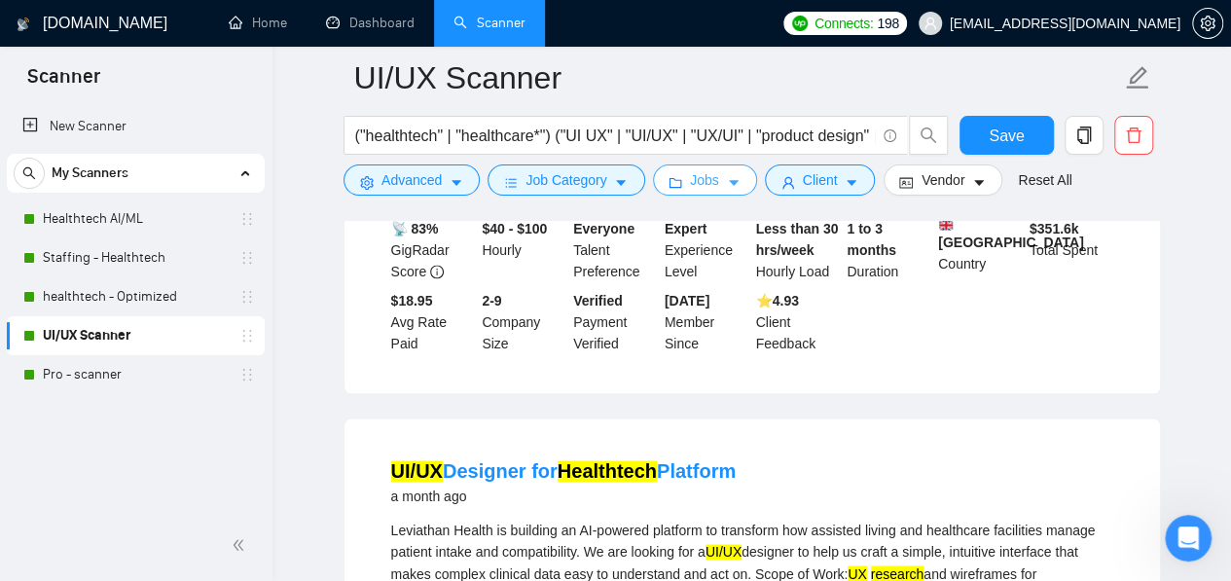
click at [679, 177] on button "Jobs" at bounding box center [704, 179] width 105 height 31
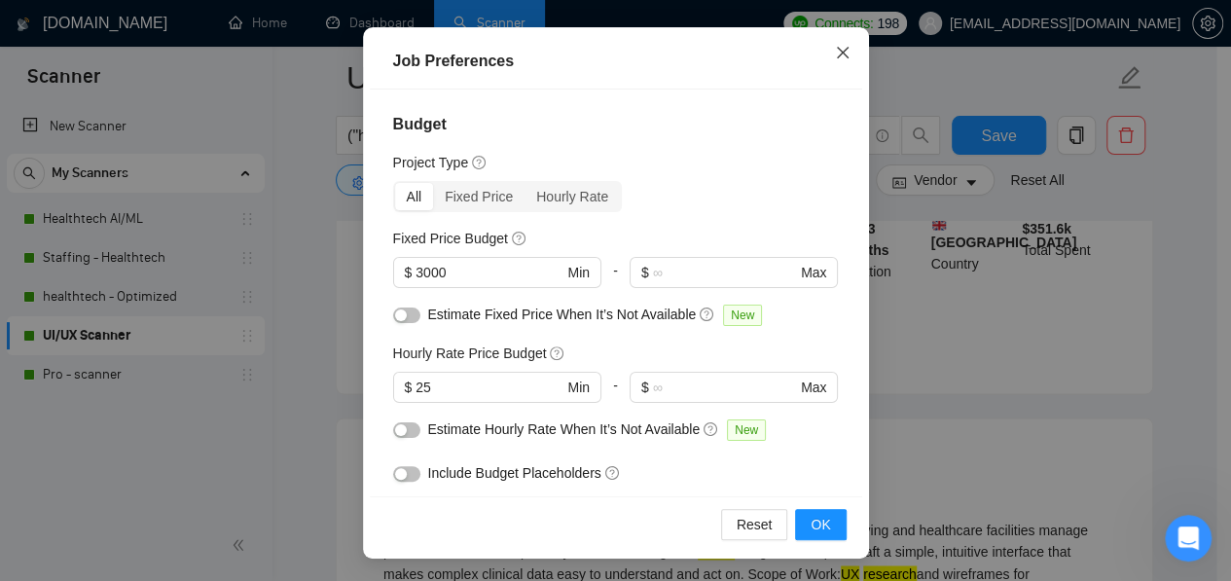
click at [839, 54] on icon "close" at bounding box center [843, 53] width 16 height 16
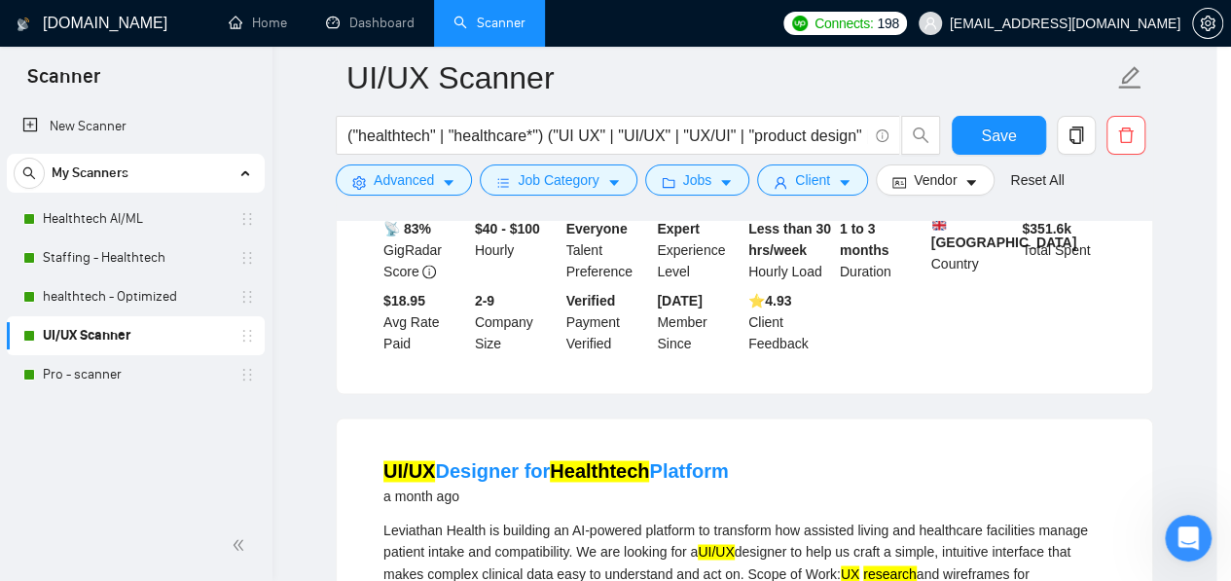
scroll to position [90, 0]
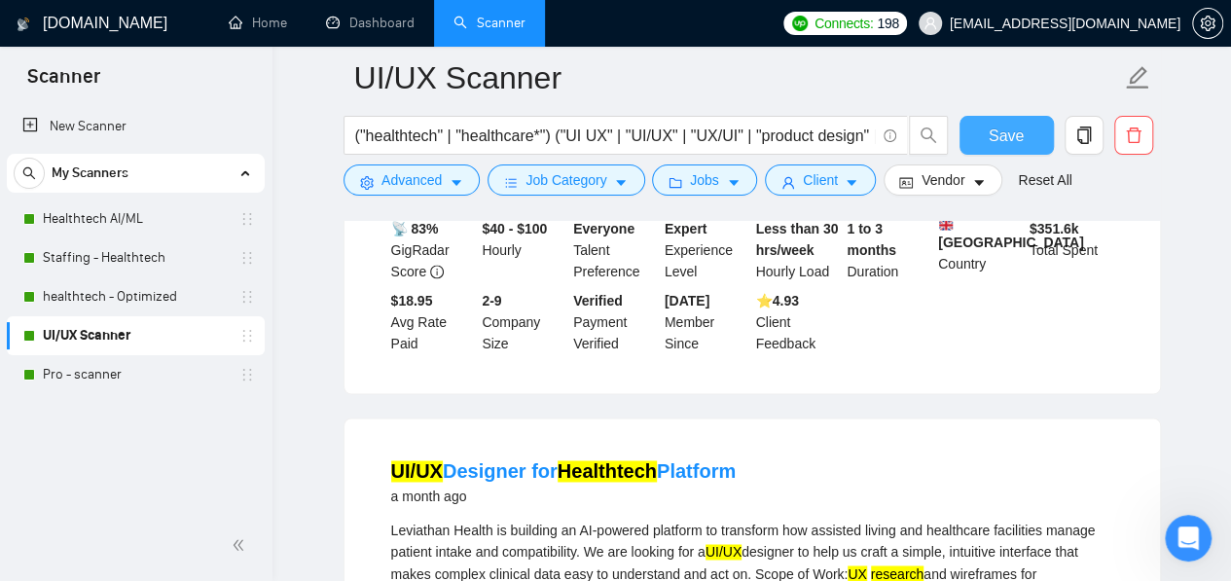
click at [992, 120] on button "Save" at bounding box center [1006, 135] width 94 height 39
click at [103, 382] on link "Pro - scanner" at bounding box center [135, 374] width 185 height 39
click at [154, 363] on link "Pro - scanner" at bounding box center [135, 374] width 185 height 39
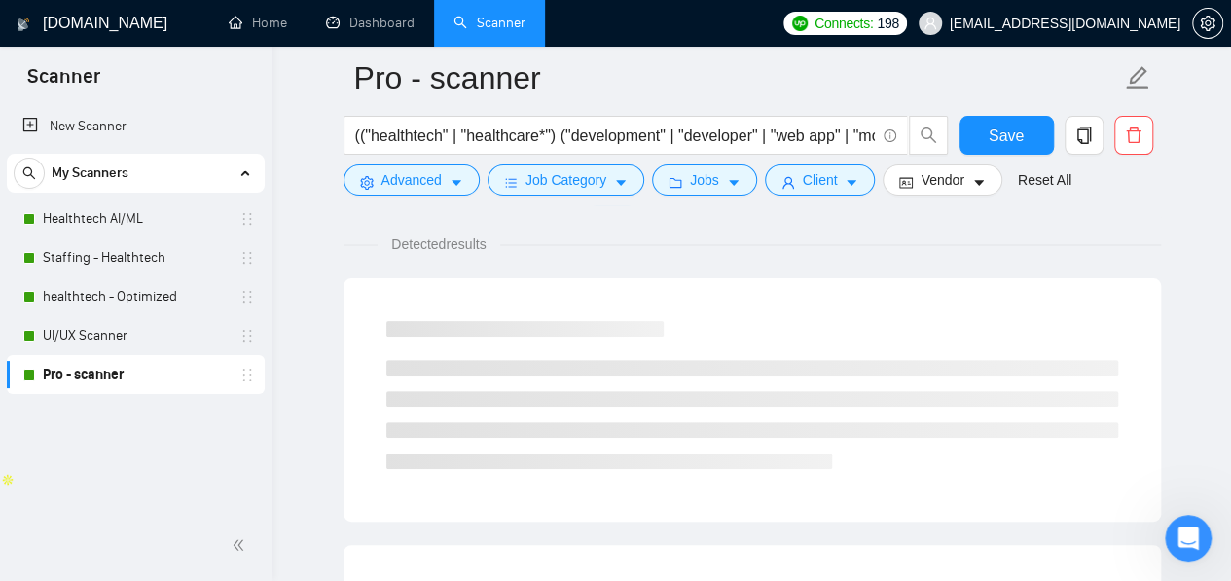
scroll to position [1284, 0]
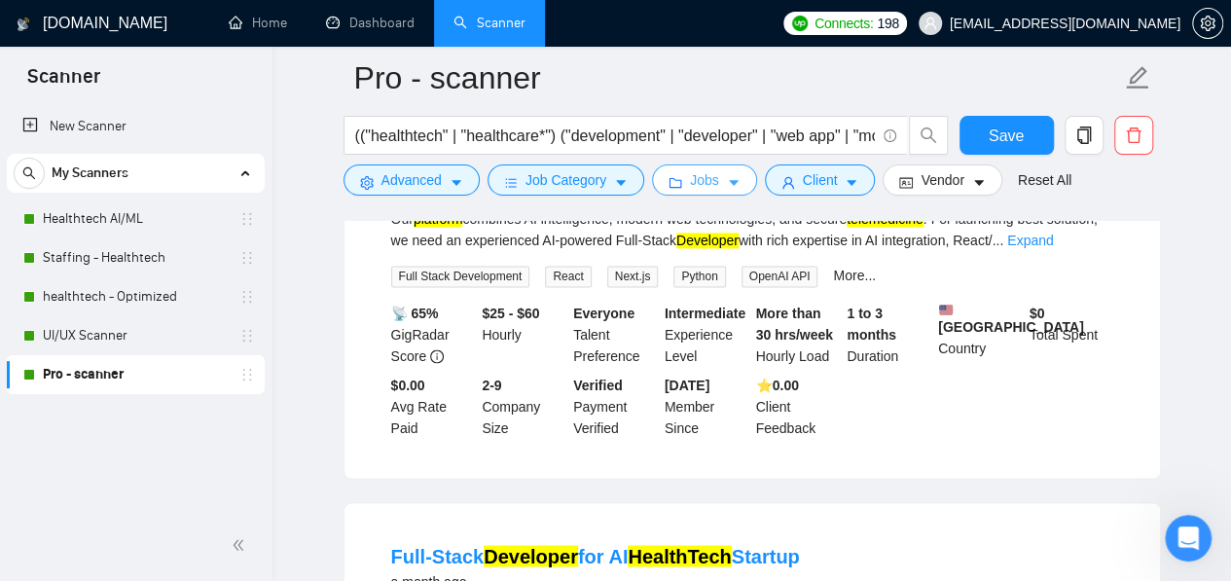
click at [683, 187] on button "Jobs" at bounding box center [704, 179] width 105 height 31
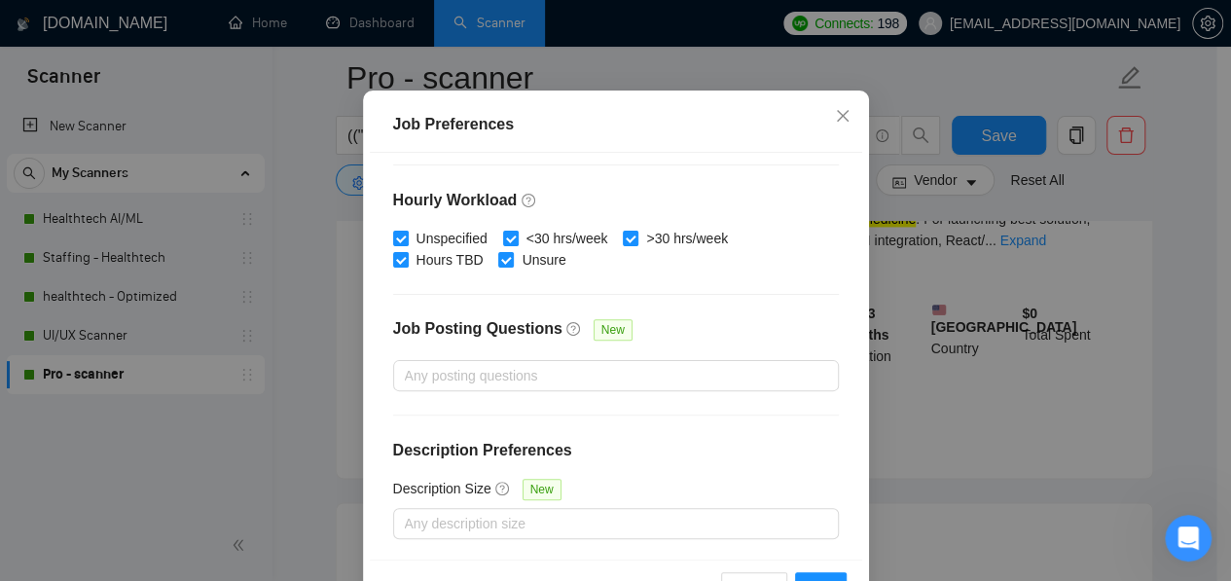
scroll to position [153, 0]
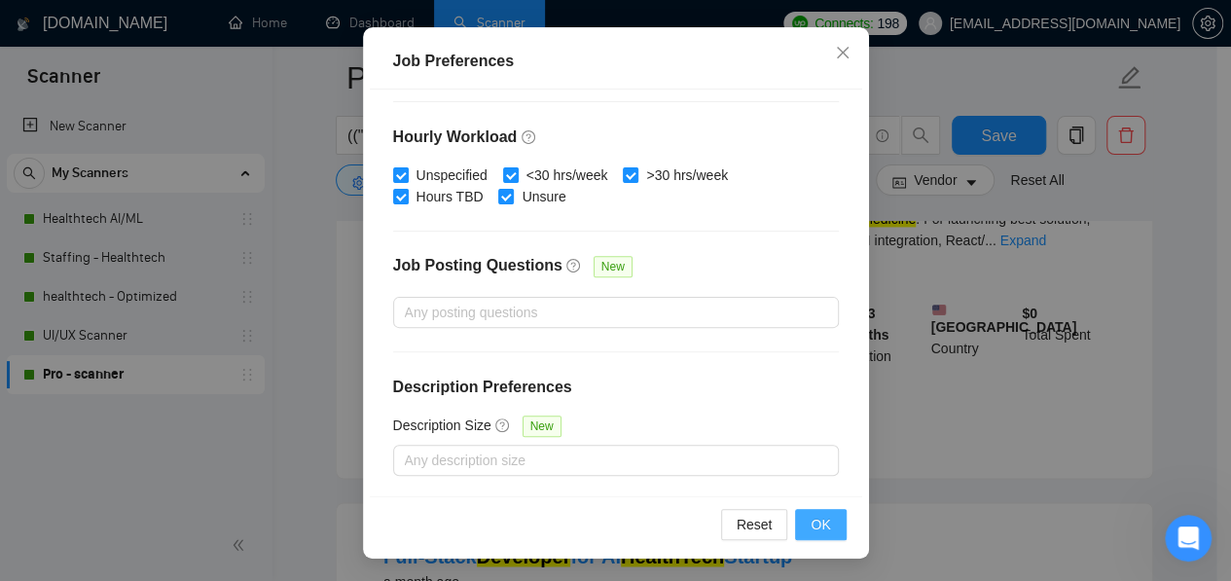
click at [816, 536] on button "OK" at bounding box center [820, 524] width 51 height 31
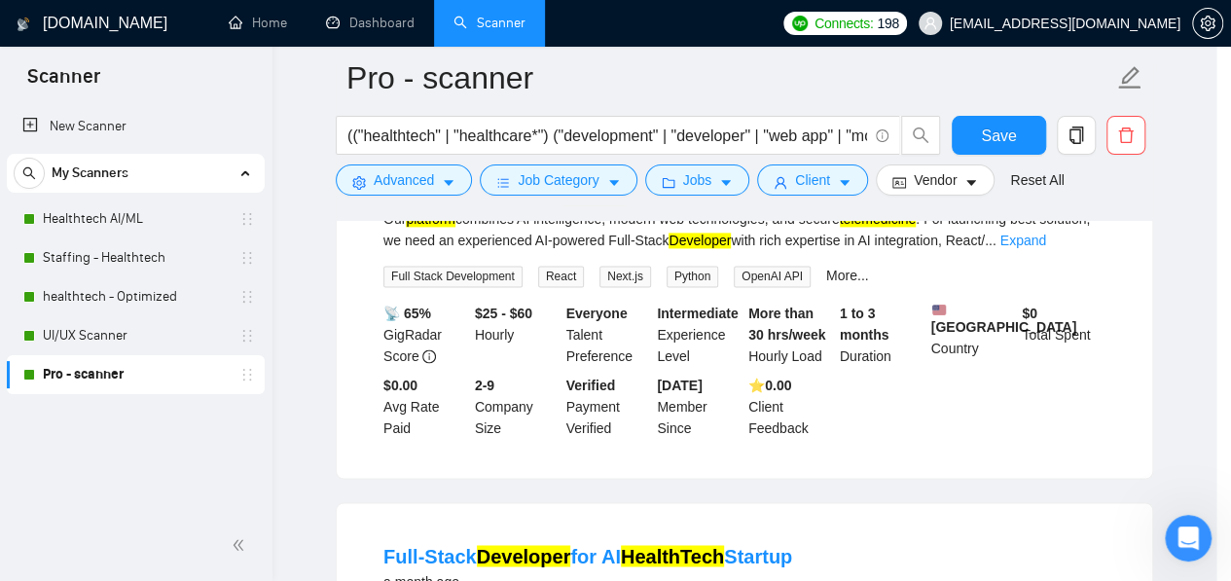
scroll to position [90, 0]
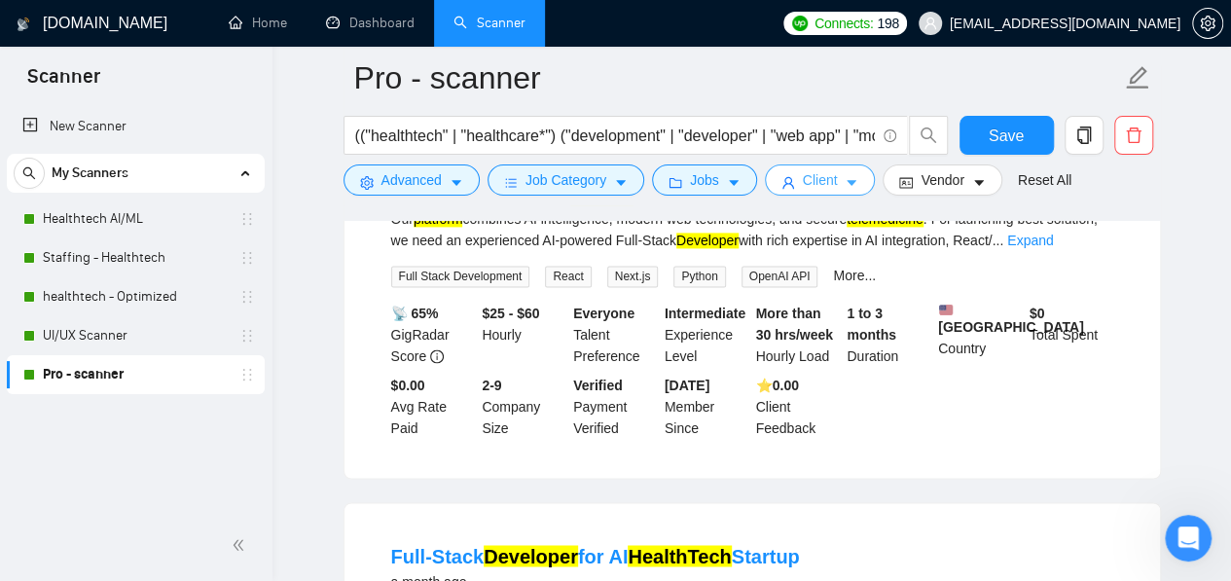
click at [808, 194] on button "Client" at bounding box center [820, 179] width 111 height 31
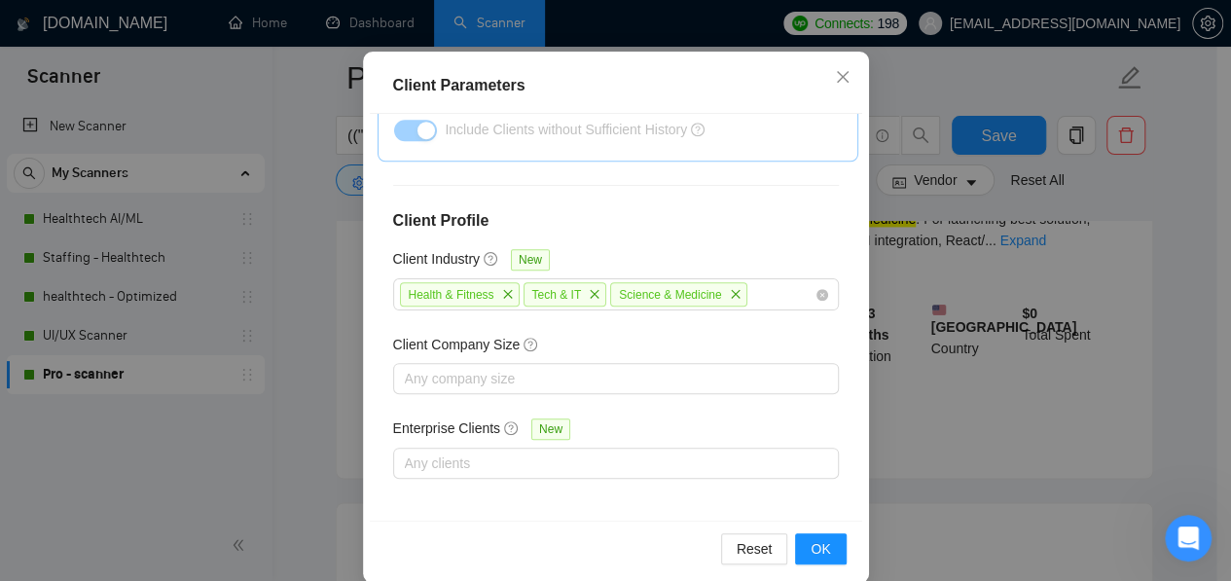
scroll to position [153, 0]
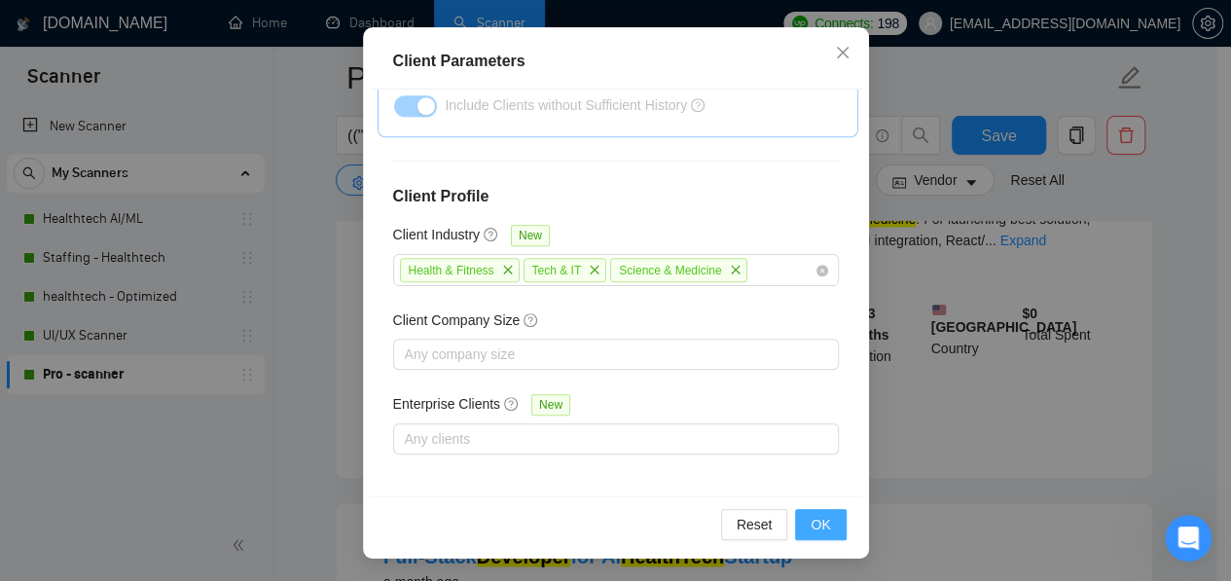
click at [810, 520] on span "OK" at bounding box center [819, 524] width 19 height 21
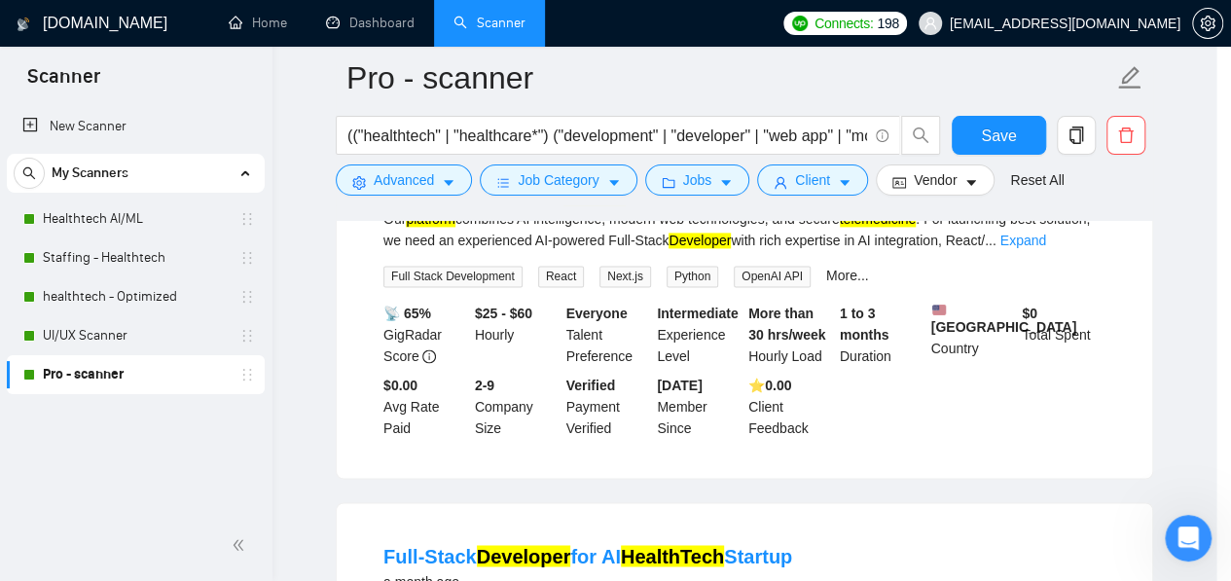
scroll to position [90, 0]
